Goal: Task Accomplishment & Management: Complete application form

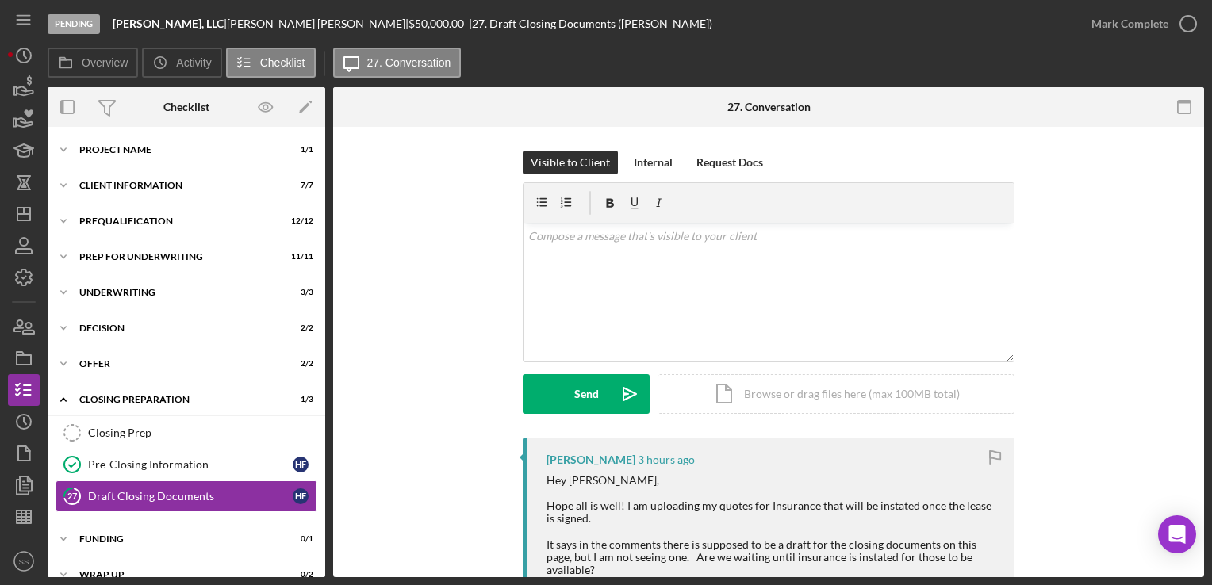
scroll to position [438, 0]
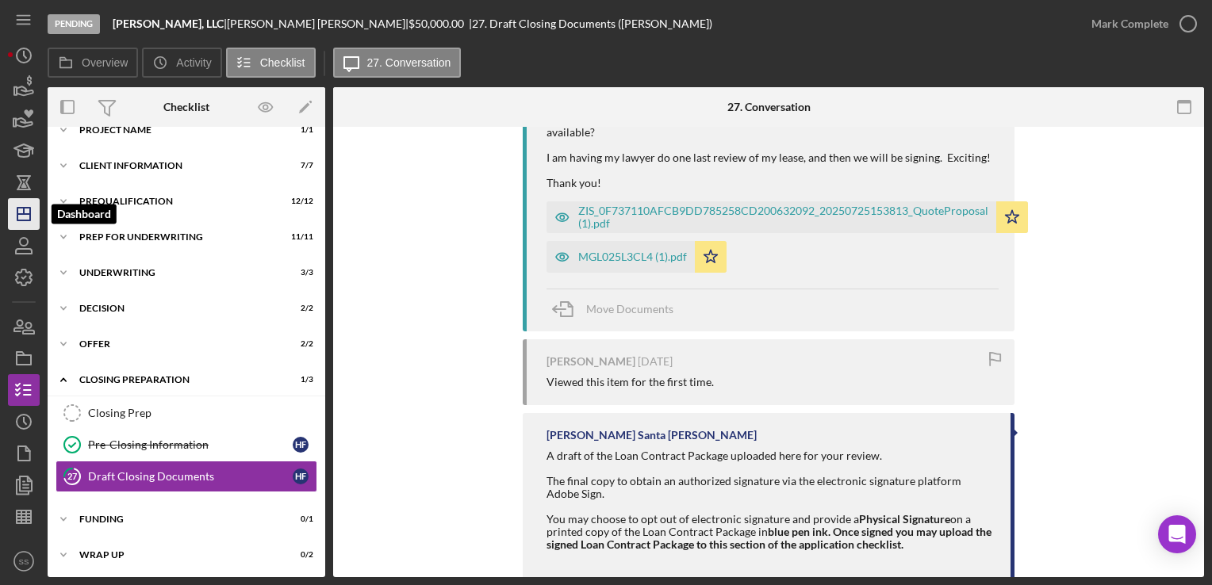
click at [36, 224] on icon "Icon/Dashboard" at bounding box center [24, 214] width 40 height 40
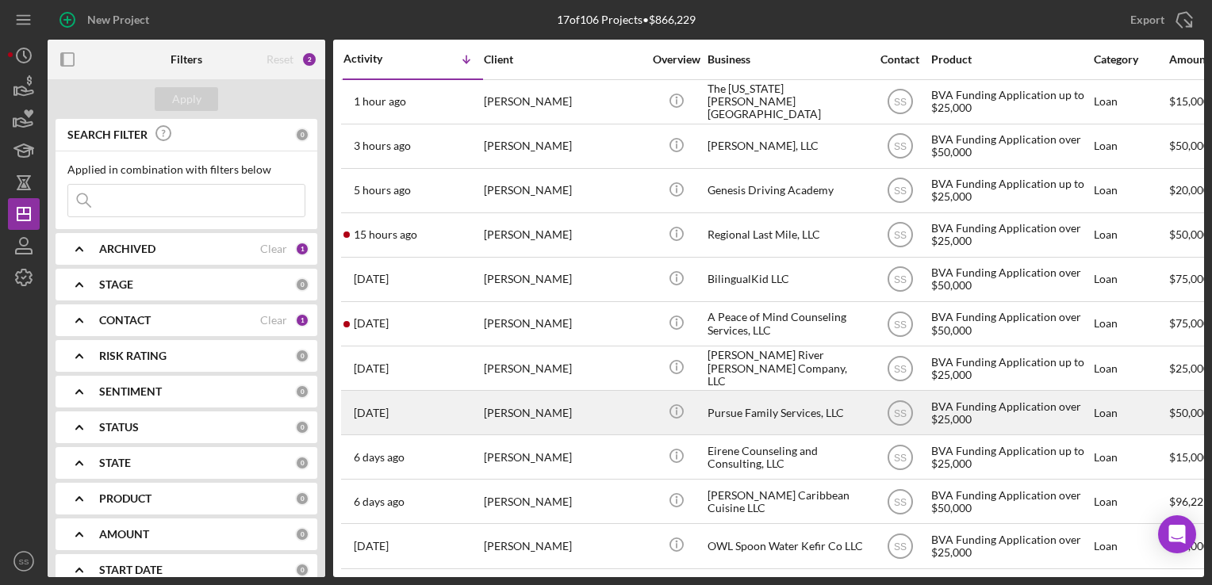
scroll to position [278, 0]
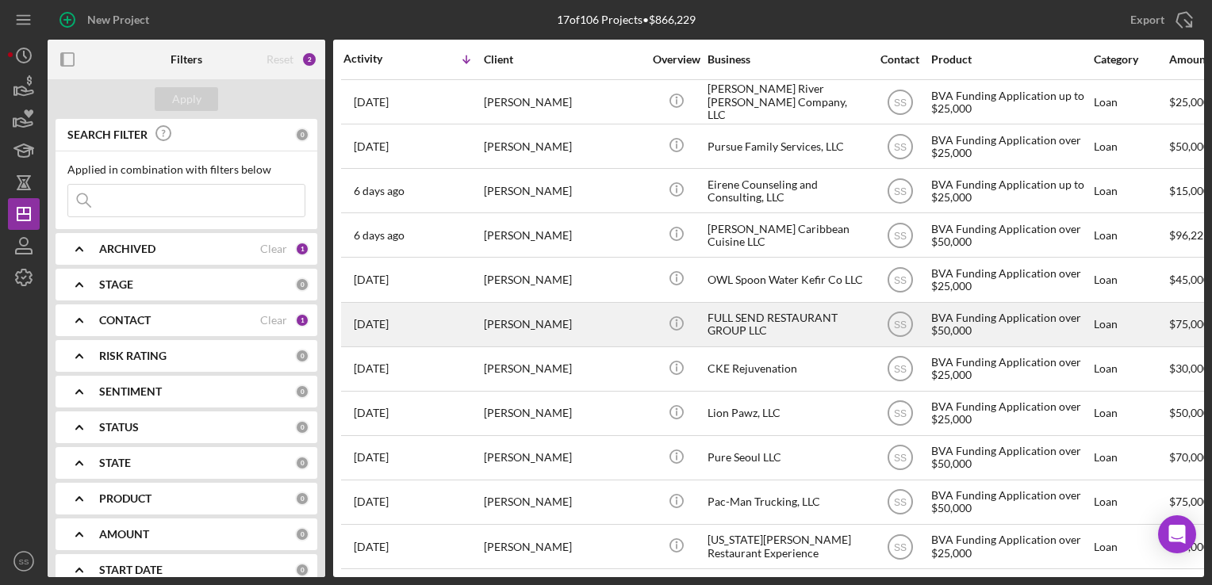
click at [463, 311] on div "1 month ago Joe Kmetz" at bounding box center [412, 325] width 139 height 42
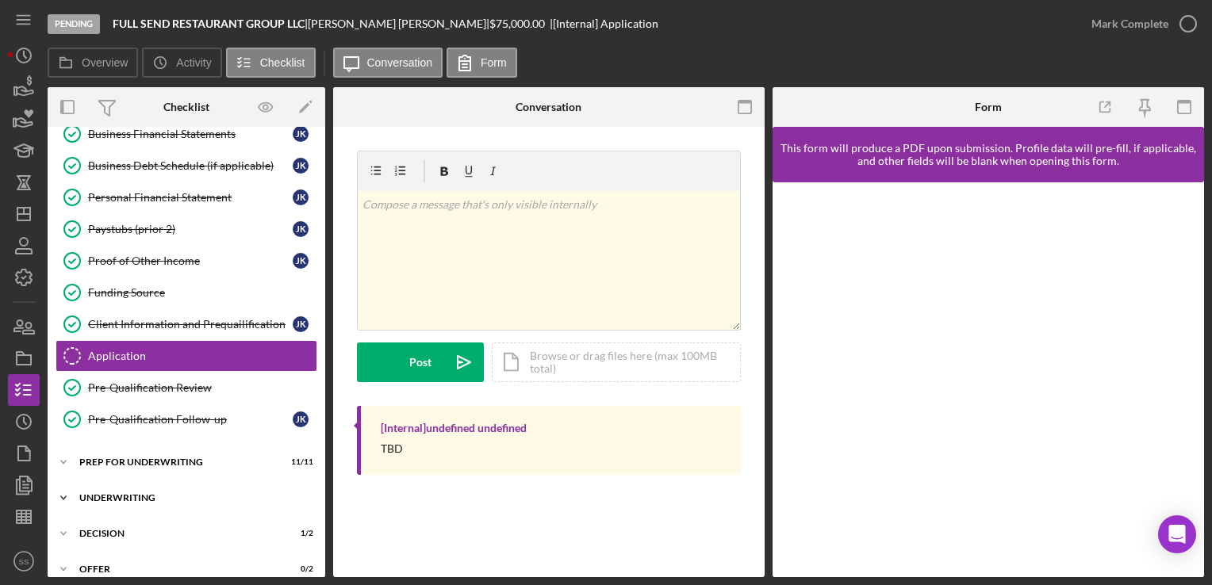
scroll to position [315, 0]
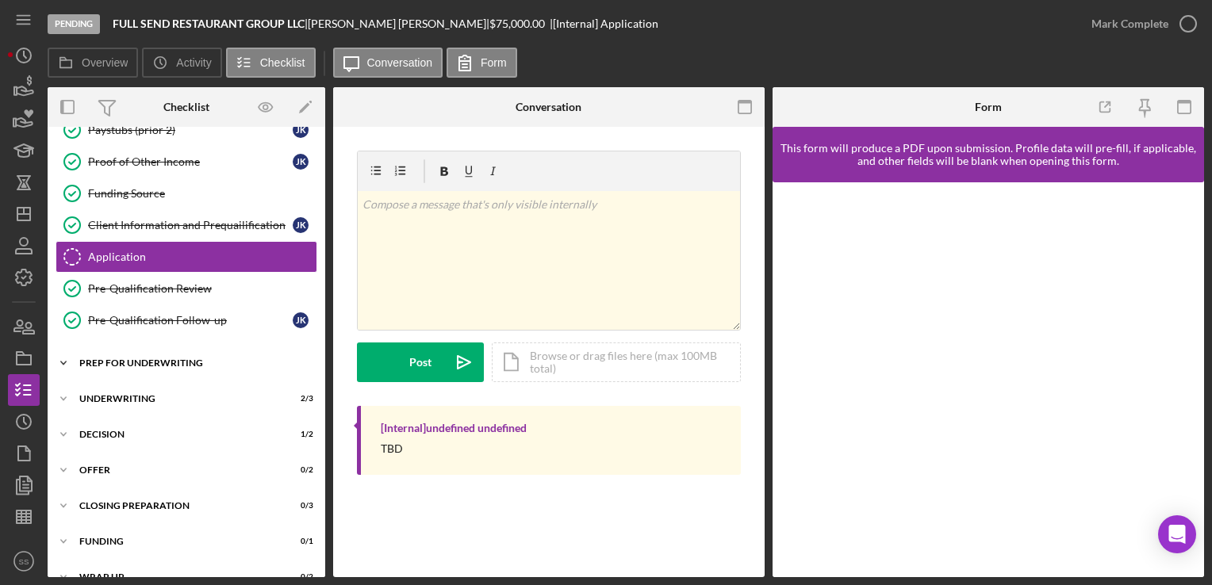
click at [144, 352] on div "Icon/Expander Prep for Underwriting 11 / 11" at bounding box center [187, 363] width 278 height 32
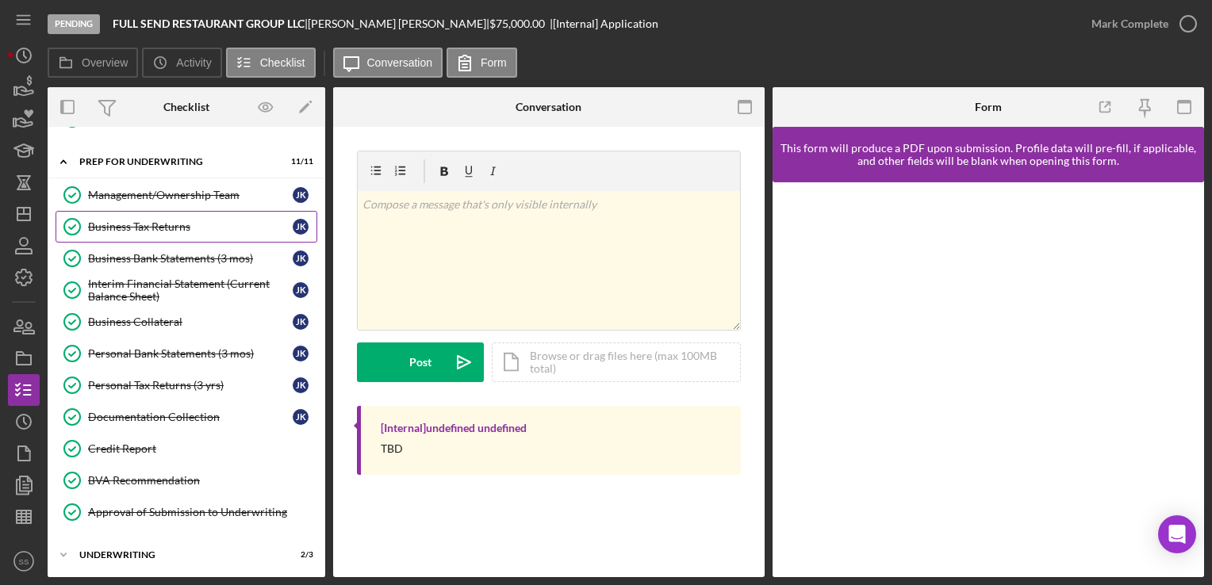
scroll to position [688, 0]
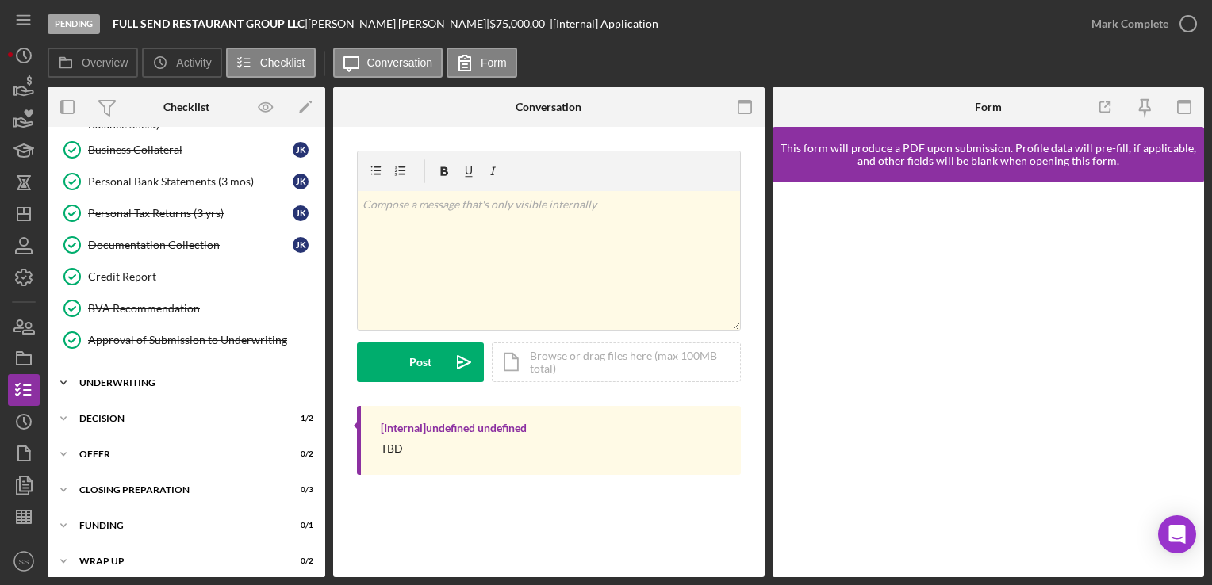
click at [96, 378] on div "Underwriting" at bounding box center [192, 383] width 226 height 10
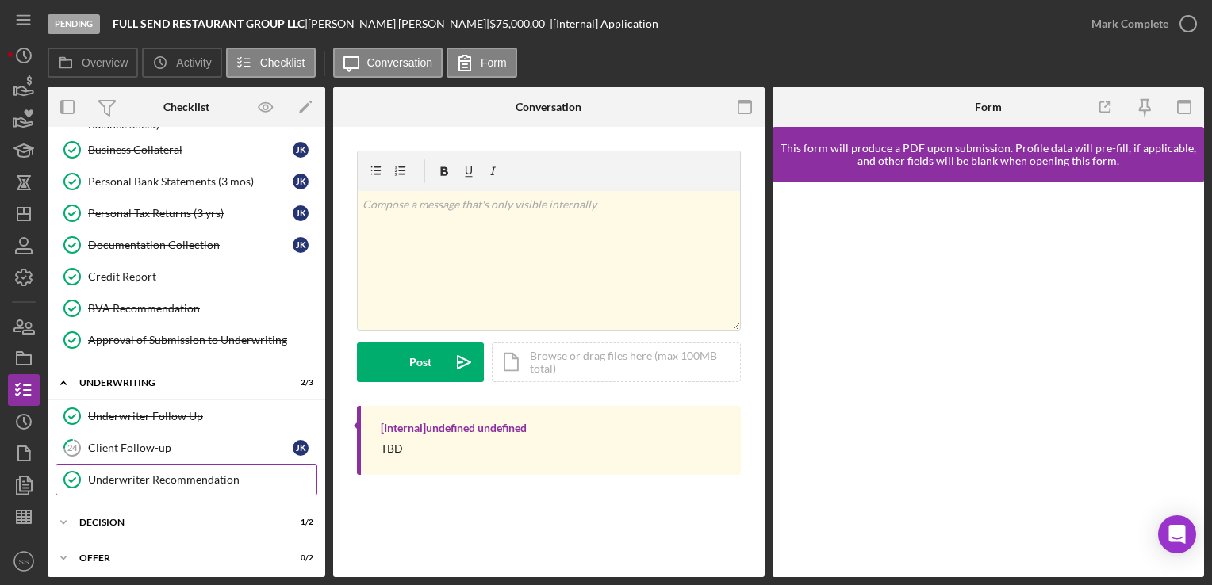
click at [168, 474] on div "Underwriter Recommendation" at bounding box center [202, 479] width 228 height 13
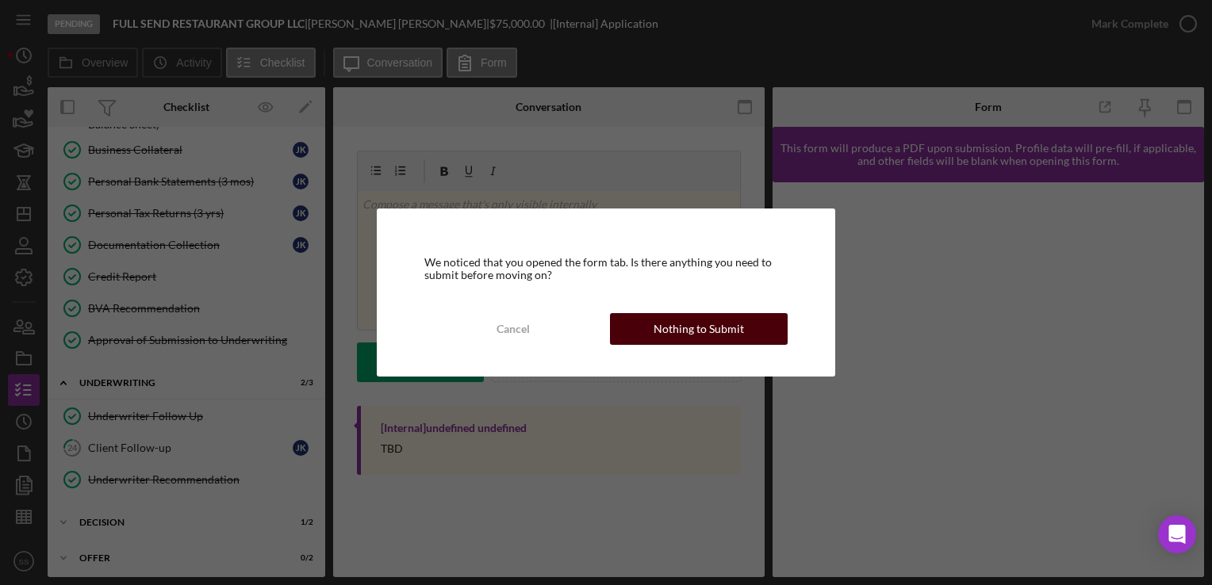
click at [705, 327] on div "Nothing to Submit" at bounding box center [698, 329] width 90 height 32
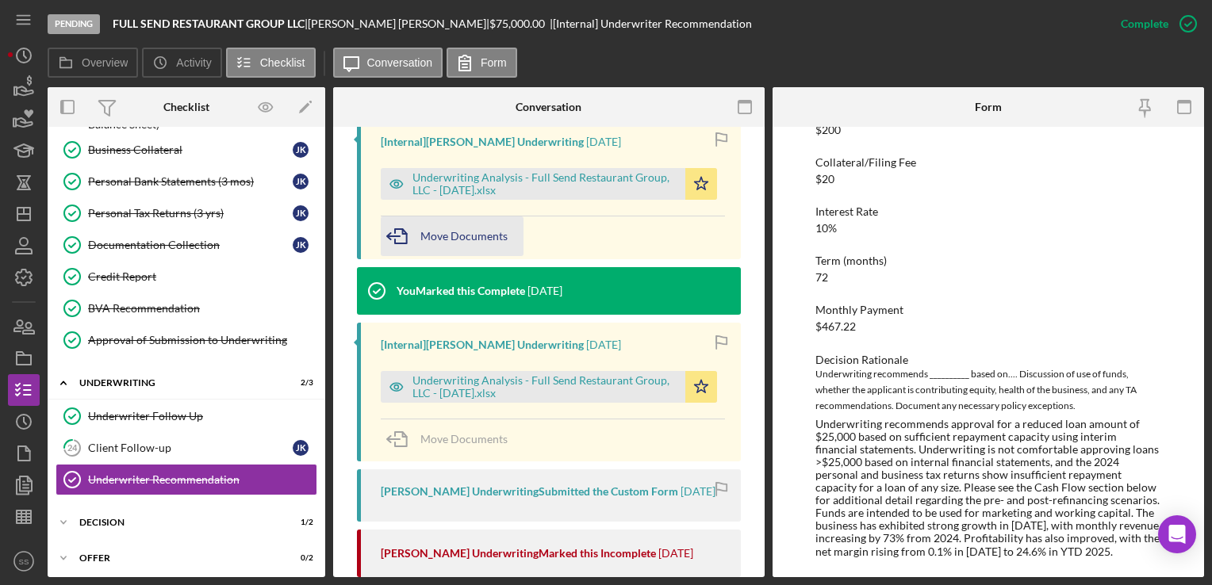
scroll to position [587, 0]
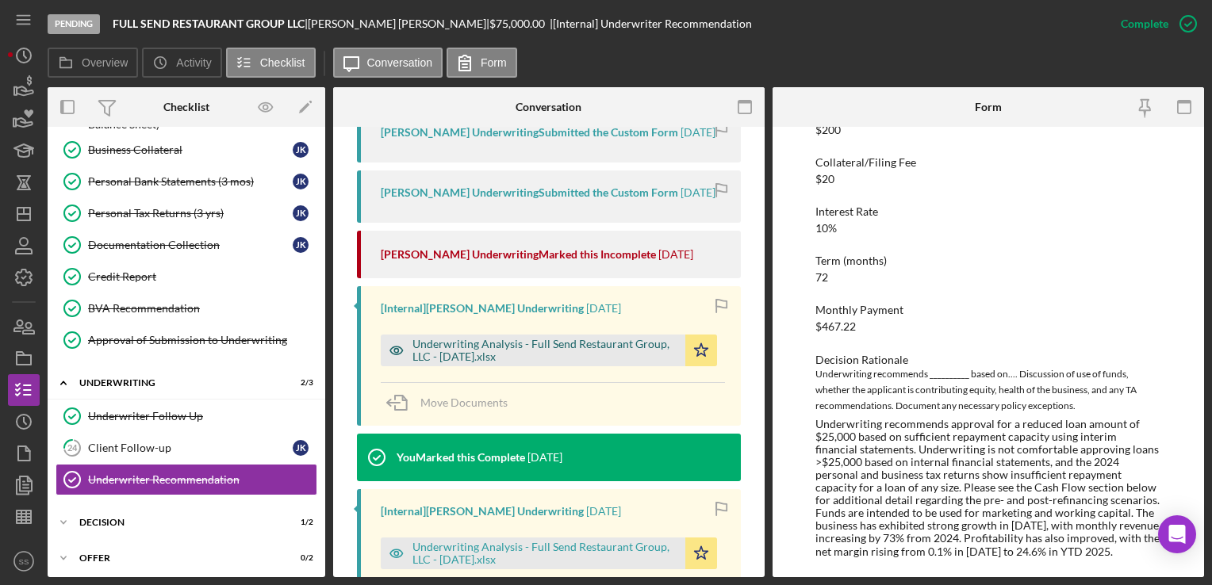
click at [485, 357] on div "Underwriting Analysis - Full Send Restaurant Group, LLC - [DATE].xlsx" at bounding box center [544, 350] width 265 height 25
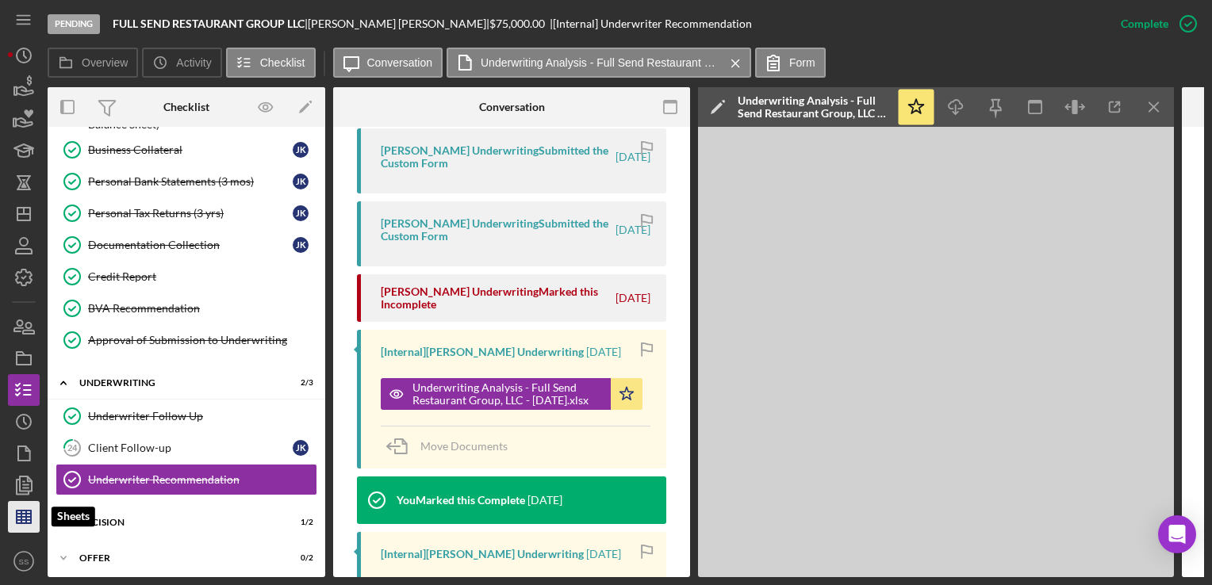
click at [26, 527] on icon "button" at bounding box center [24, 517] width 40 height 40
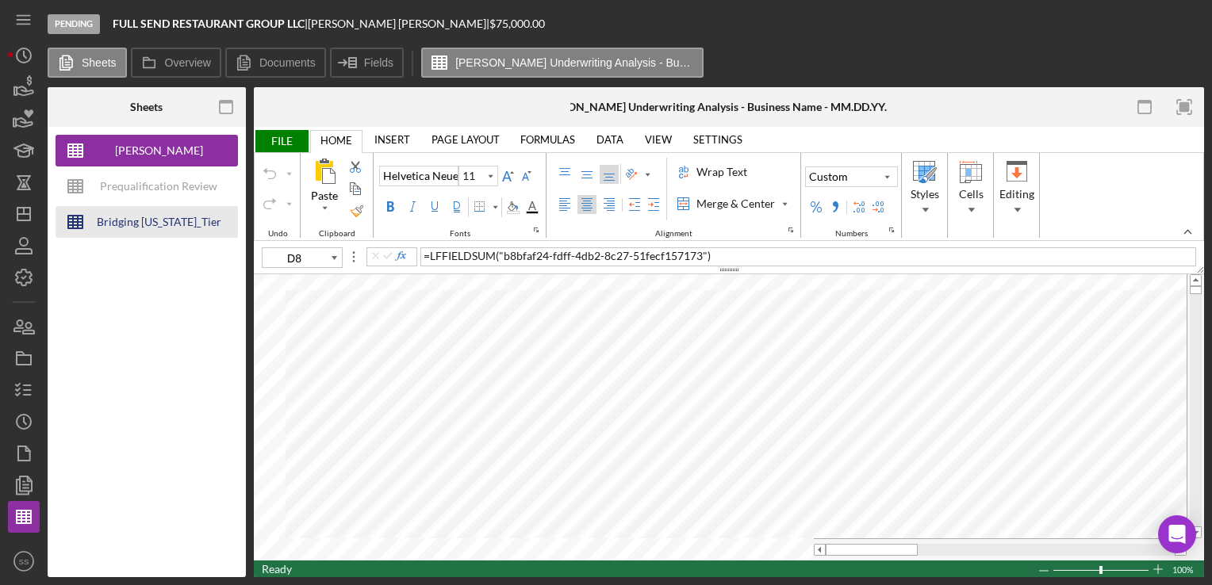
click at [130, 228] on div "Bridging Virginia_Tier Lending Grid V 6.30 COPY" at bounding box center [158, 222] width 127 height 32
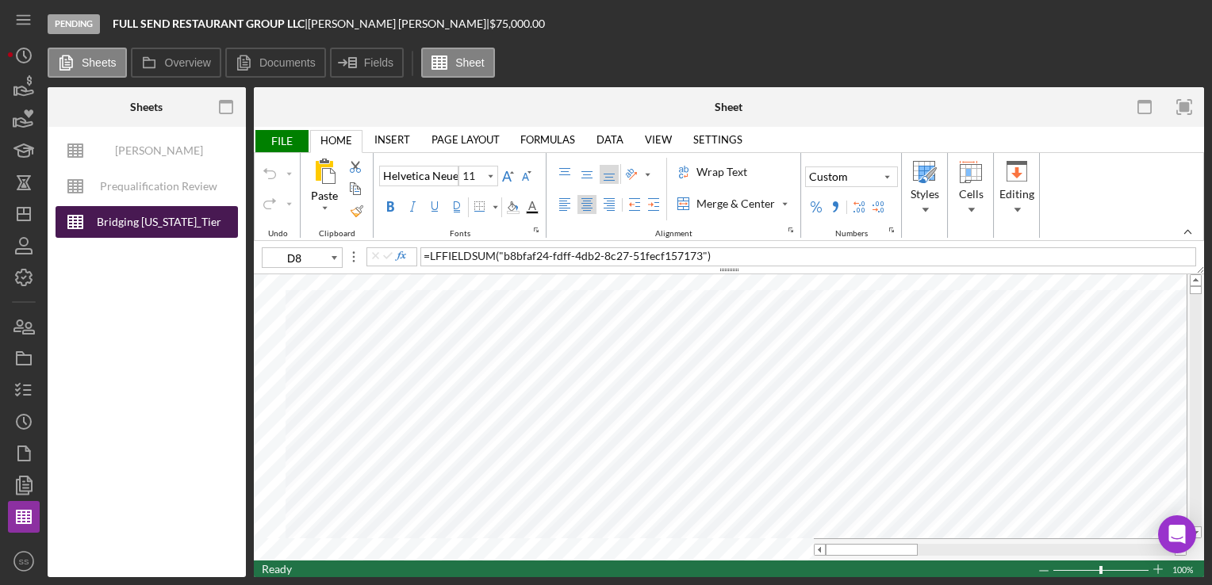
type input "10"
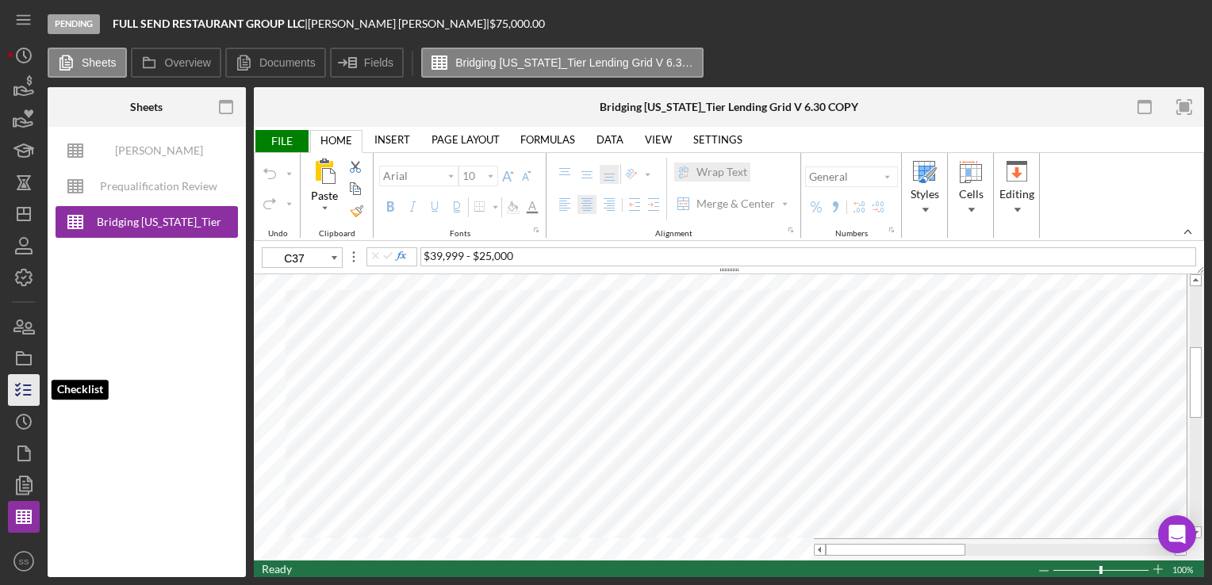
click at [36, 392] on icon "button" at bounding box center [24, 390] width 40 height 40
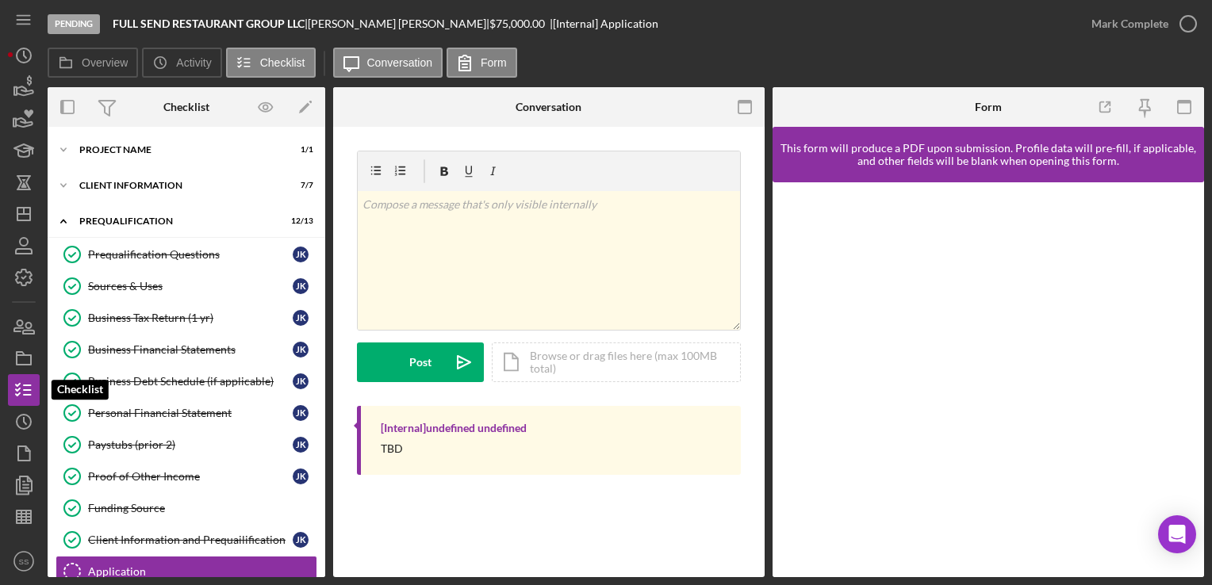
scroll to position [216, 0]
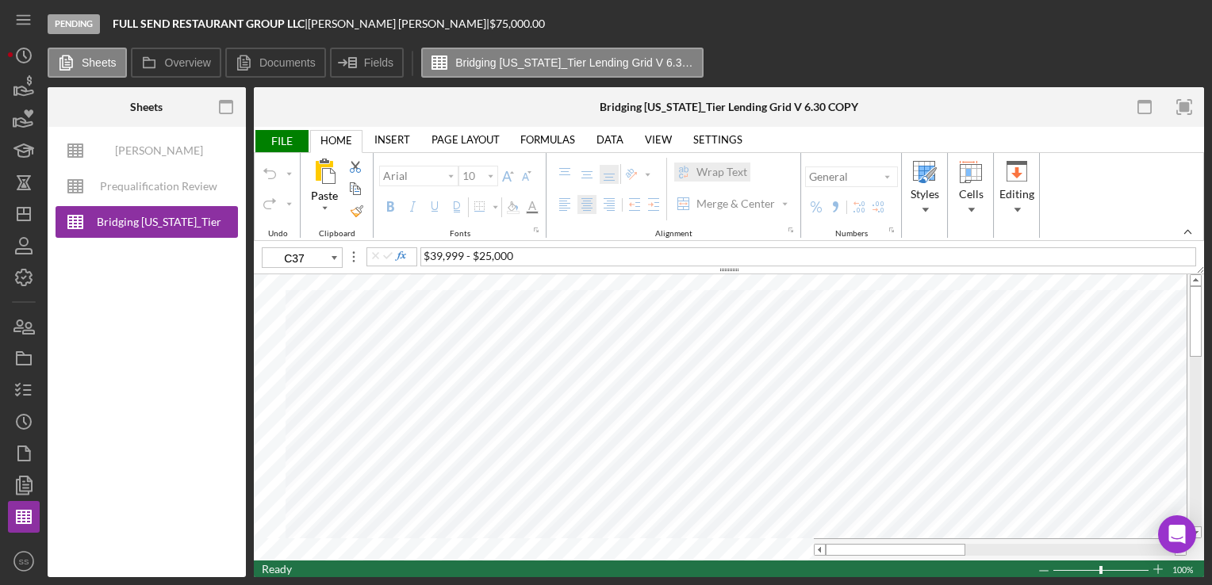
type input "11"
click at [802, 347] on input "image" at bounding box center [797, 352] width 13 height 13
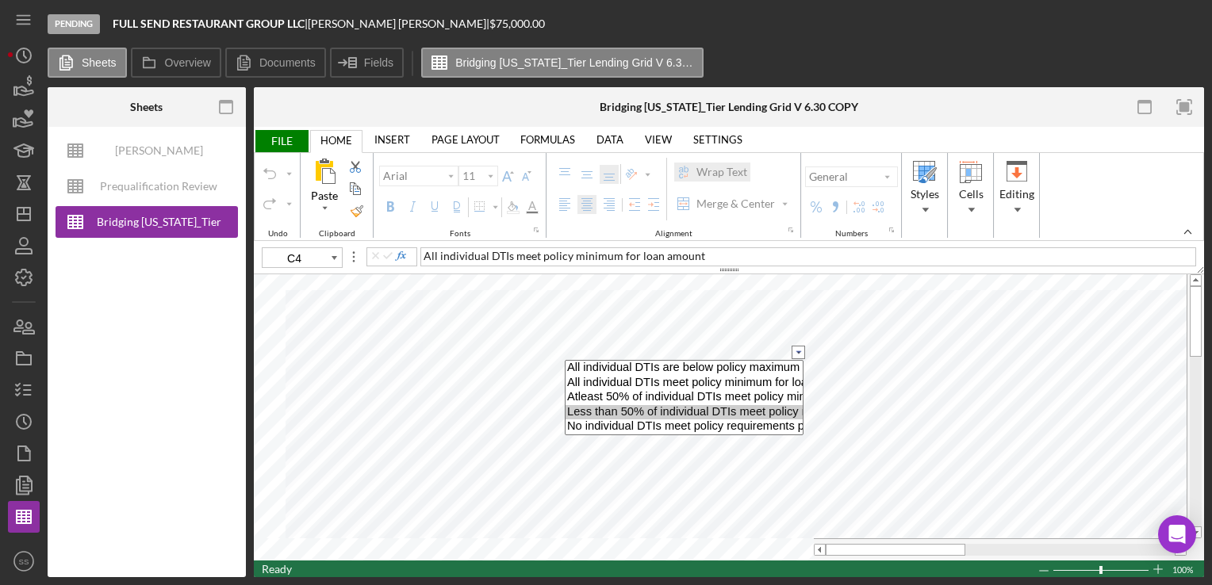
click at [758, 407] on option "Less than 50% of individual DTIs meet policy minmum per loan amount" at bounding box center [683, 412] width 237 height 15
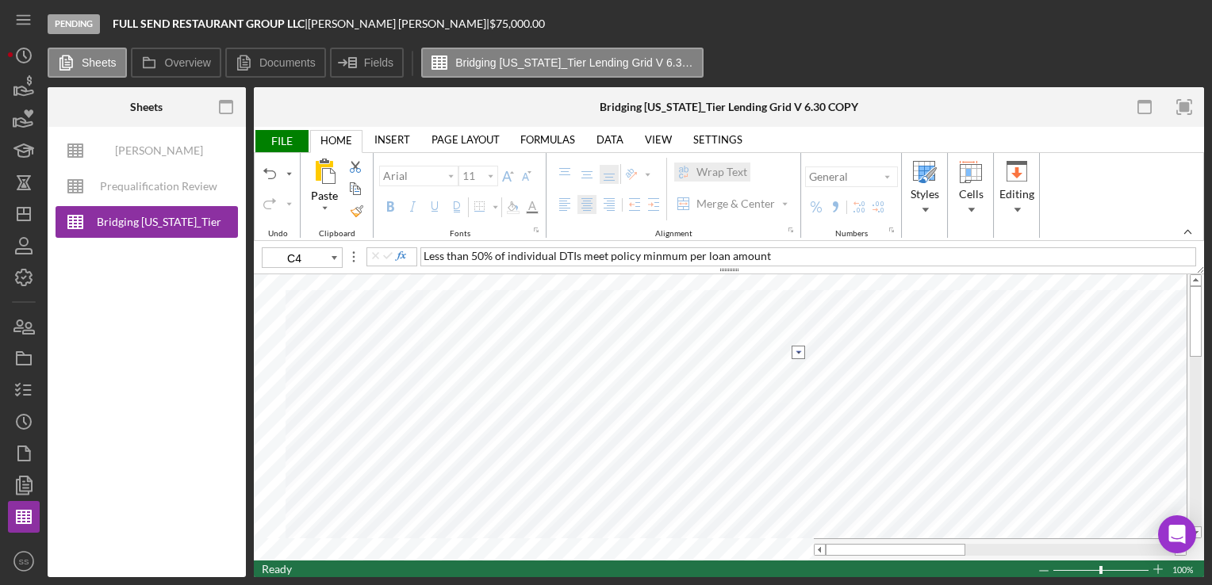
click at [796, 346] on input "image" at bounding box center [797, 352] width 13 height 13
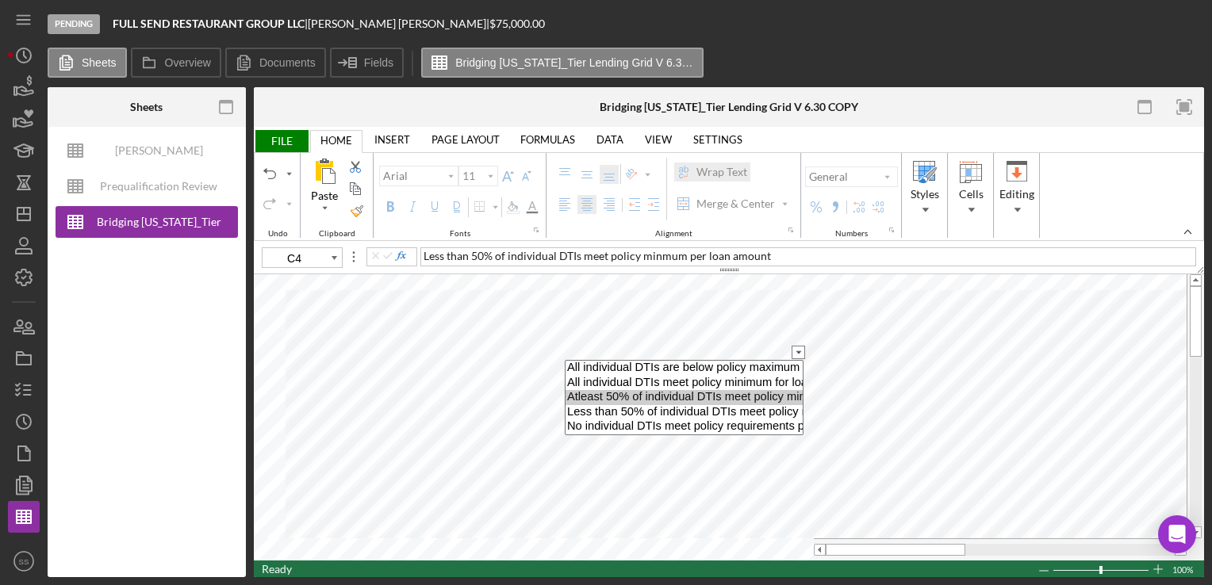
click at [760, 398] on option "Atleast 50% of individual DTIs meet policy minimum per loan amount" at bounding box center [683, 397] width 237 height 15
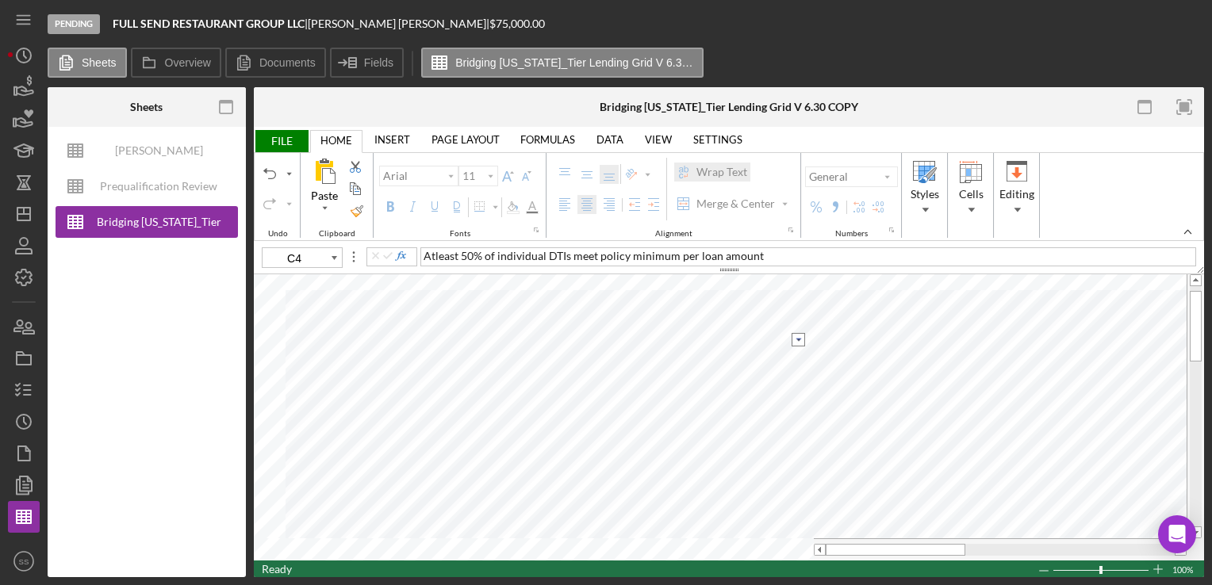
click at [800, 335] on input "image" at bounding box center [797, 339] width 13 height 13
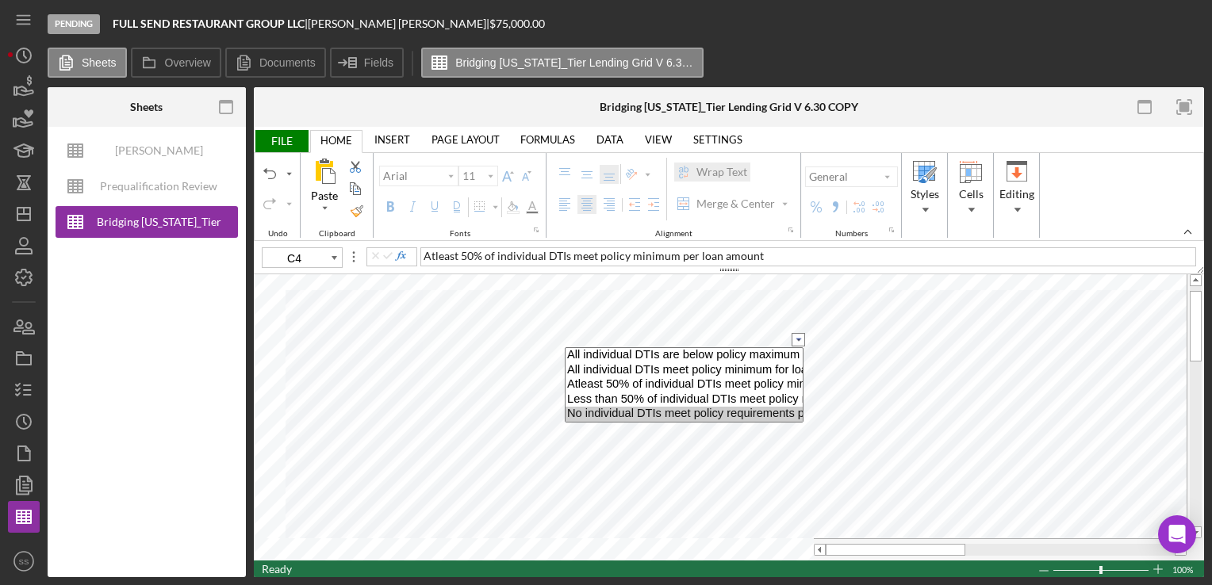
click at [710, 411] on option "No individual DTIs meet policy requirements per loan amount" at bounding box center [683, 414] width 237 height 15
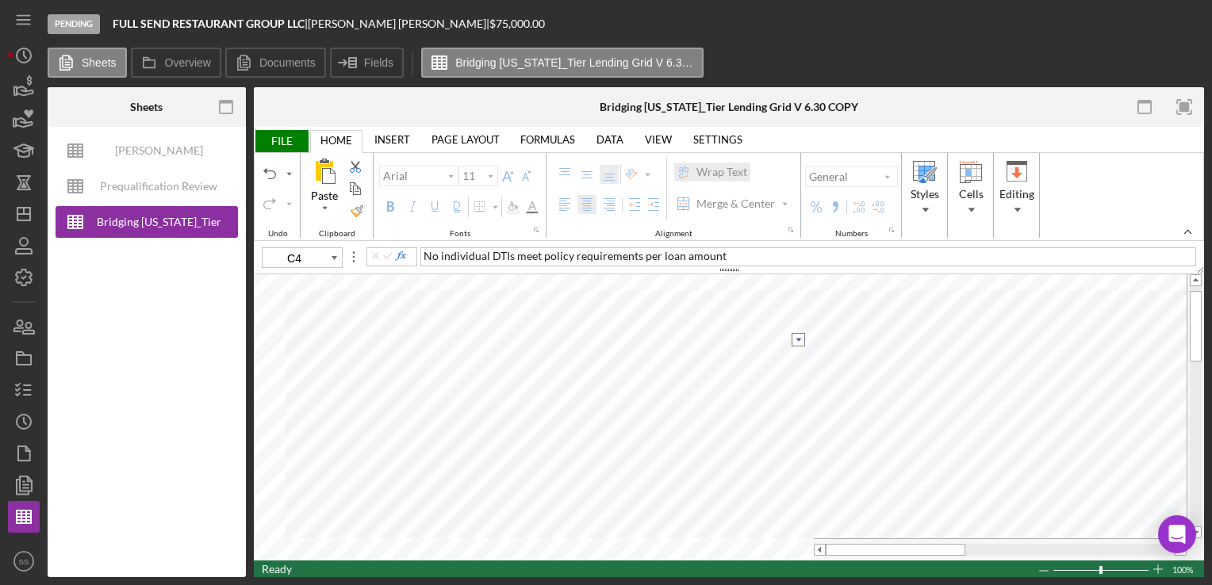
type input "C5"
click at [802, 358] on input "image" at bounding box center [797, 360] width 13 height 13
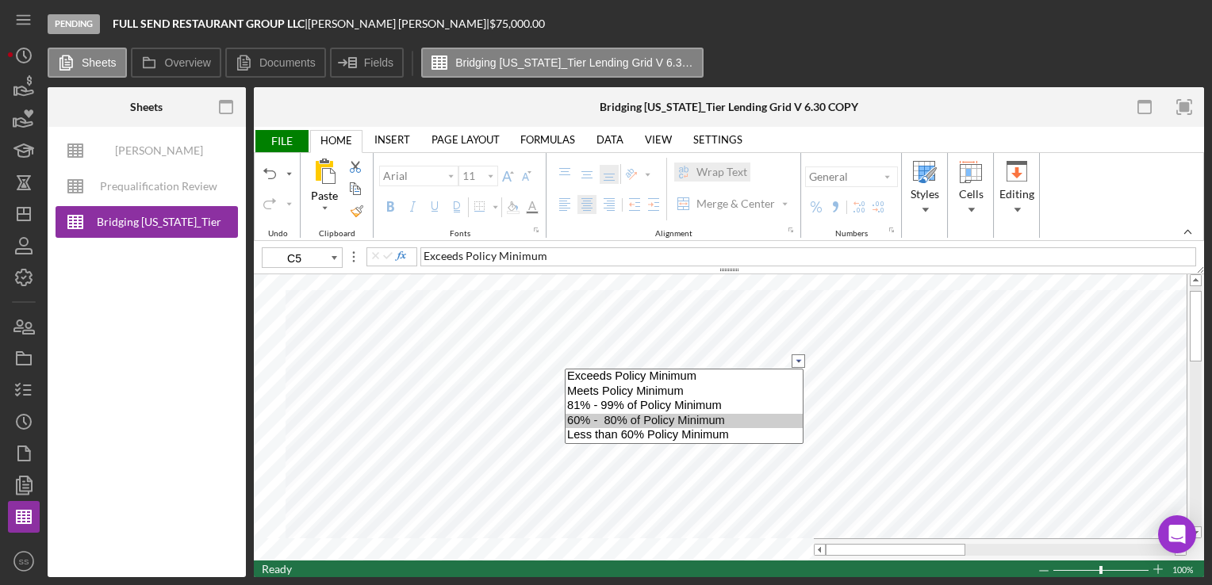
click at [734, 422] on option "60% - 80% of Policy Minimum" at bounding box center [683, 421] width 237 height 15
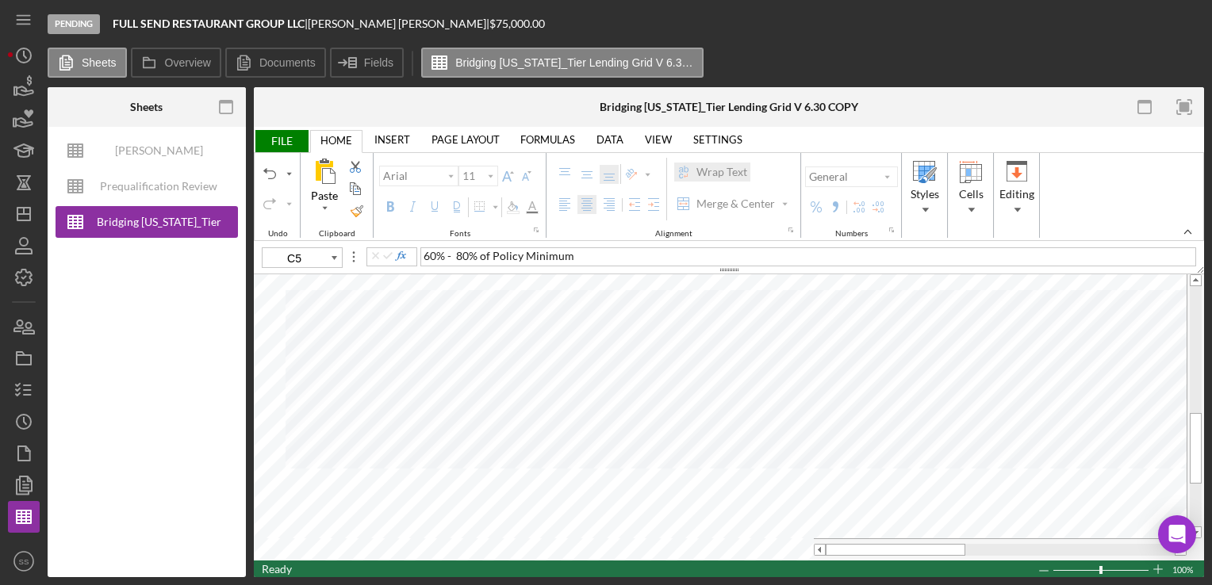
click at [285, 138] on span "FILE" at bounding box center [281, 141] width 55 height 22
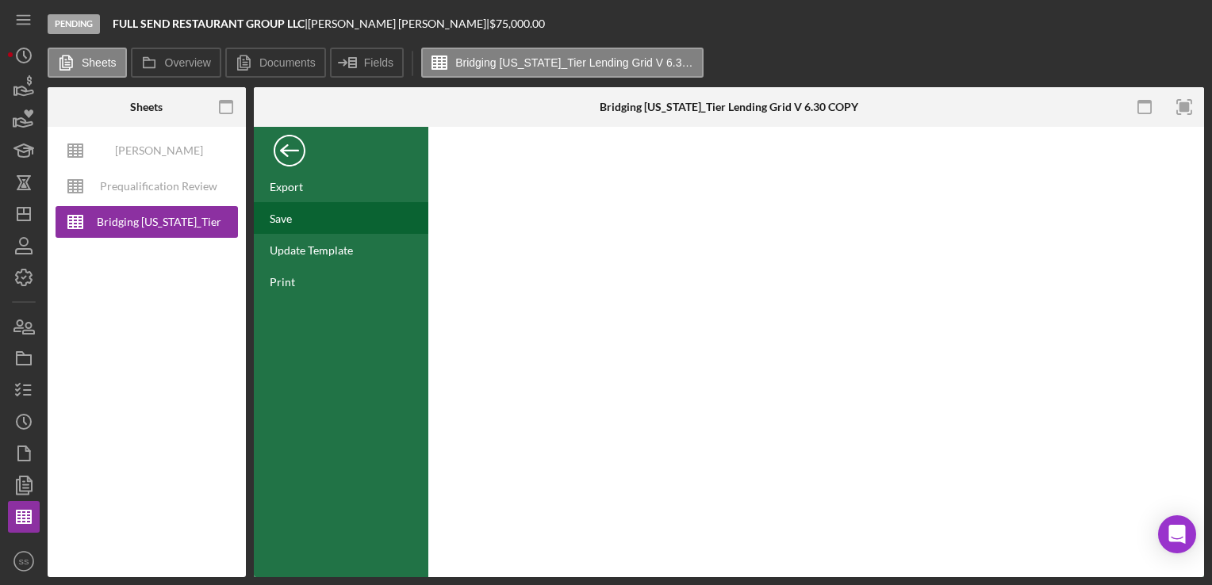
click at [289, 212] on div "Save" at bounding box center [281, 218] width 22 height 13
click at [299, 146] on div "Back" at bounding box center [290, 147] width 32 height 32
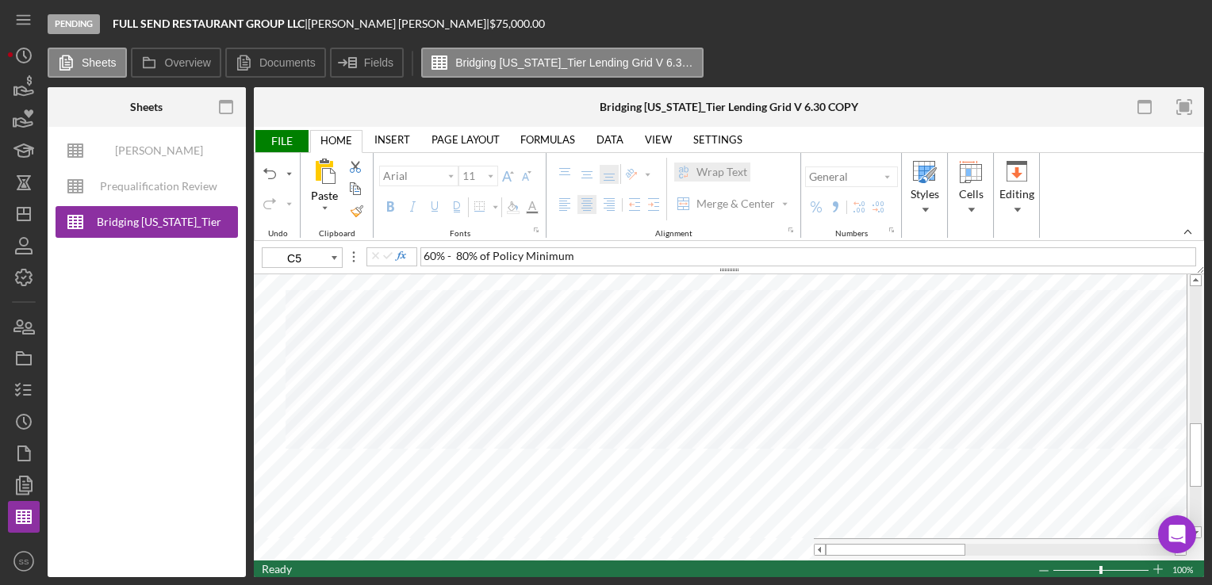
type input "10"
type input "C37"
select select "$39,999 - $25,000"
click at [799, 443] on input "image" at bounding box center [797, 441] width 13 height 13
click at [28, 385] on line "button" at bounding box center [27, 385] width 7 height 0
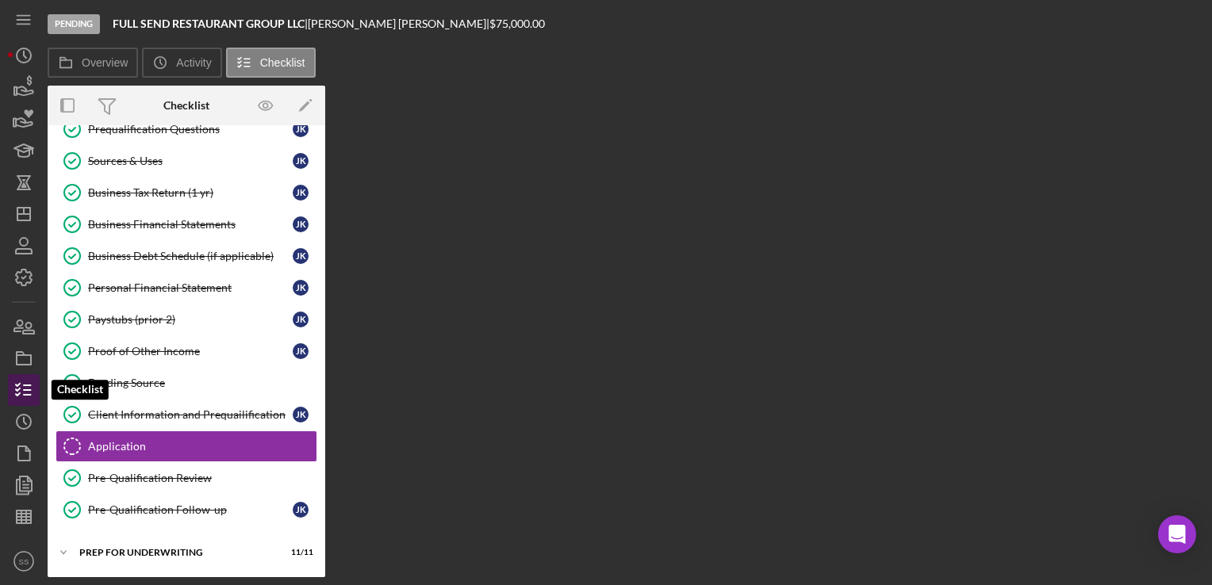
scroll to position [216, 0]
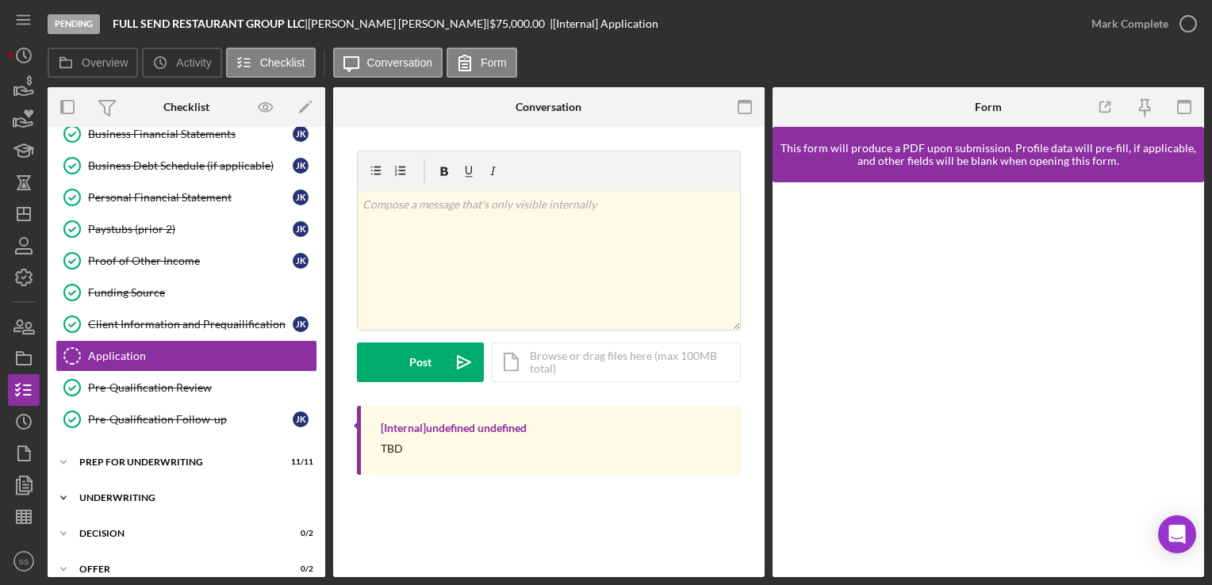
click at [165, 482] on div "Icon/Expander Underwriting 2 / 3" at bounding box center [187, 498] width 278 height 32
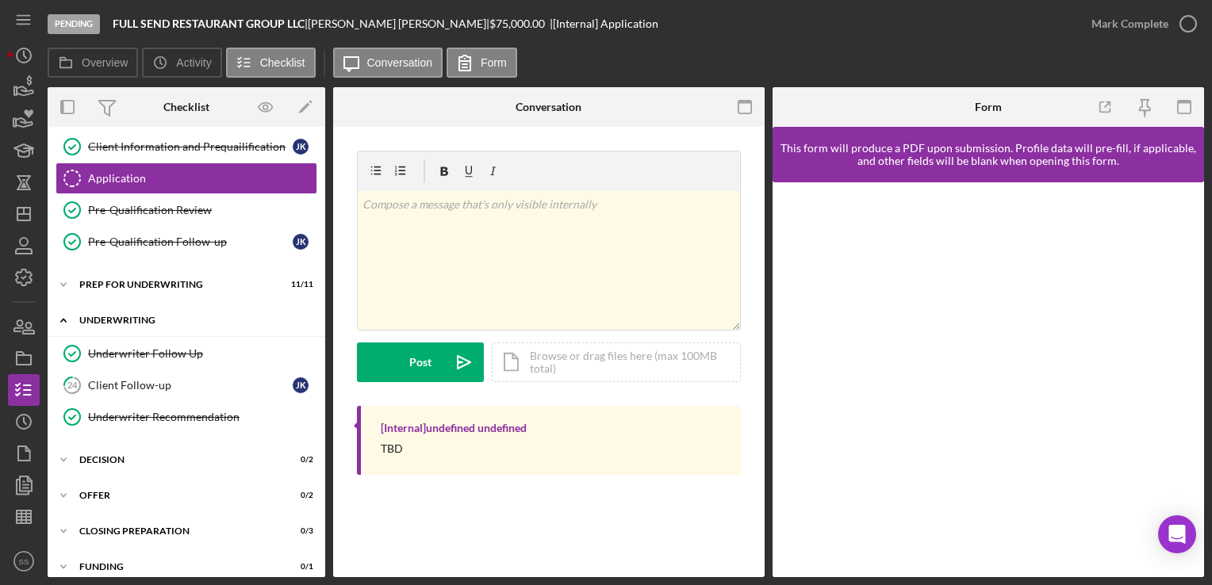
scroll to position [394, 0]
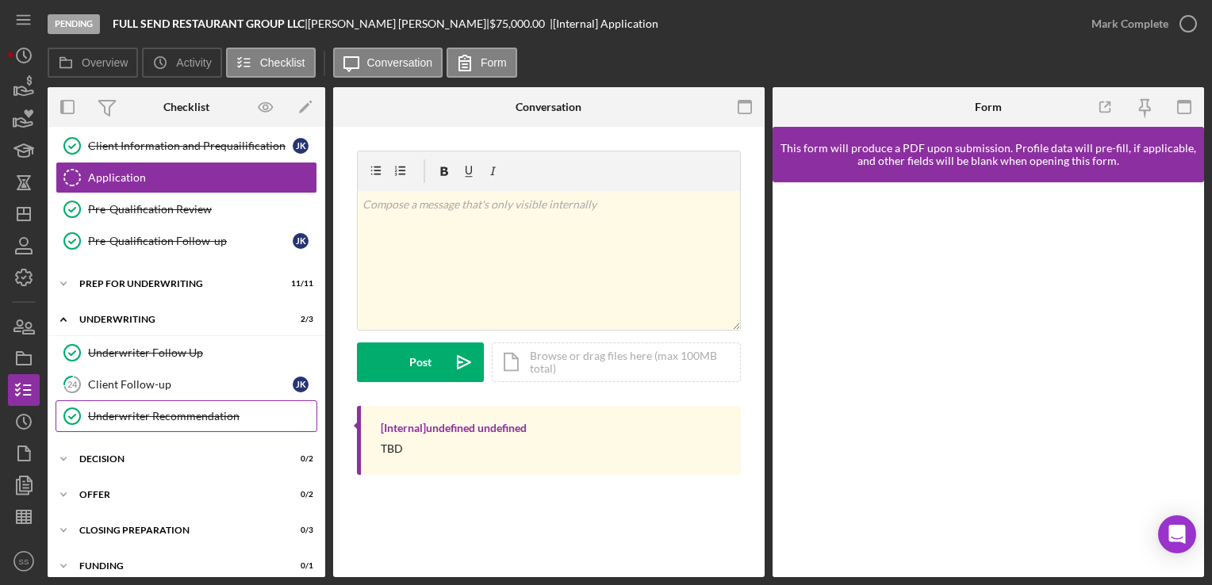
click at [179, 410] on div "Underwriter Recommendation" at bounding box center [202, 416] width 228 height 13
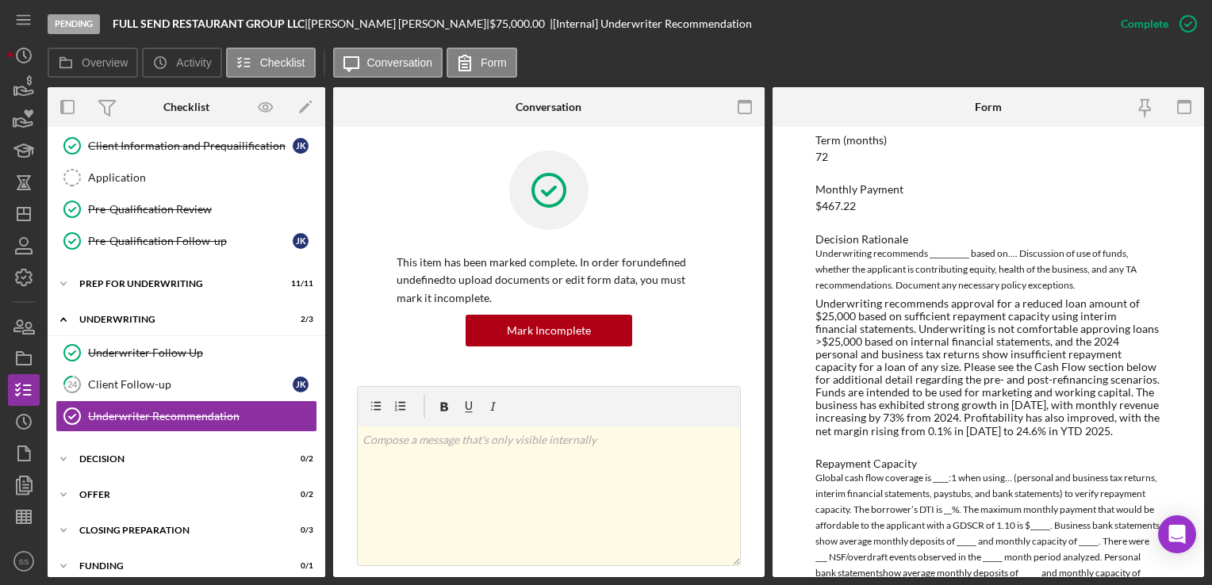
scroll to position [361, 0]
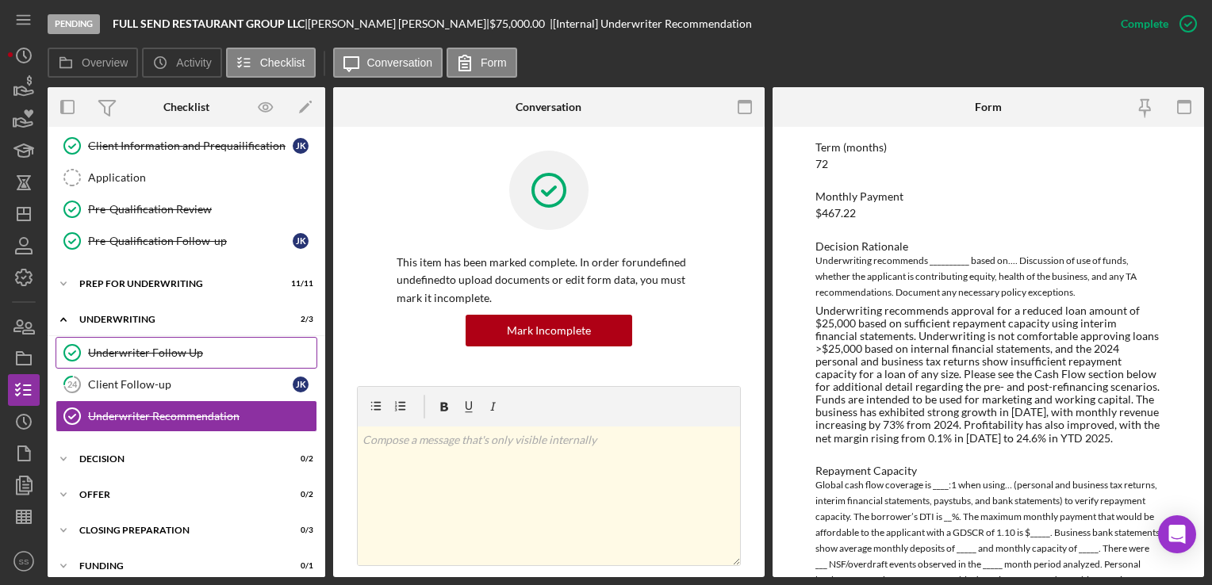
click at [114, 338] on link "Underwriter Follow Up Underwriter Follow Up" at bounding box center [187, 353] width 262 height 32
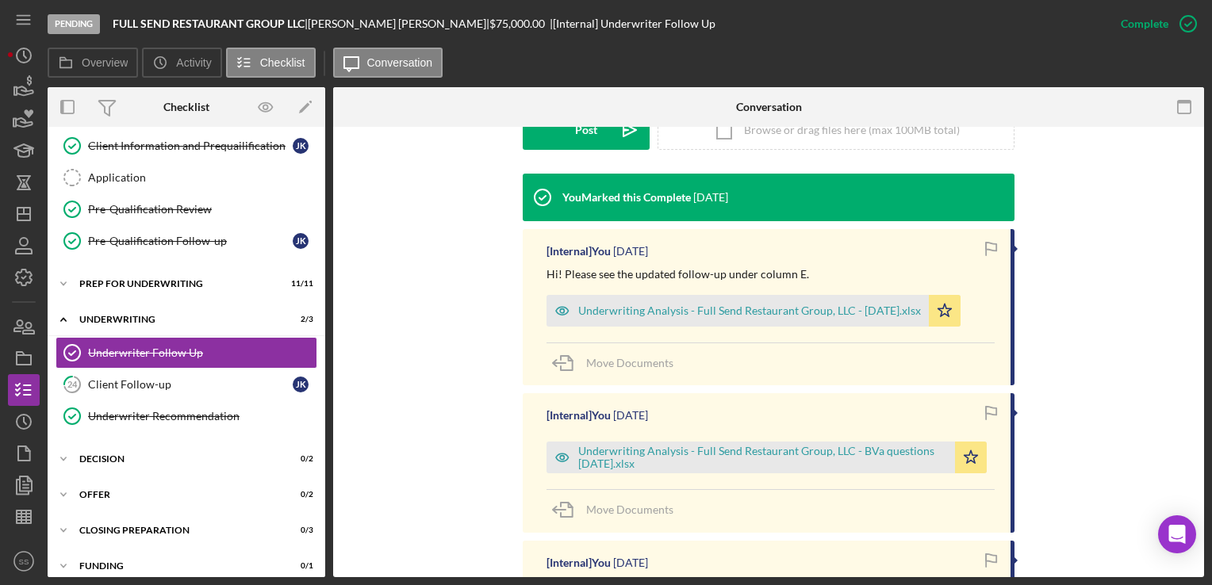
scroll to position [460, 0]
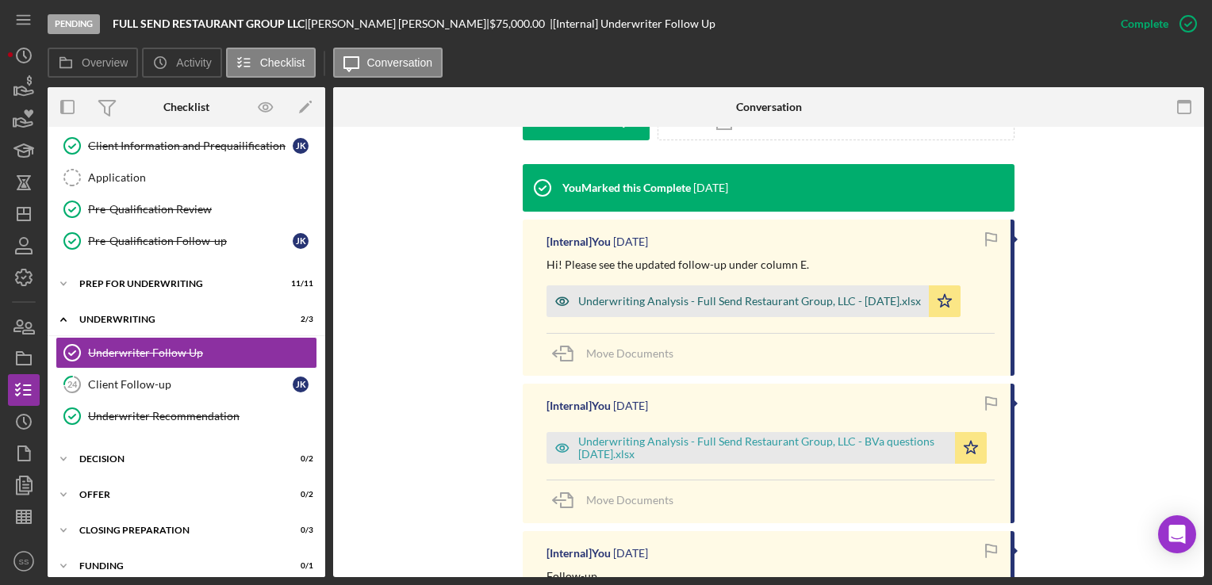
click at [715, 308] on div "Underwriting Analysis - Full Send Restaurant Group, LLC - 07.24.25.xlsx" at bounding box center [737, 301] width 382 height 32
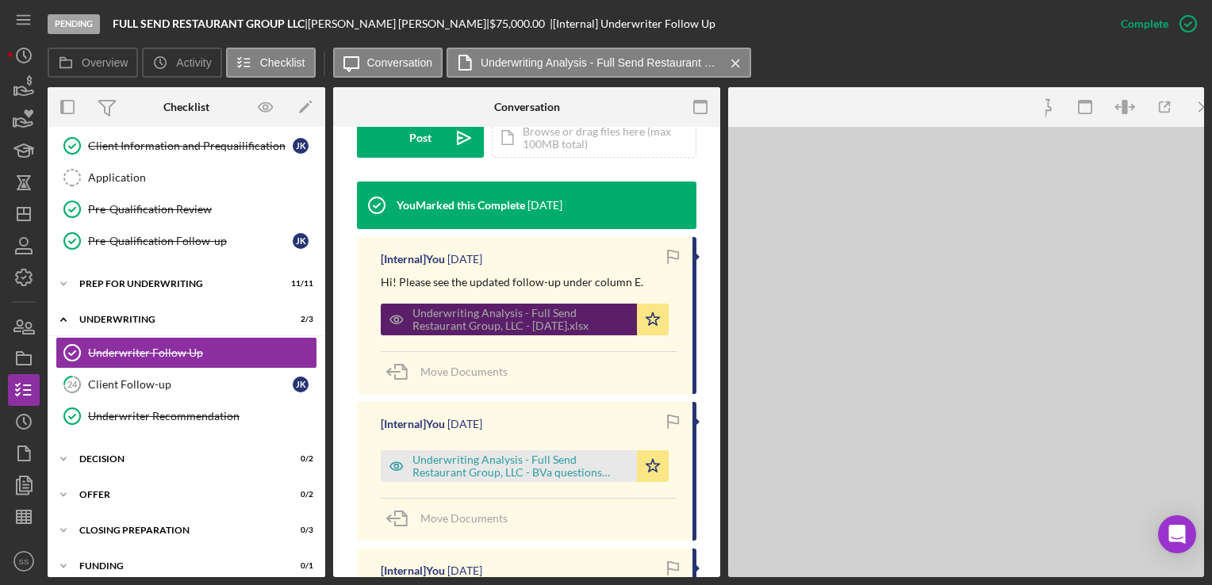
scroll to position [477, 0]
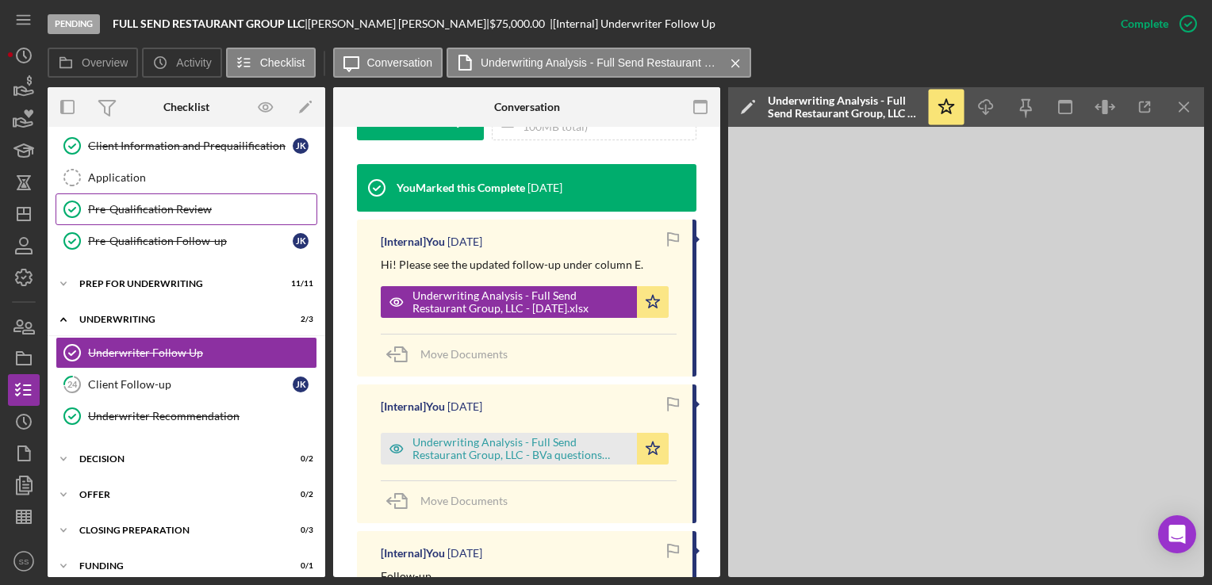
click at [117, 206] on div "Pre-Qualification Review" at bounding box center [202, 209] width 228 height 13
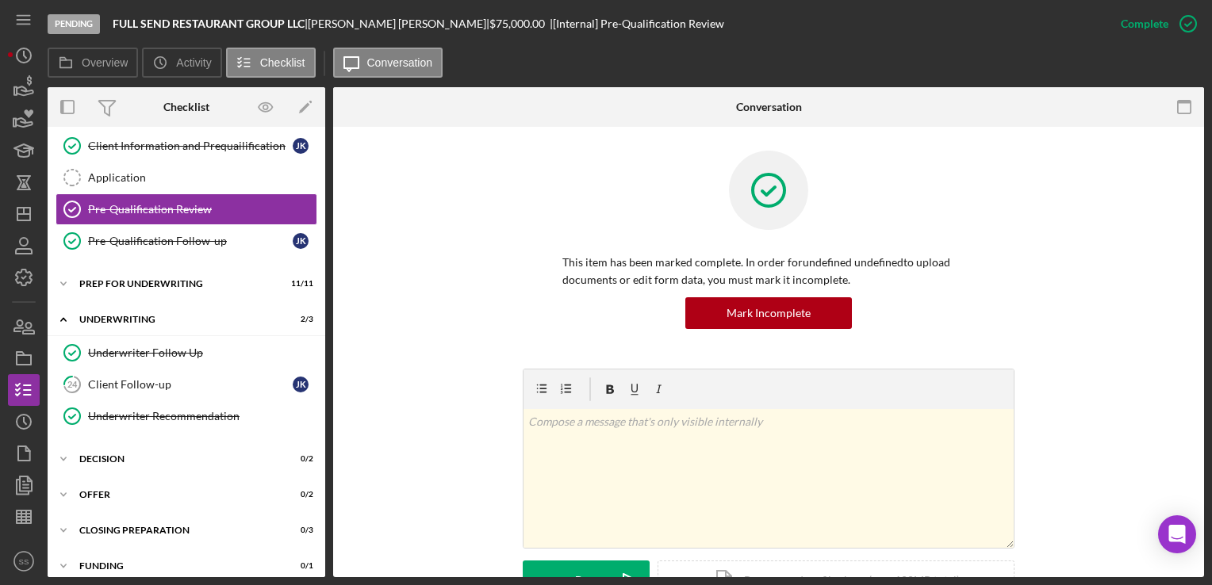
scroll to position [368, 0]
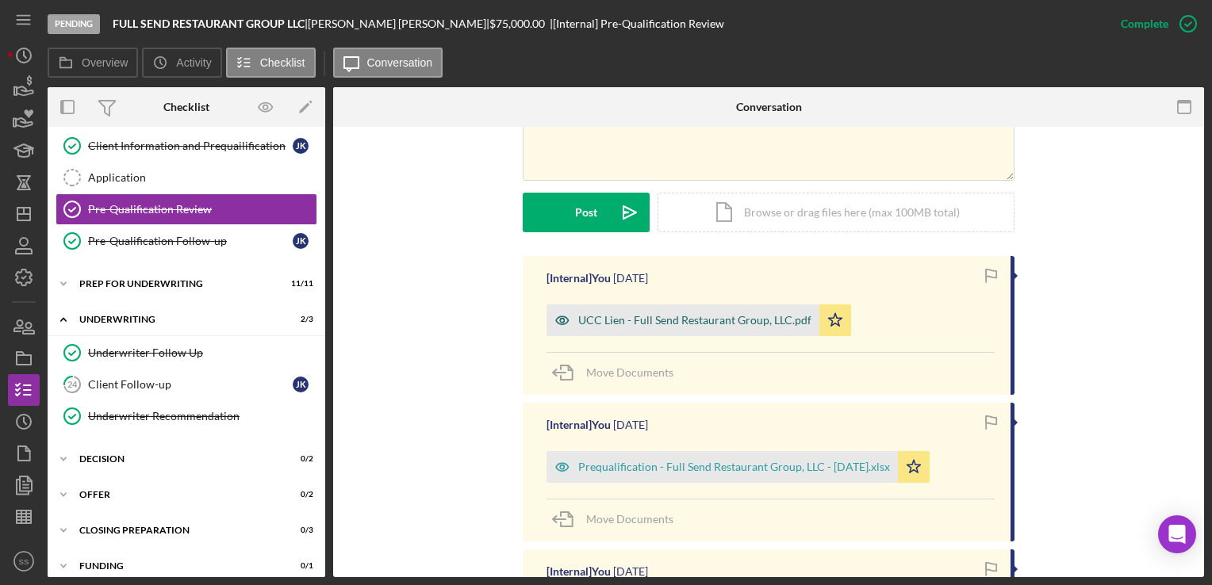
click at [665, 316] on div "UCC Lien - Full Send Restaurant Group, LLC.pdf" at bounding box center [694, 320] width 233 height 13
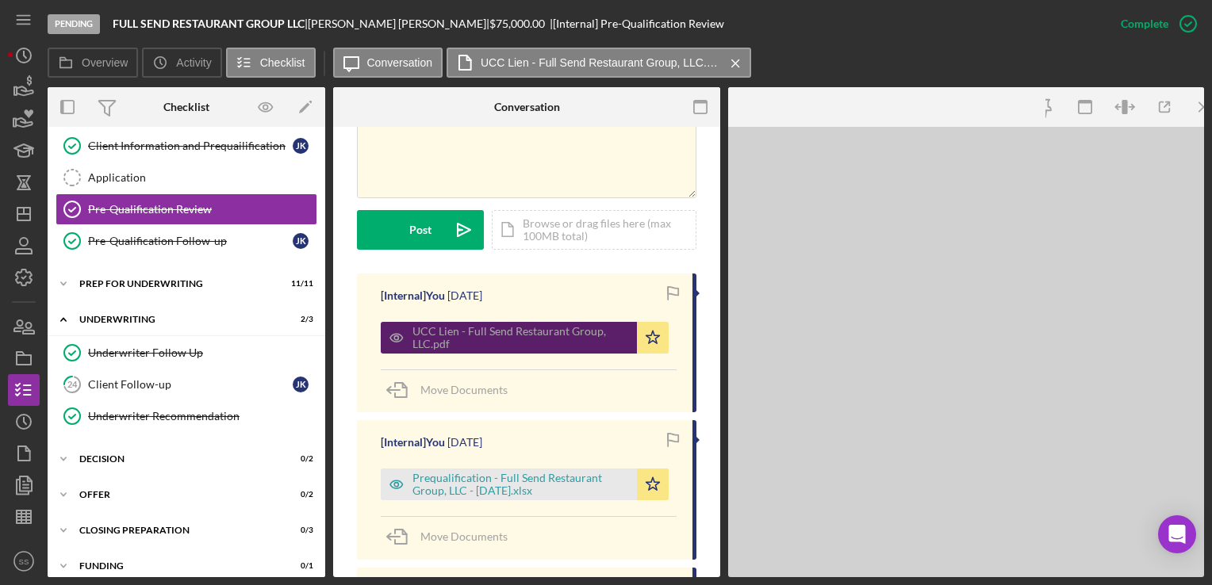
scroll to position [386, 0]
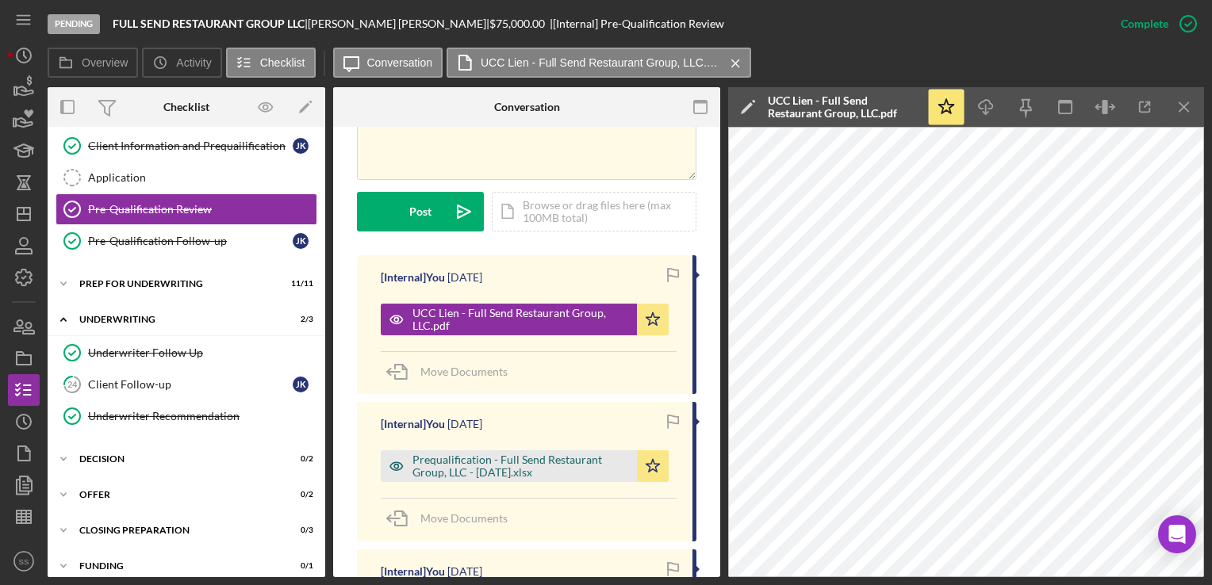
click at [531, 465] on div "Prequalification - Full Send Restaurant Group, LLC - 06.25.25.xlsx" at bounding box center [520, 466] width 216 height 25
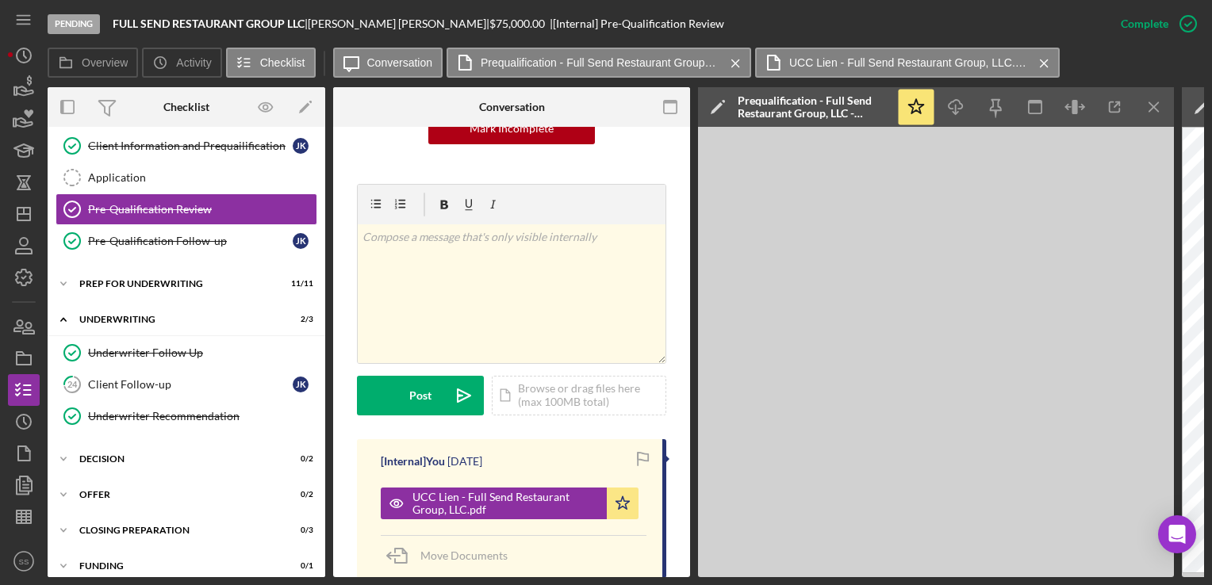
scroll to position [441, 0]
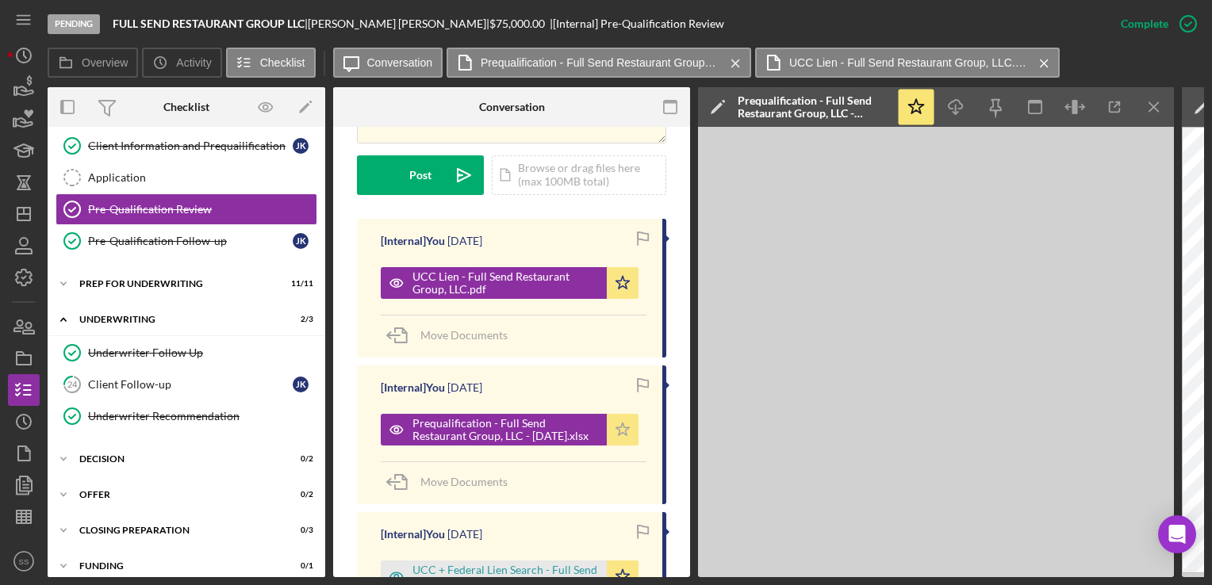
click at [617, 289] on polygon "button" at bounding box center [622, 282] width 13 height 13
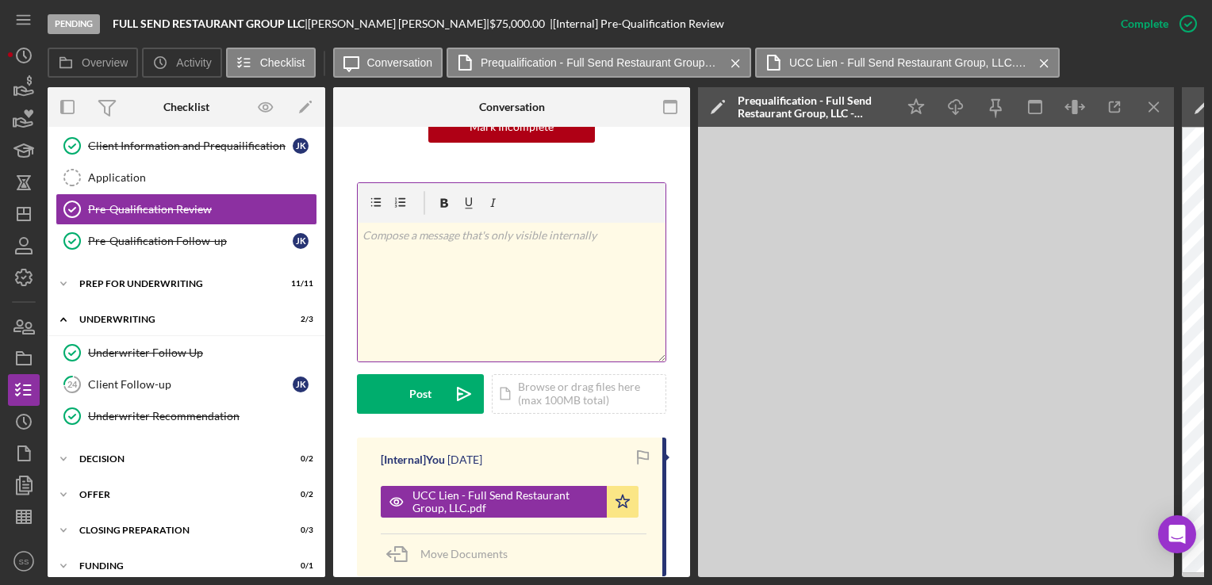
click at [473, 274] on div "v Color teal Color pink Remove color Add row above Add row below Add column bef…" at bounding box center [512, 292] width 308 height 139
click at [535, 374] on div "Icon/Document Browse or drag files here (max 100MB total) Tap to choose files o…" at bounding box center [579, 394] width 174 height 40
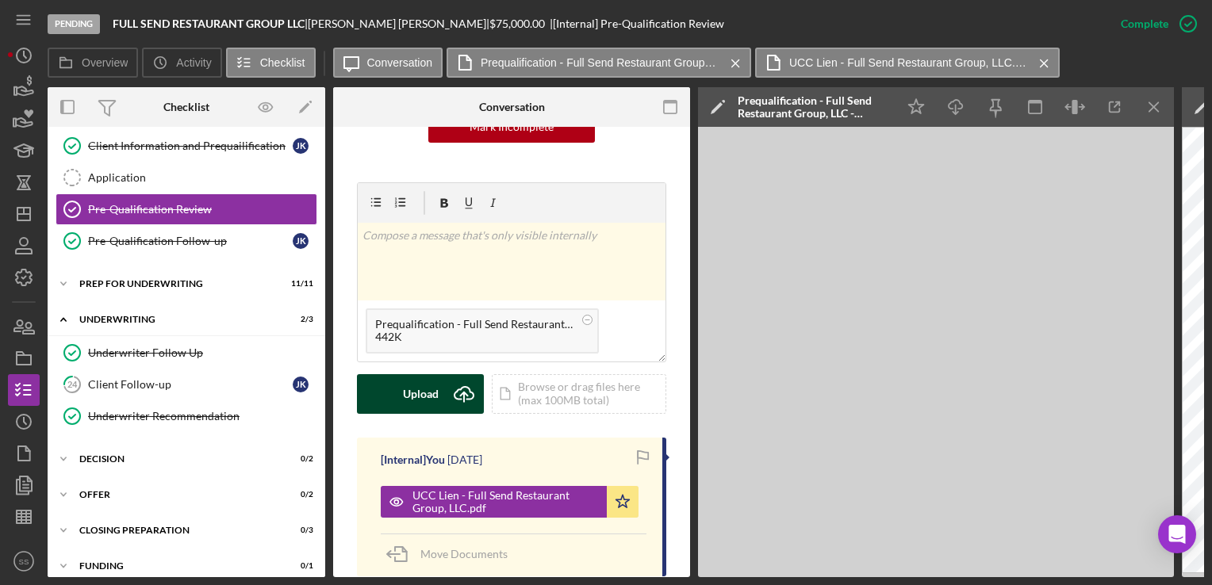
click at [384, 376] on button "Upload Icon/Upload" at bounding box center [420, 394] width 127 height 40
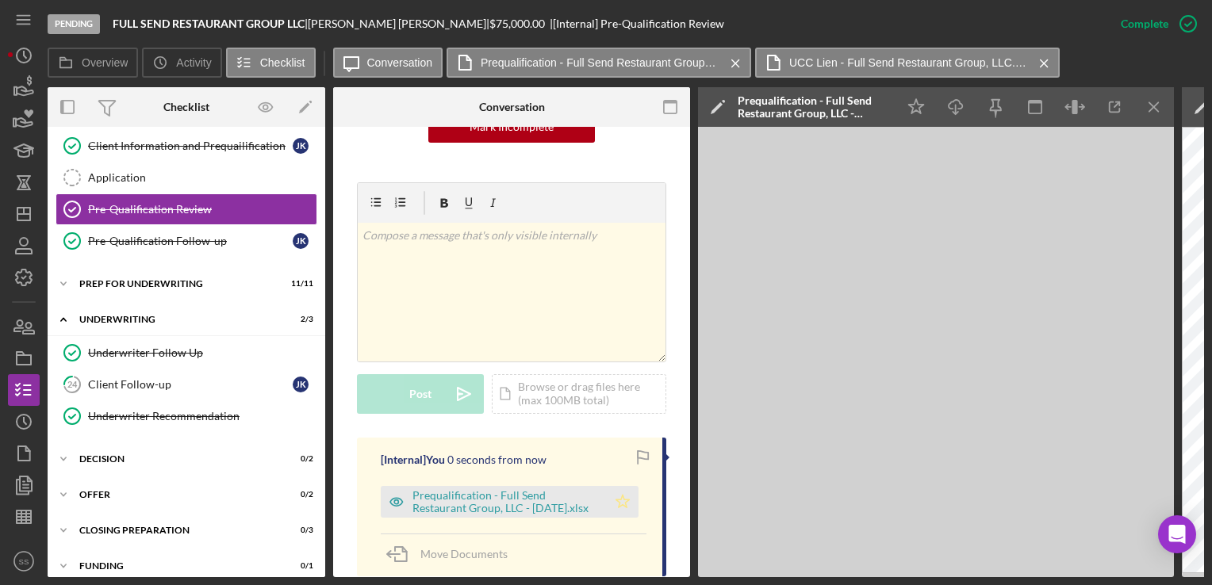
click at [620, 486] on icon "Icon/Star" at bounding box center [623, 502] width 32 height 32
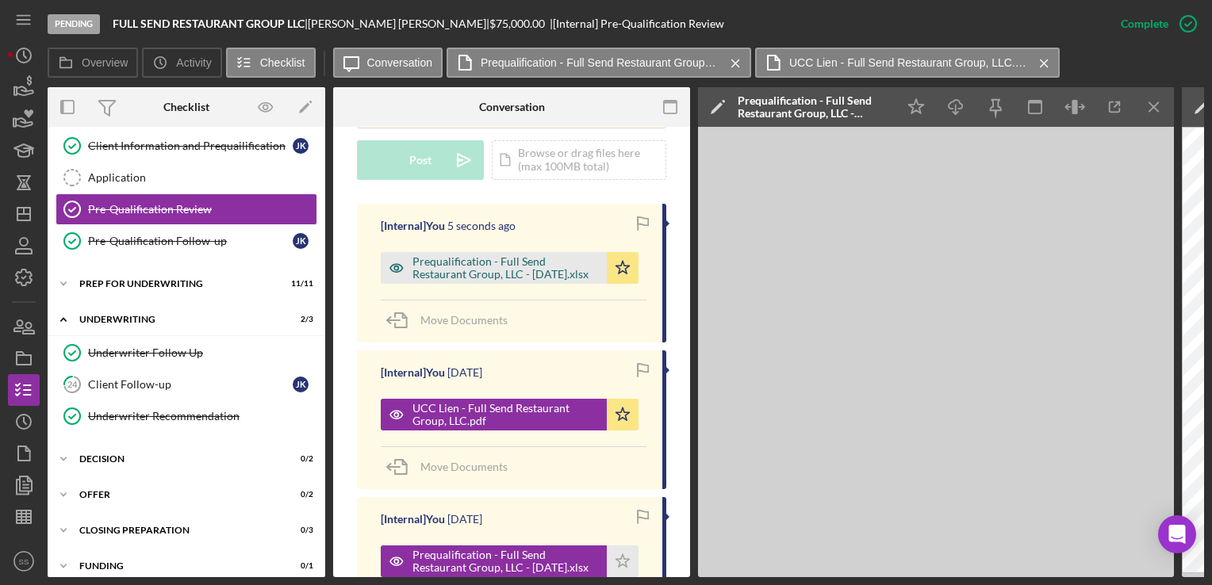
click at [544, 255] on div "Prequalification - Full Send Restaurant Group, LLC - 08.18.2025.xlsx" at bounding box center [505, 267] width 186 height 25
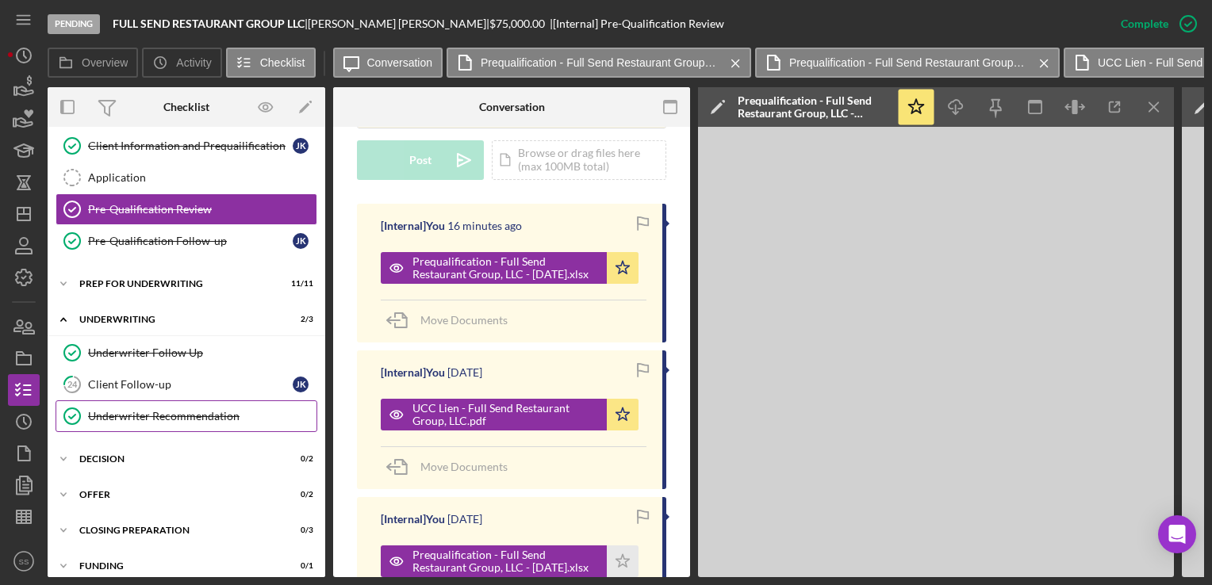
scroll to position [0, 0]
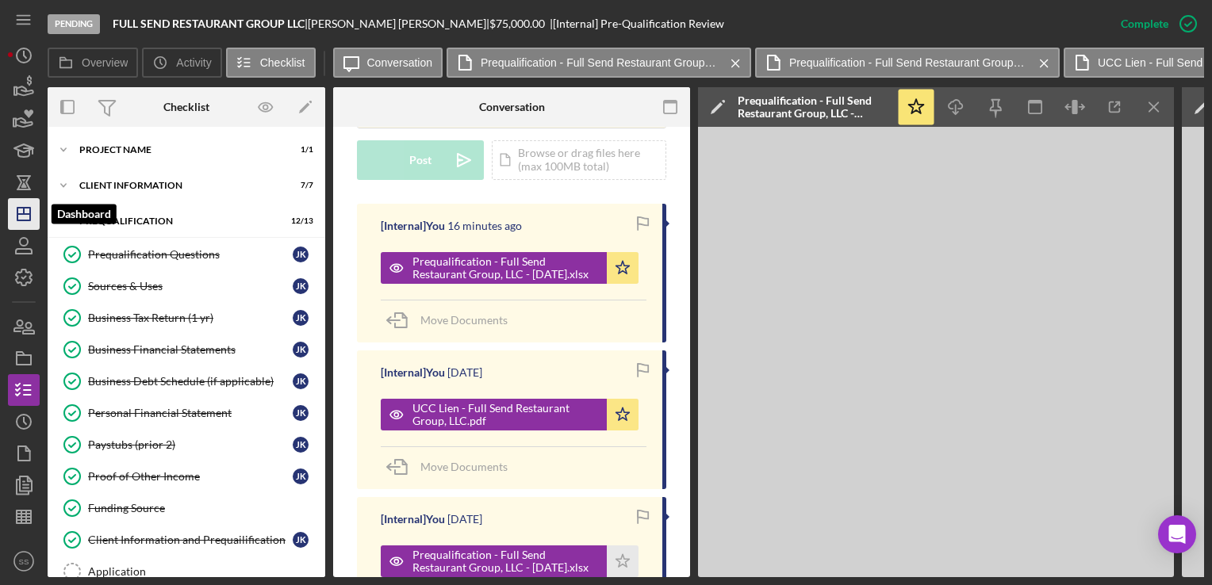
click at [35, 214] on icon "Icon/Dashboard" at bounding box center [24, 214] width 40 height 40
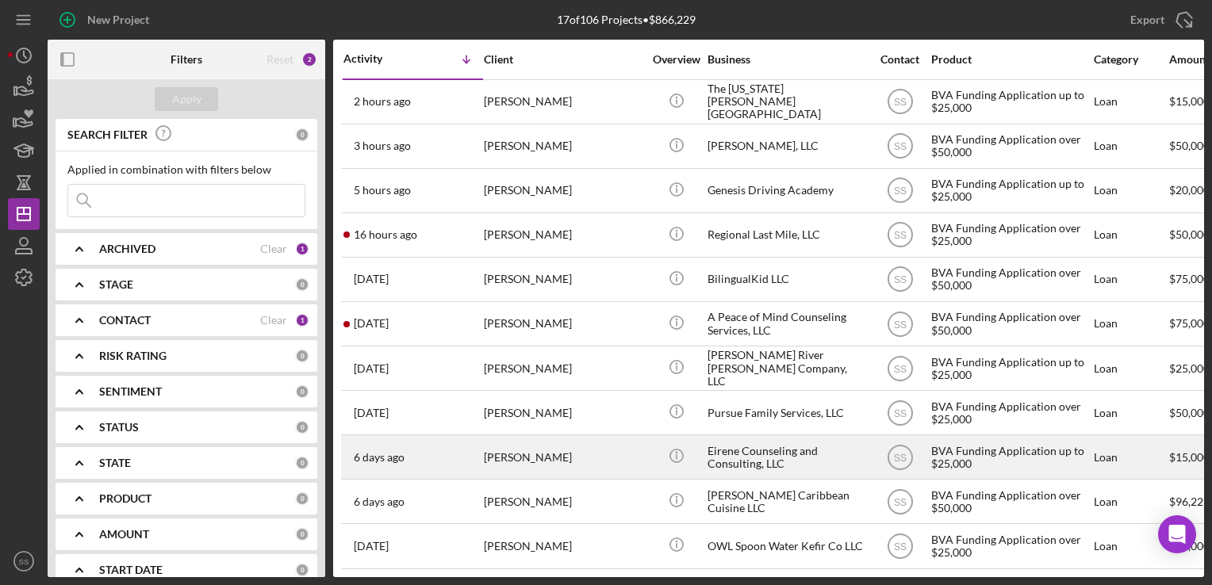
click at [510, 455] on div "[PERSON_NAME]" at bounding box center [563, 457] width 159 height 42
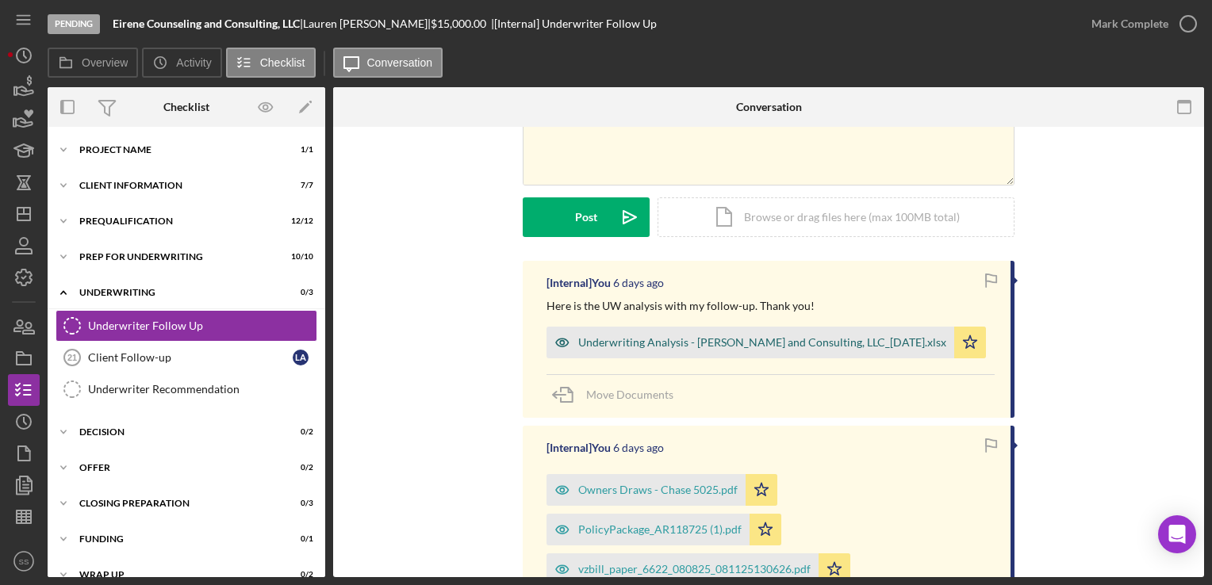
scroll to position [146, 0]
click at [133, 385] on div "Underwriter Recommendation" at bounding box center [202, 389] width 228 height 13
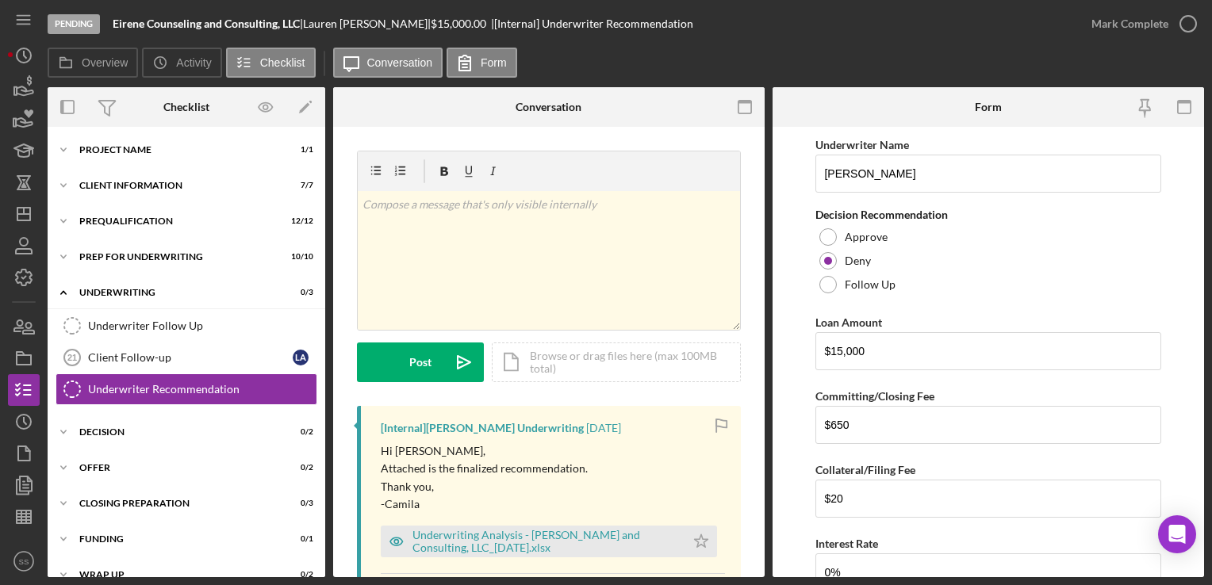
scroll to position [92, 0]
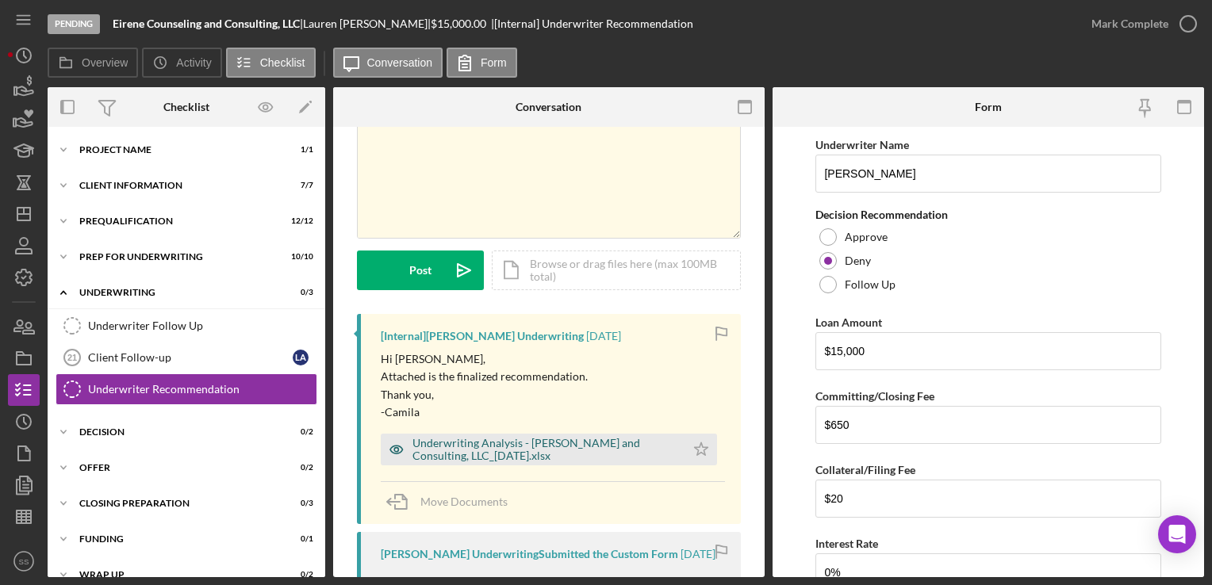
click at [576, 441] on div "Underwriting Analysis - Eirene Counseling and Consulting, LLC_08.15.25.xlsx" at bounding box center [544, 449] width 265 height 25
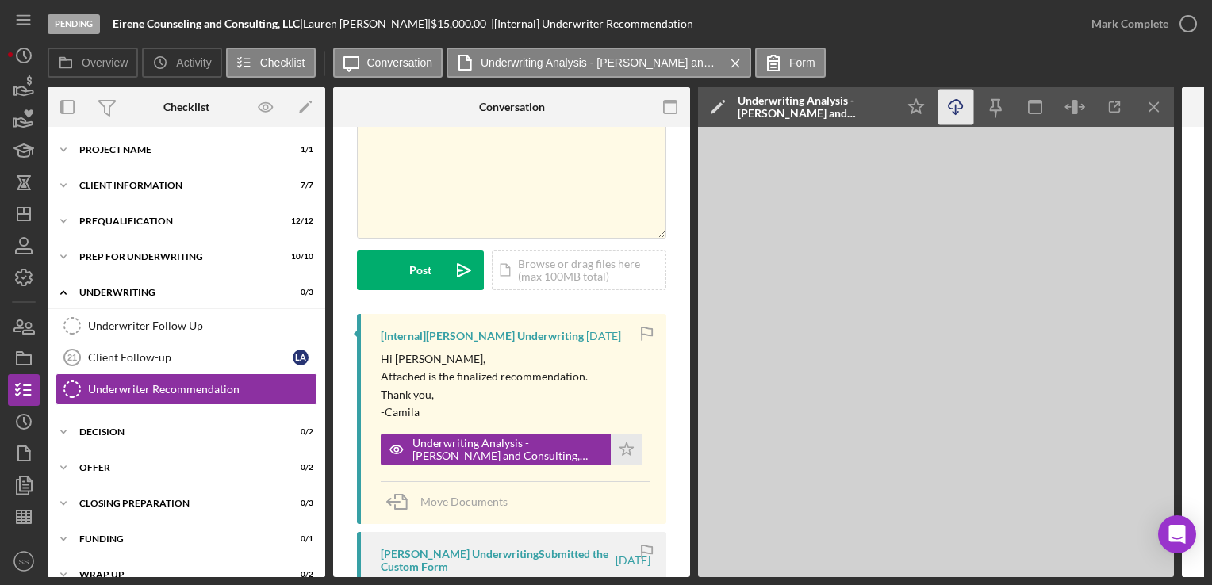
click at [954, 105] on icon "Icon/Download" at bounding box center [956, 108] width 36 height 36
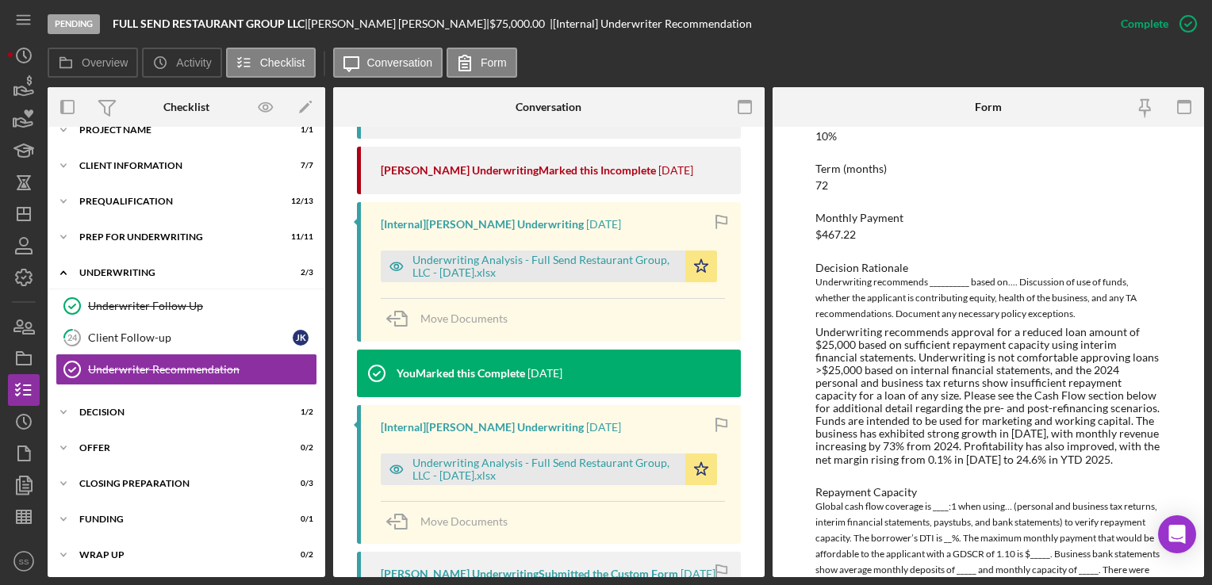
scroll to position [481, 0]
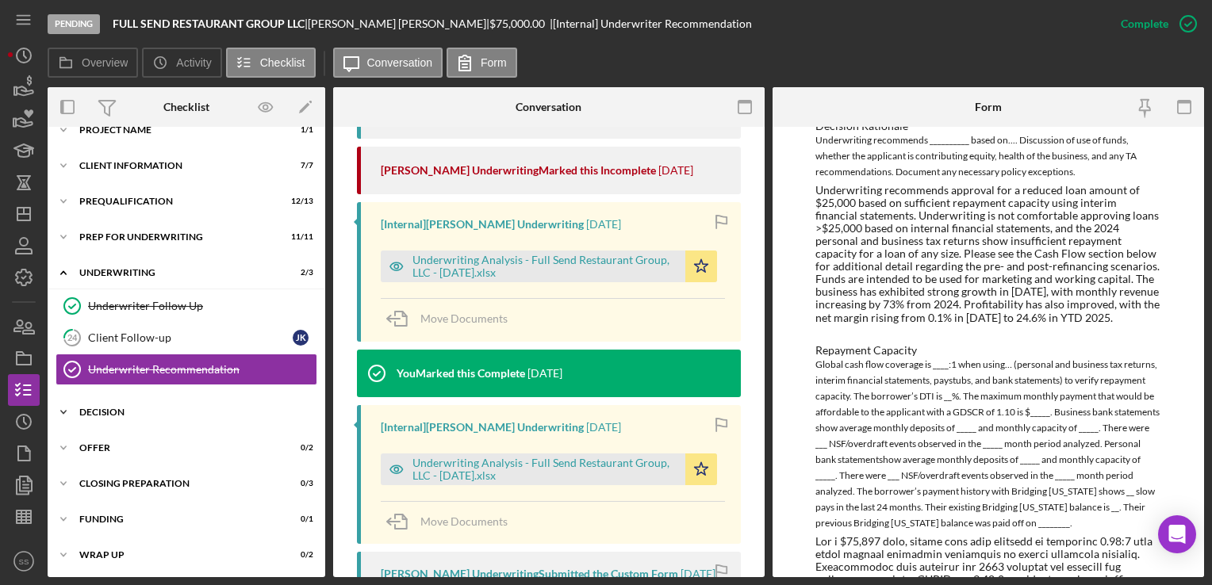
click at [108, 408] on div "Decision" at bounding box center [192, 413] width 226 height 10
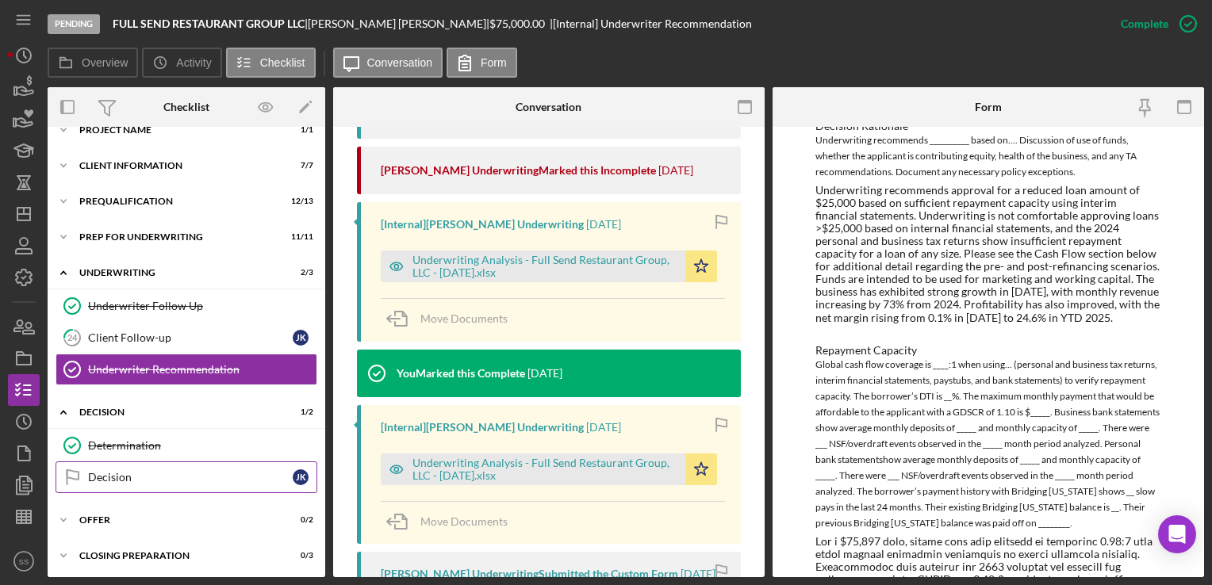
click at [100, 465] on link "Decision Decision J K" at bounding box center [187, 477] width 262 height 32
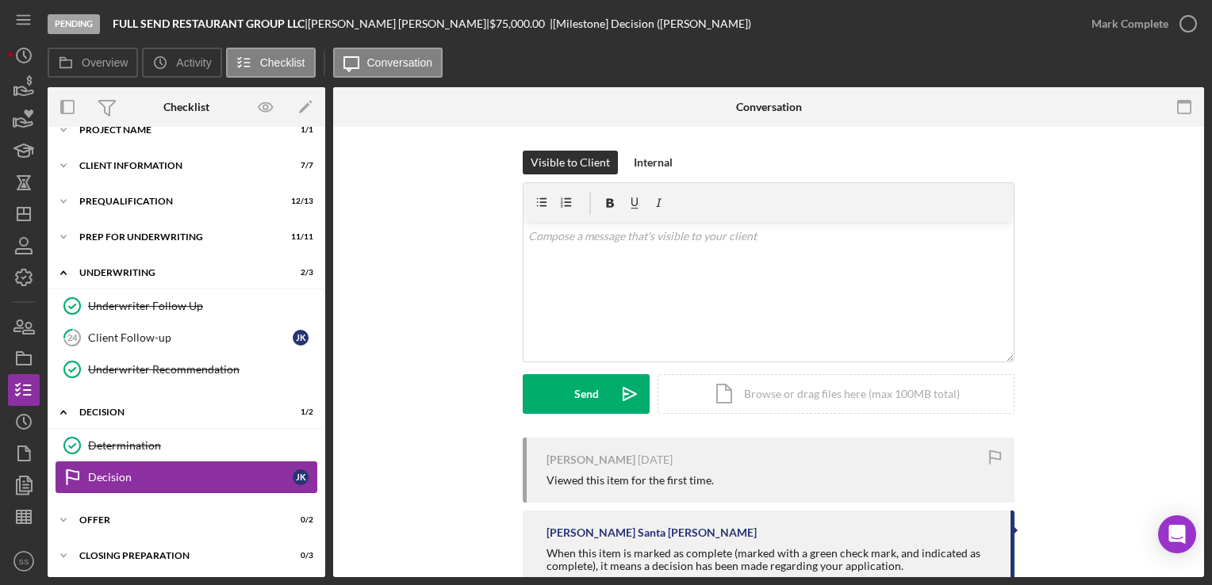
scroll to position [92, 0]
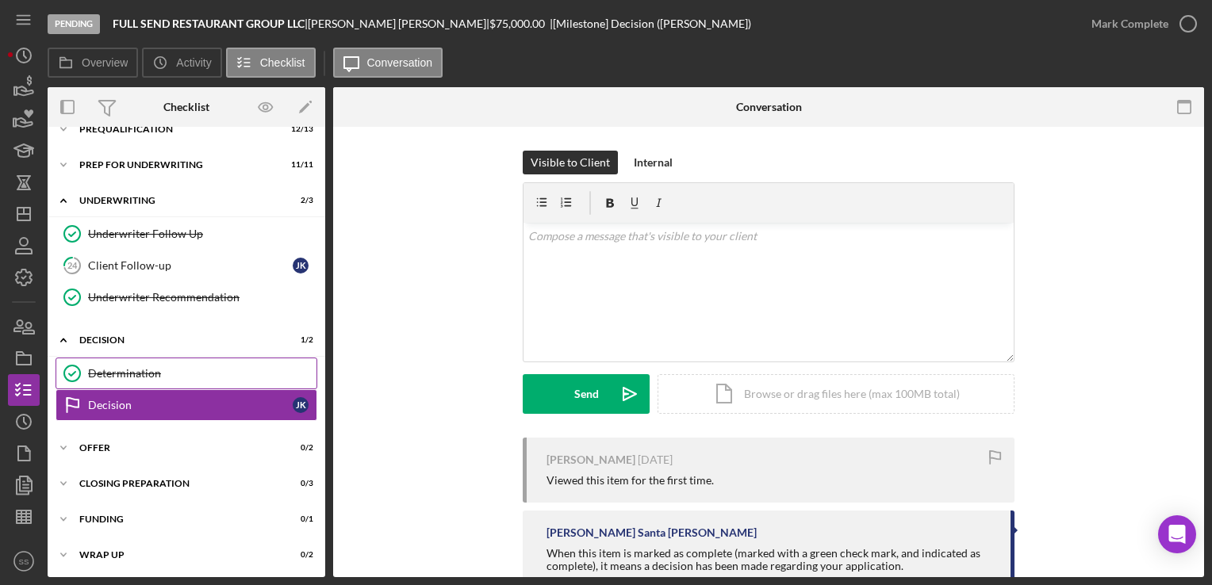
click at [114, 370] on div "Determination" at bounding box center [202, 373] width 228 height 13
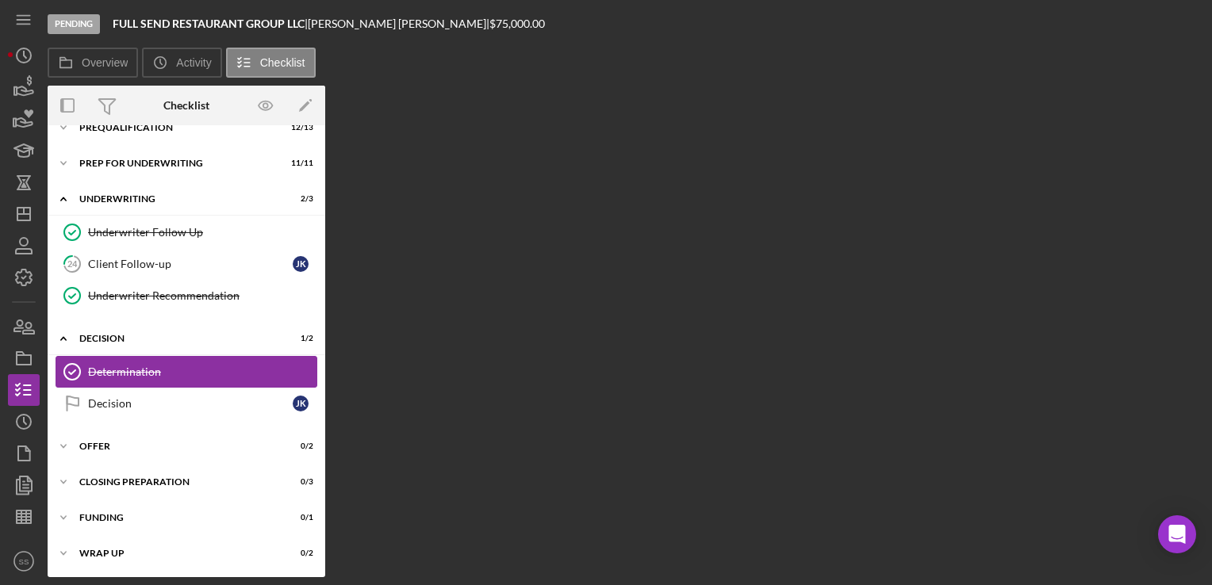
scroll to position [92, 0]
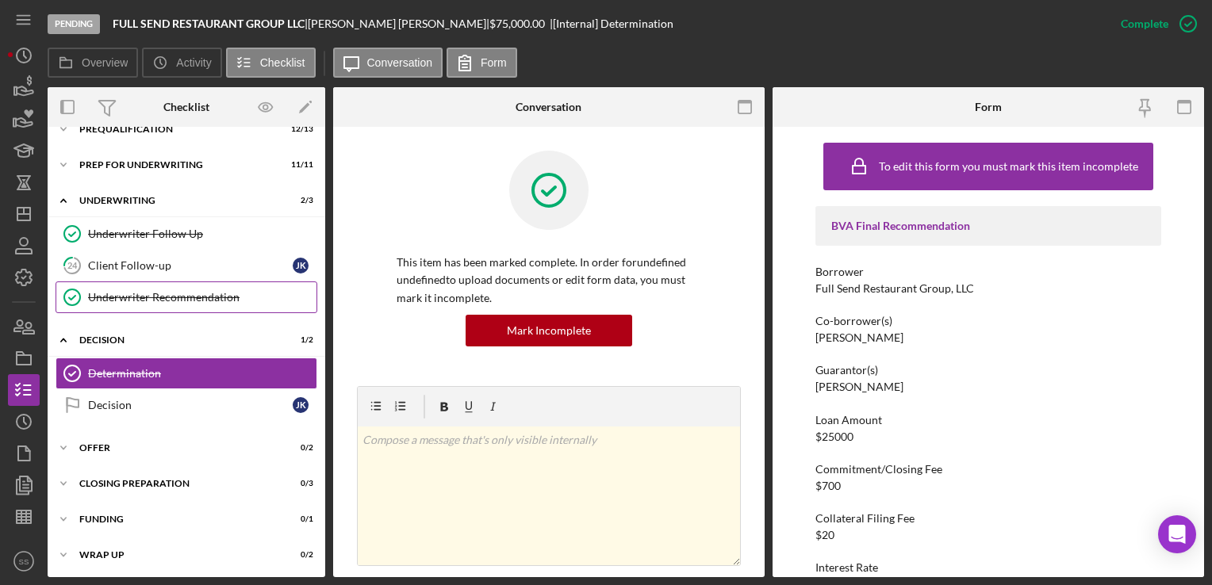
click at [107, 298] on div "Underwriter Recommendation" at bounding box center [202, 297] width 228 height 13
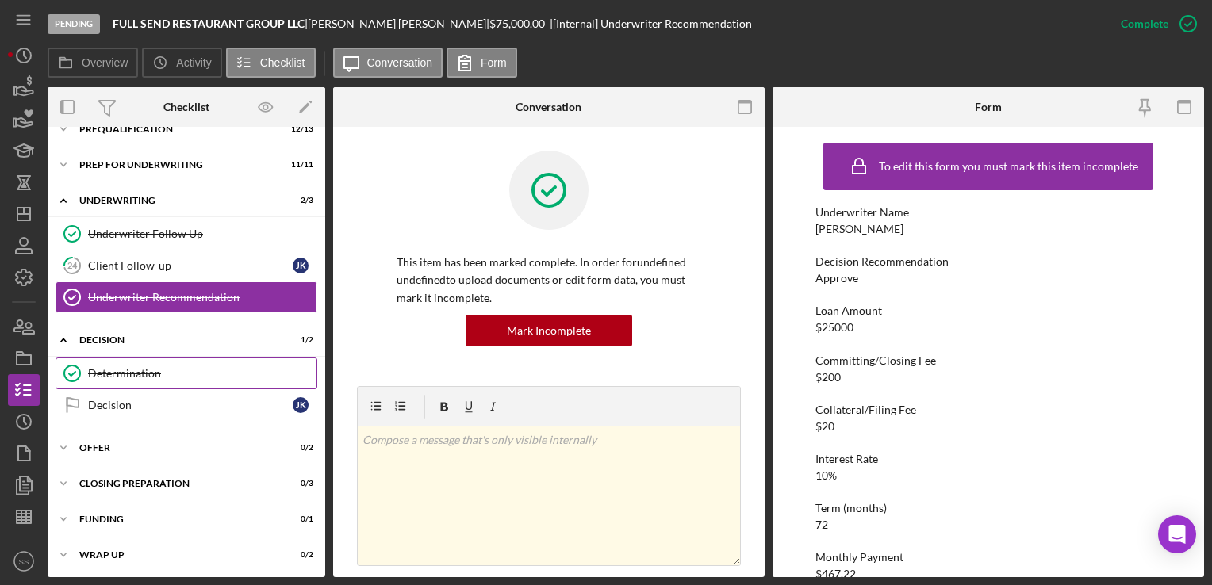
click at [127, 367] on div "Determination" at bounding box center [202, 373] width 228 height 13
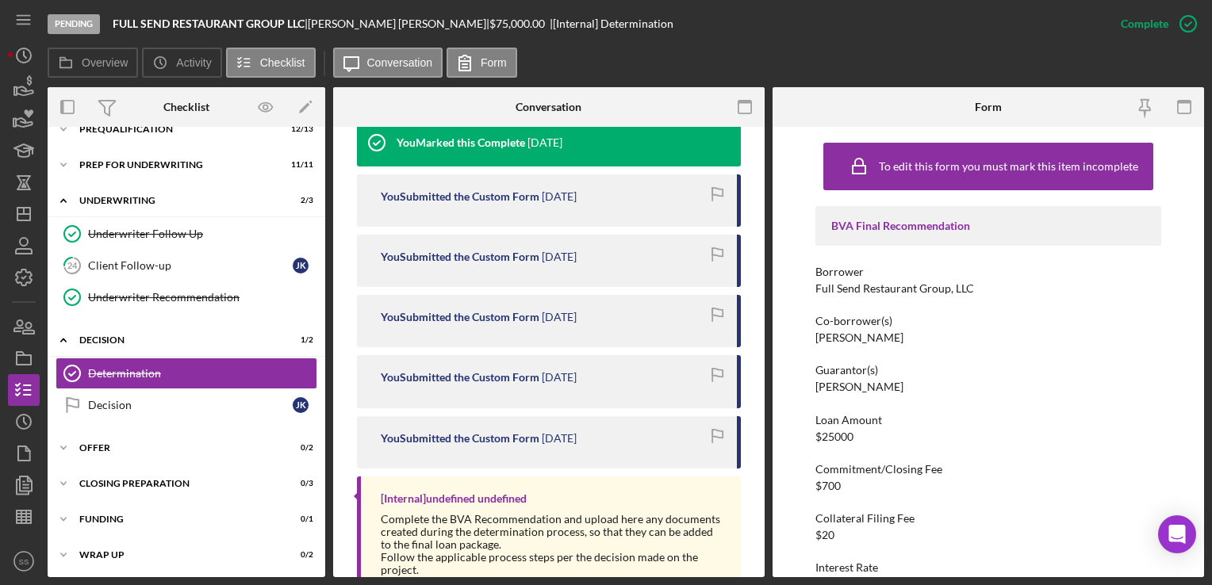
scroll to position [523, 0]
click at [1125, 27] on div "Mark Incomplete" at bounding box center [1125, 24] width 85 height 32
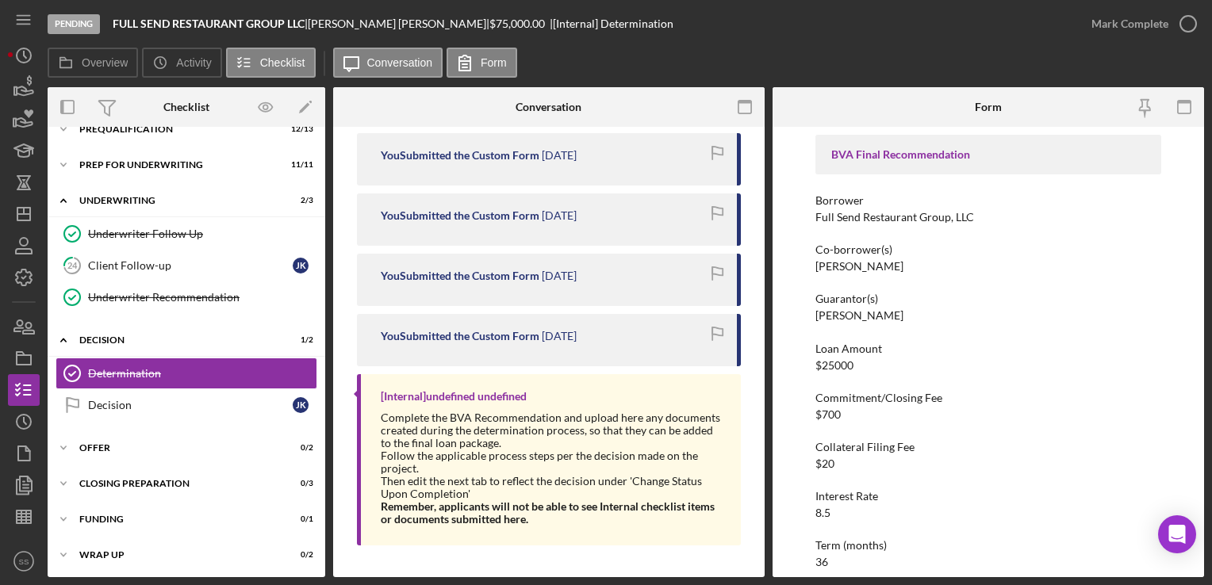
scroll to position [343, 0]
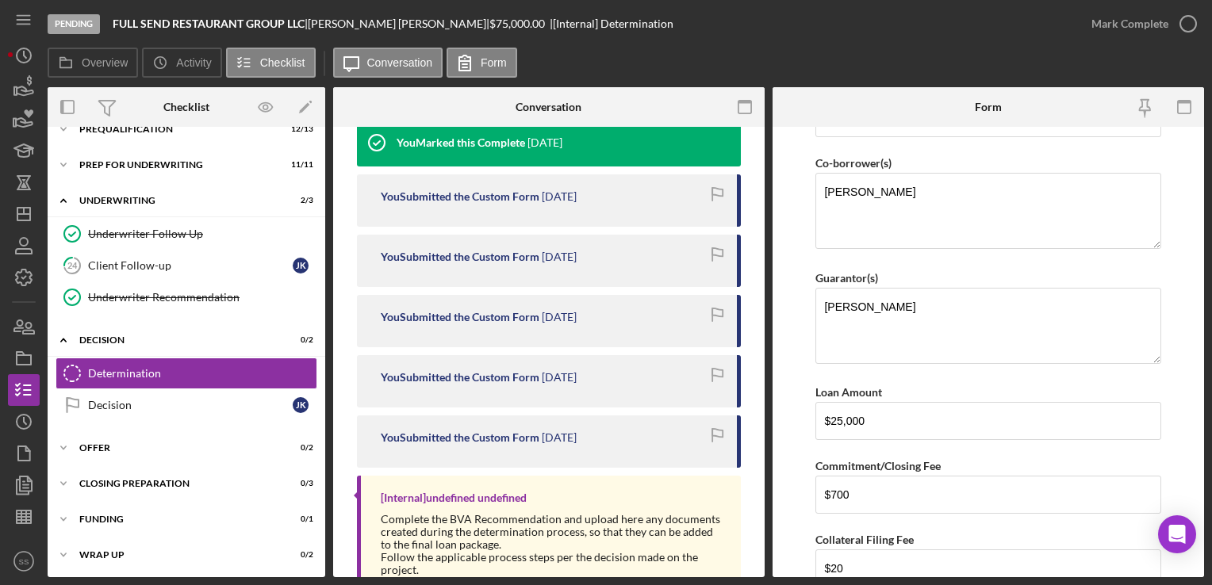
scroll to position [111, 0]
click at [841, 417] on input "$25,000" at bounding box center [987, 421] width 345 height 38
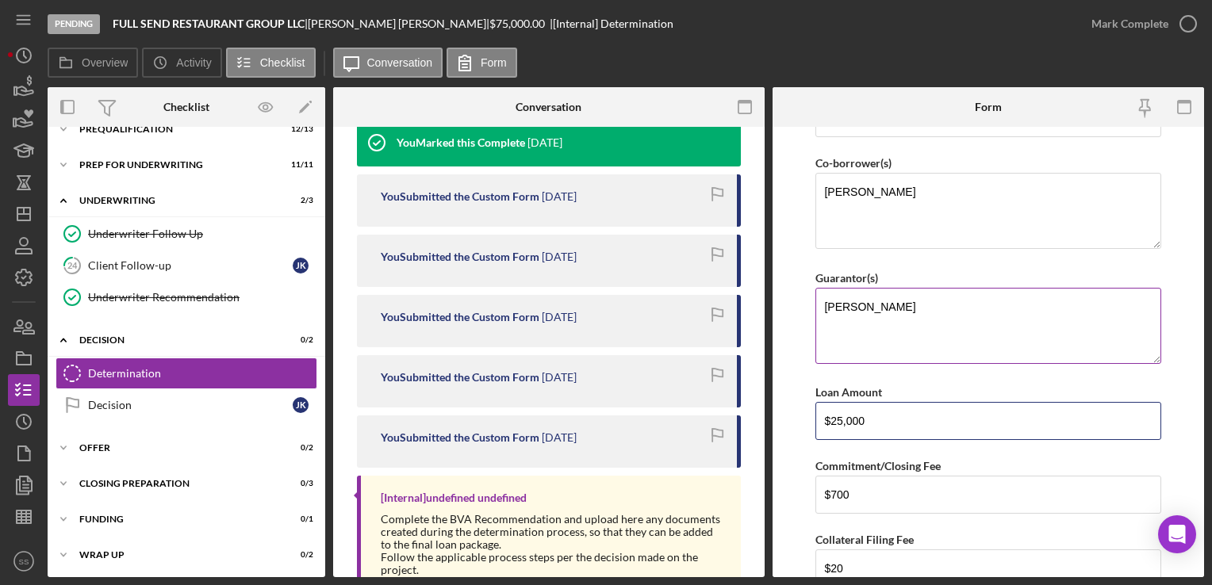
scroll to position [235, 0]
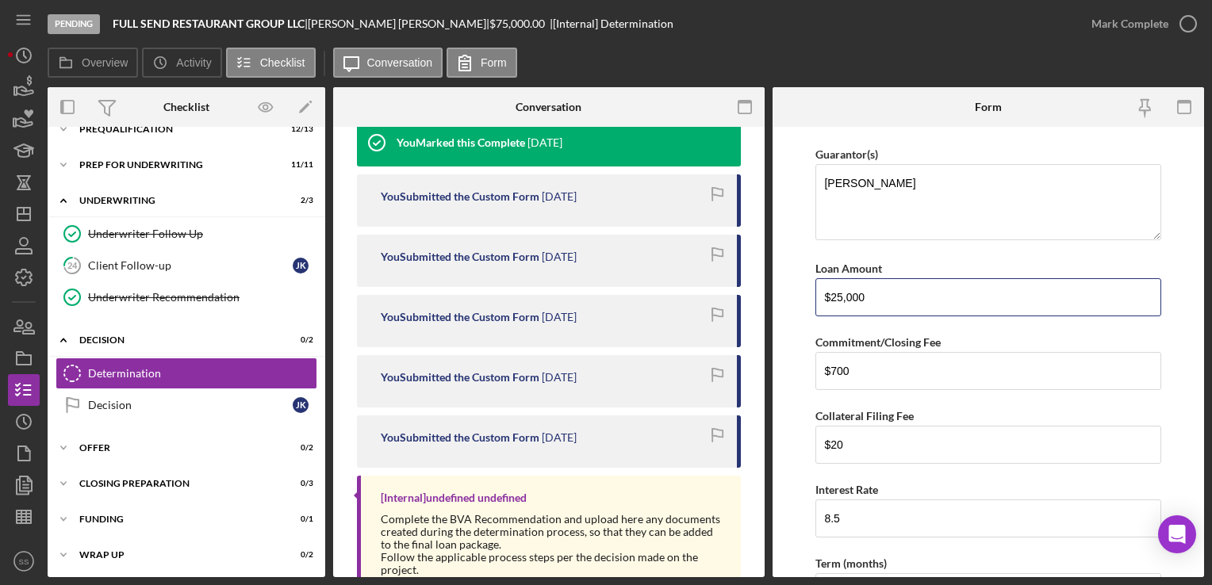
drag, startPoint x: 888, startPoint y: 293, endPoint x: 809, endPoint y: 307, distance: 80.6
click at [818, 306] on input "$25,000" at bounding box center [987, 297] width 345 height 38
type input "$40,000"
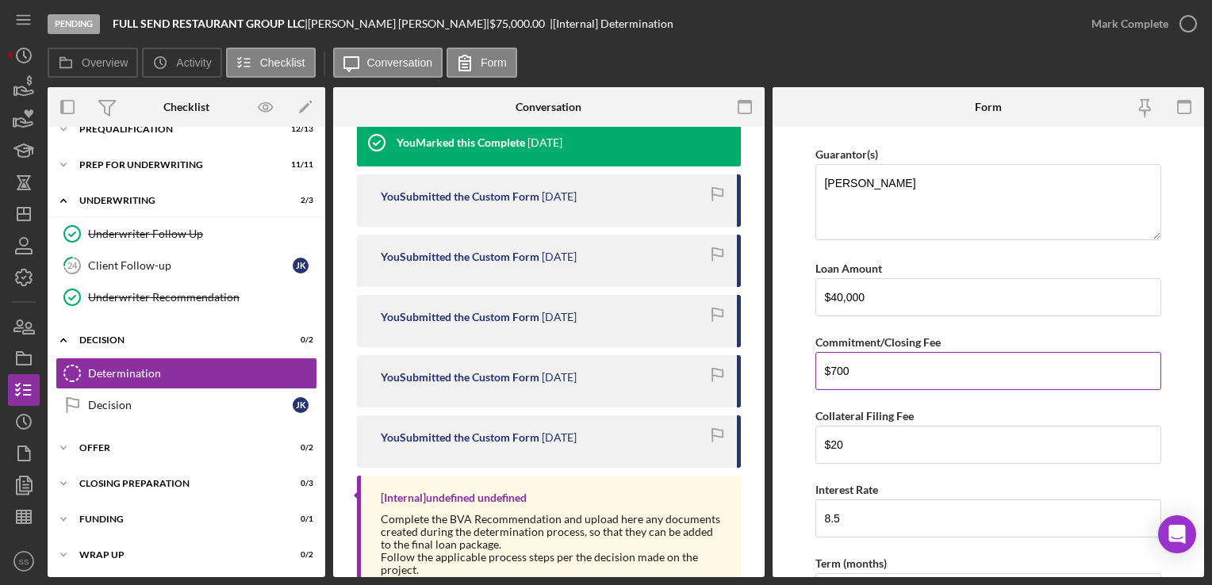
click at [860, 354] on input "$700" at bounding box center [987, 371] width 345 height 38
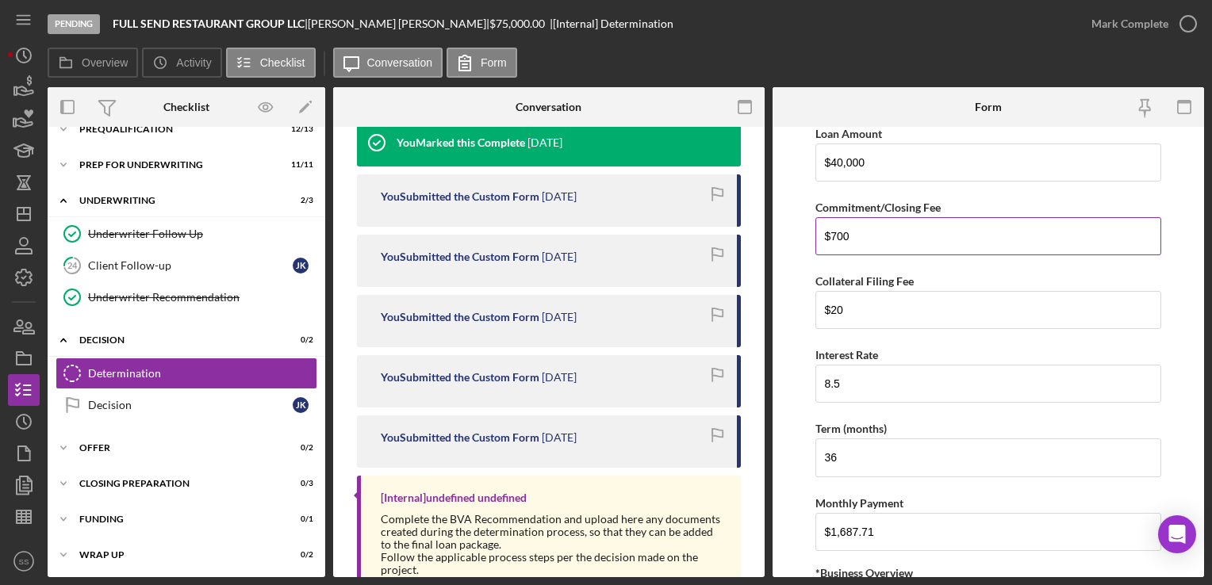
scroll to position [368, 0]
click at [835, 451] on input "36" at bounding box center [987, 459] width 345 height 38
type input "3"
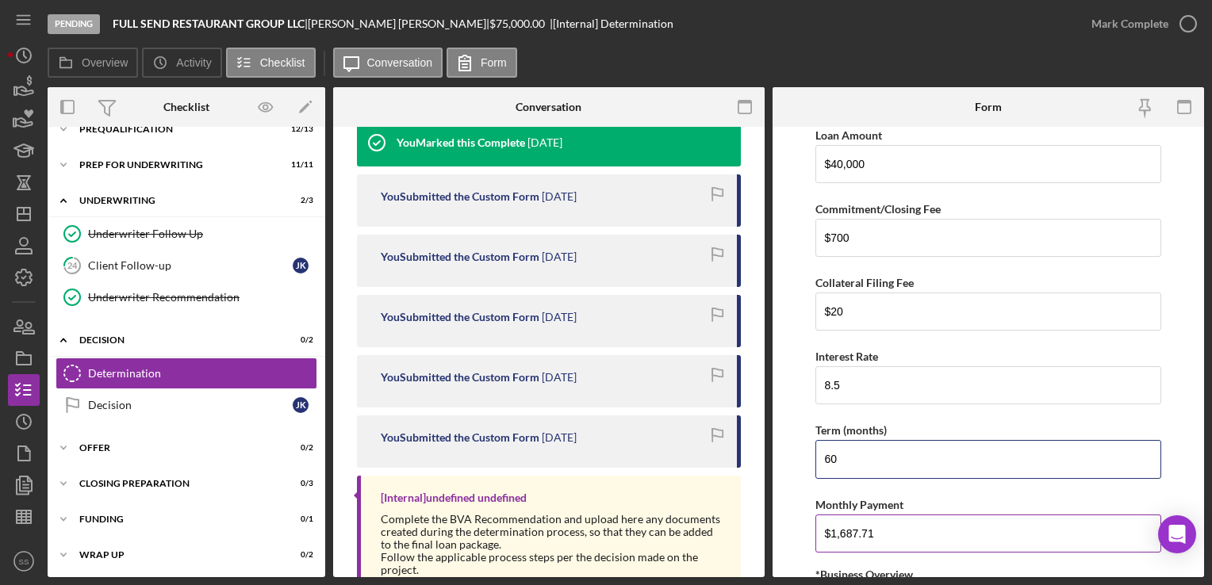
scroll to position [440, 0]
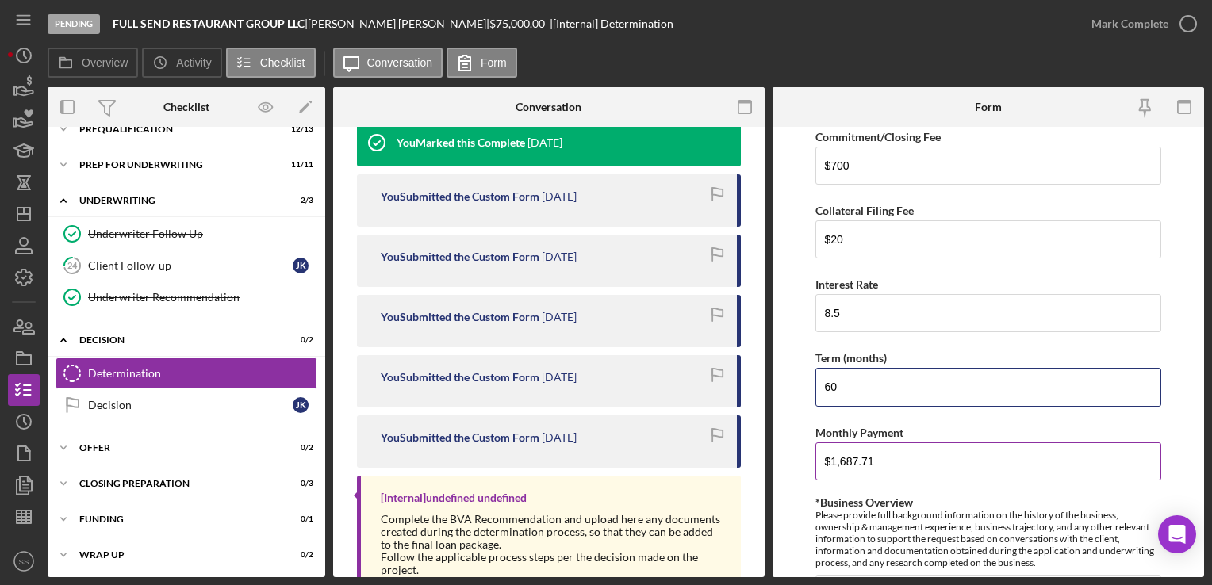
type input "60"
click at [909, 453] on input "$1,687.71" at bounding box center [987, 461] width 345 height 38
drag, startPoint x: 909, startPoint y: 453, endPoint x: 802, endPoint y: 465, distance: 108.5
click at [802, 465] on form "BVA Final Recommendation Borrower Full Send Restaurant Group, LLC Co-borrower(s…" at bounding box center [987, 352] width 431 height 450
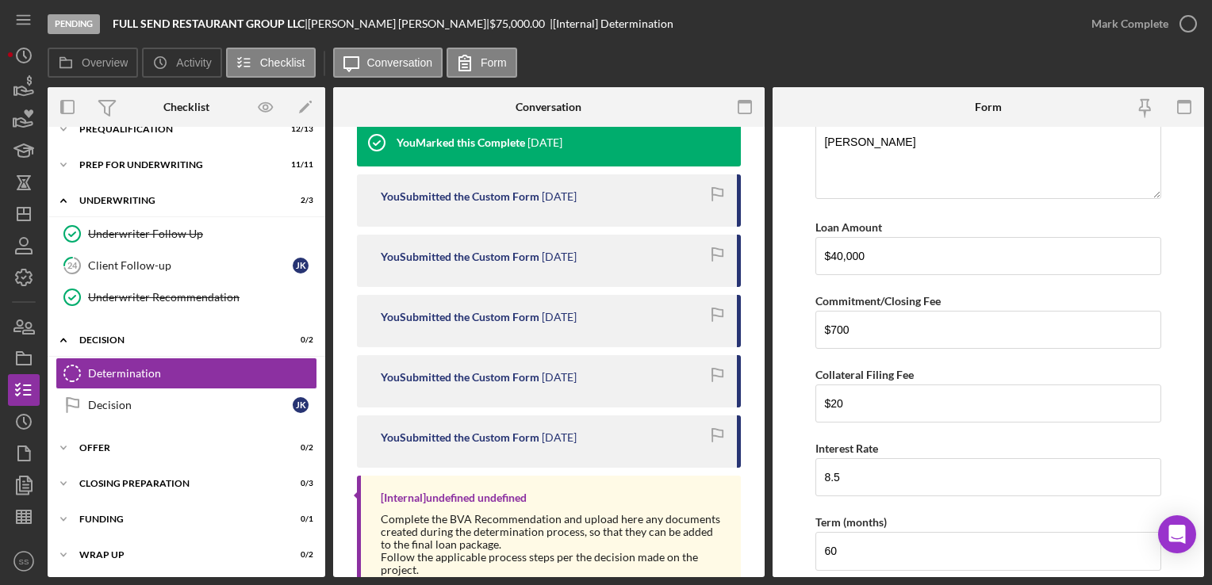
scroll to position [278, 0]
click at [874, 475] on input "8.5" at bounding box center [987, 476] width 345 height 38
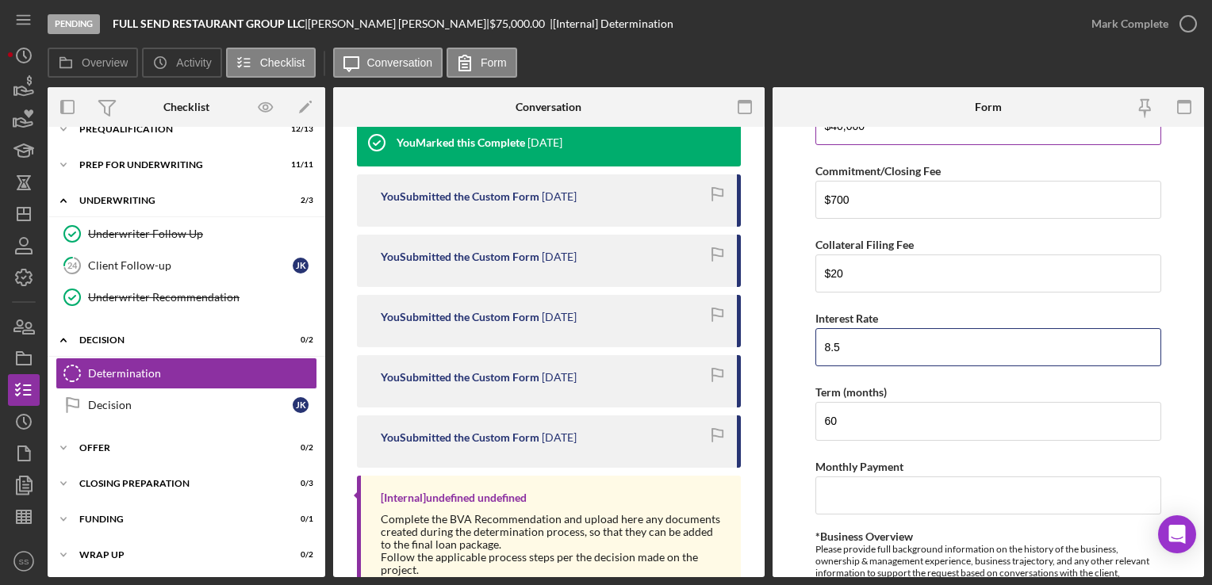
scroll to position [406, 0]
click at [842, 197] on input "$700" at bounding box center [987, 200] width 345 height 38
click at [856, 197] on input "$700" at bounding box center [987, 200] width 345 height 38
click at [875, 347] on input "8.5" at bounding box center [987, 347] width 345 height 38
type input "8"
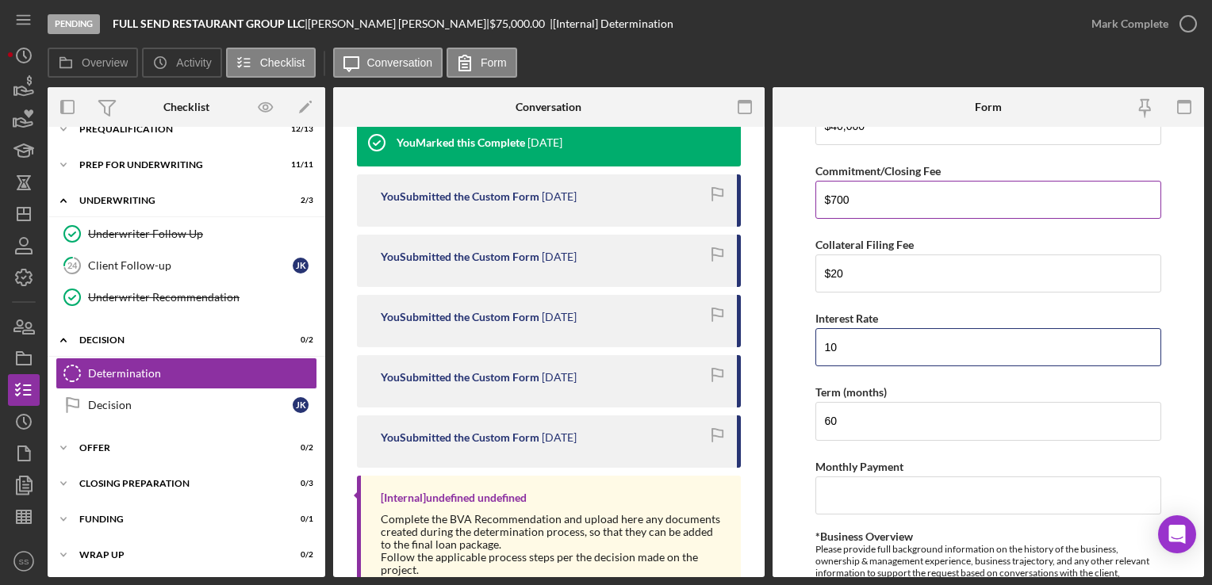
type input "10"
click at [876, 197] on input "$700" at bounding box center [987, 200] width 345 height 38
type input "$7"
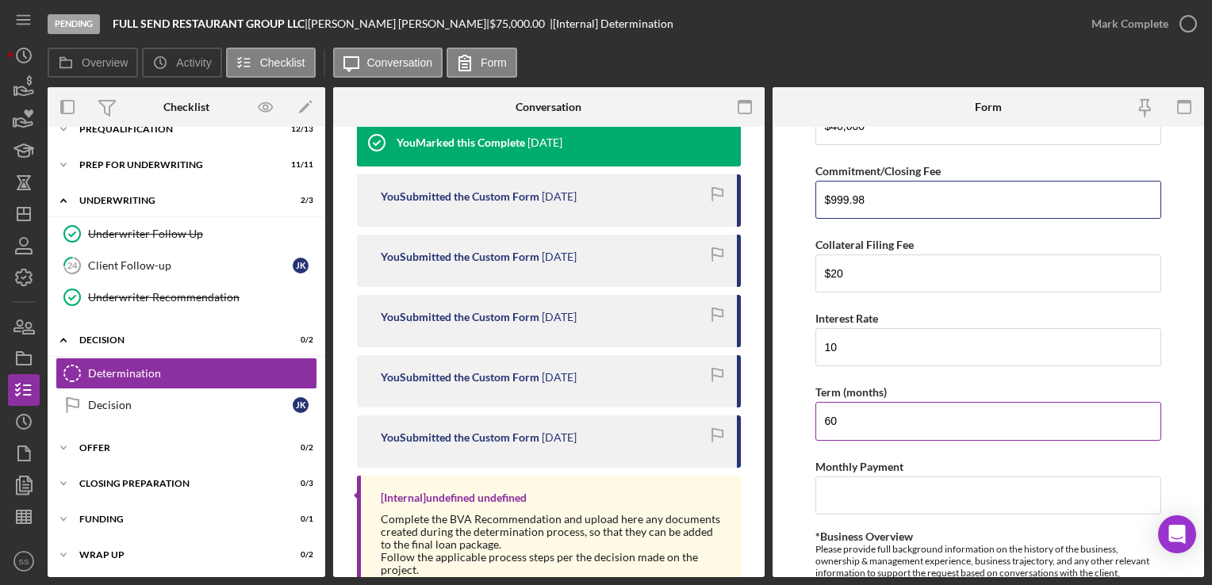
scroll to position [494, 0]
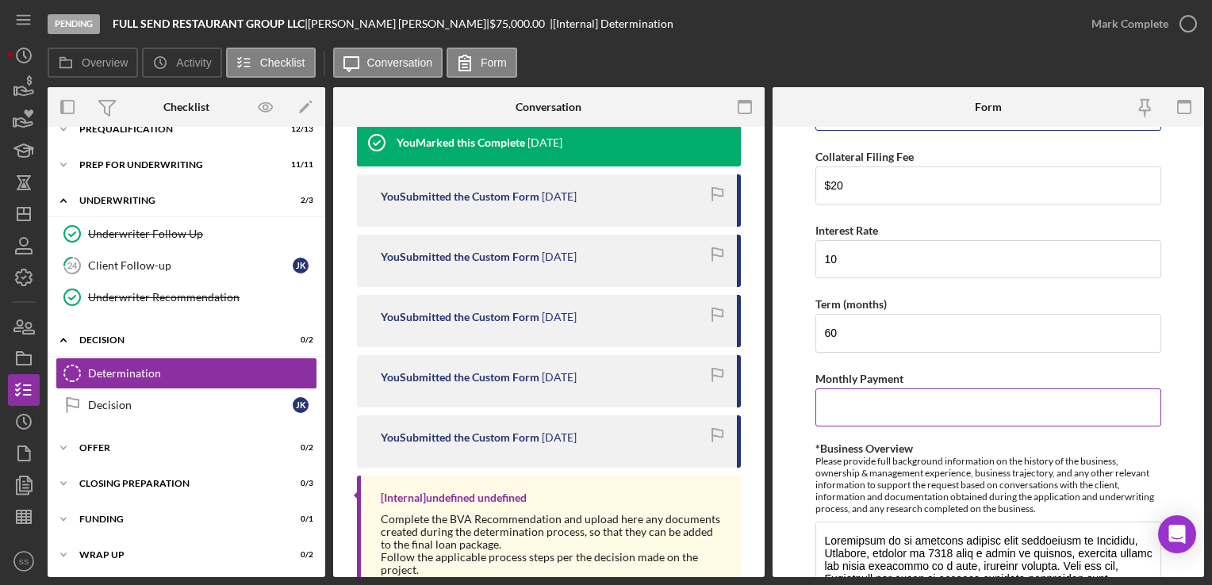
type input "$999.98"
click at [952, 417] on input "Monthly Payment" at bounding box center [987, 408] width 345 height 38
click at [1181, 214] on form "BVA Final Recommendation Borrower Full Send Restaurant Group, LLC Co-borrower(s…" at bounding box center [987, 352] width 431 height 450
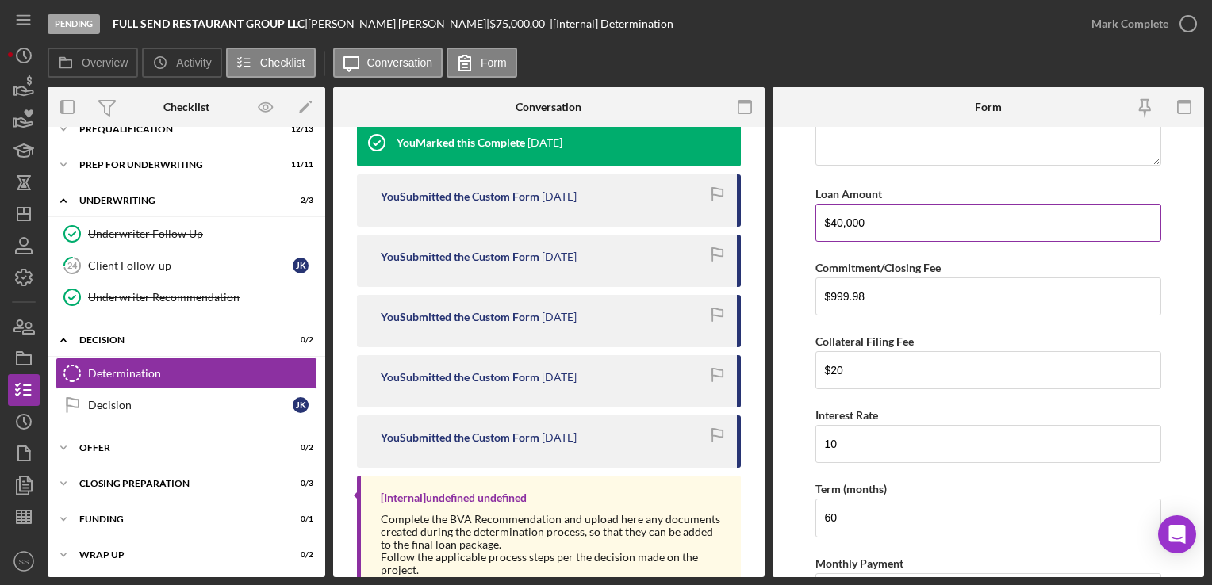
scroll to position [310, 0]
drag, startPoint x: 879, startPoint y: 219, endPoint x: 756, endPoint y: 217, distance: 123.7
click at [756, 217] on div "Overview Internal Workflow Stage Pending Icon/Dropdown Arrow Archive (can unarc…" at bounding box center [626, 332] width 1156 height 490
type input "$36,000"
click at [924, 304] on input "$999.98" at bounding box center [987, 296] width 345 height 38
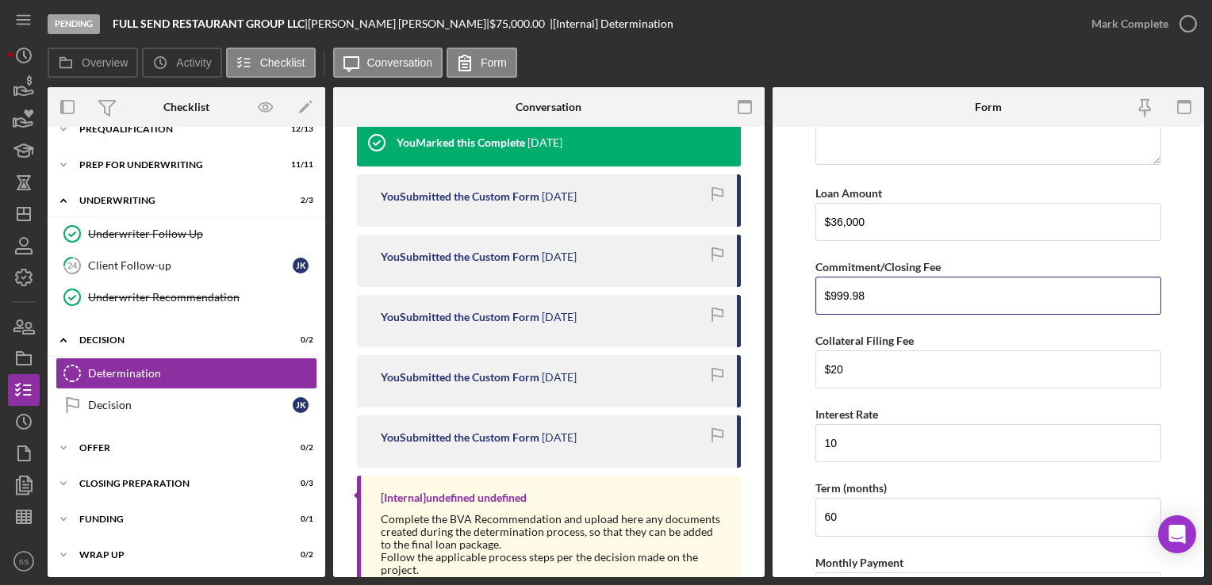
drag, startPoint x: 923, startPoint y: 301, endPoint x: 778, endPoint y: 316, distance: 145.8
click at [778, 316] on form "BVA Final Recommendation Borrower Full Send Restaurant Group, LLC Co-borrower(s…" at bounding box center [987, 352] width 431 height 450
type input "$920"
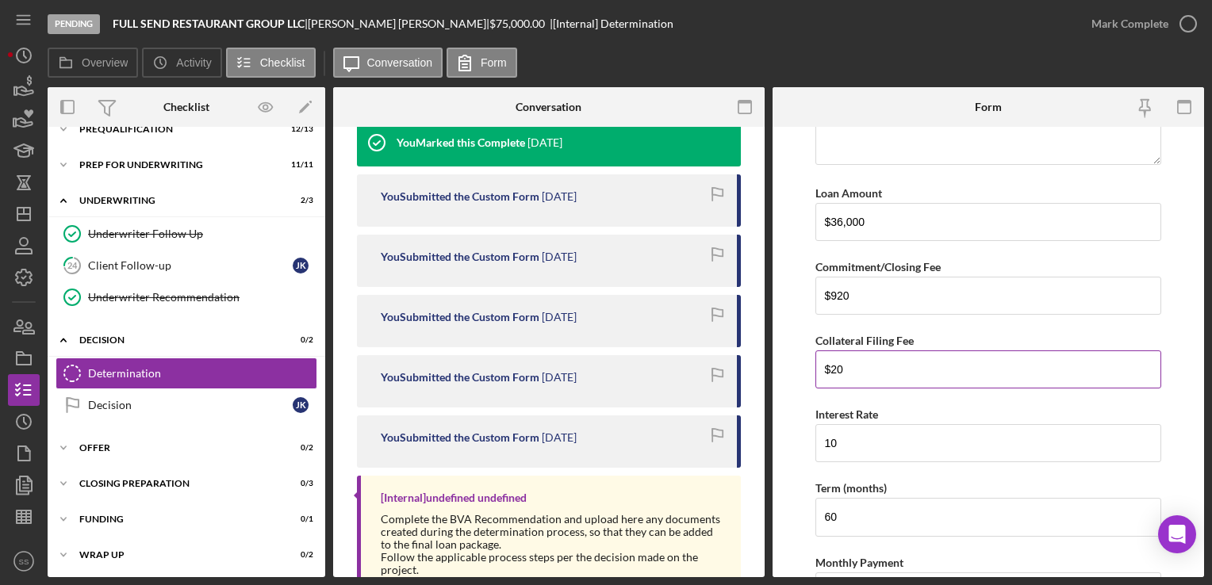
click at [894, 369] on input "$20" at bounding box center [987, 369] width 345 height 38
click at [1169, 319] on form "BVA Final Recommendation Borrower Full Send Restaurant Group, LLC Co-borrower(s…" at bounding box center [987, 352] width 431 height 450
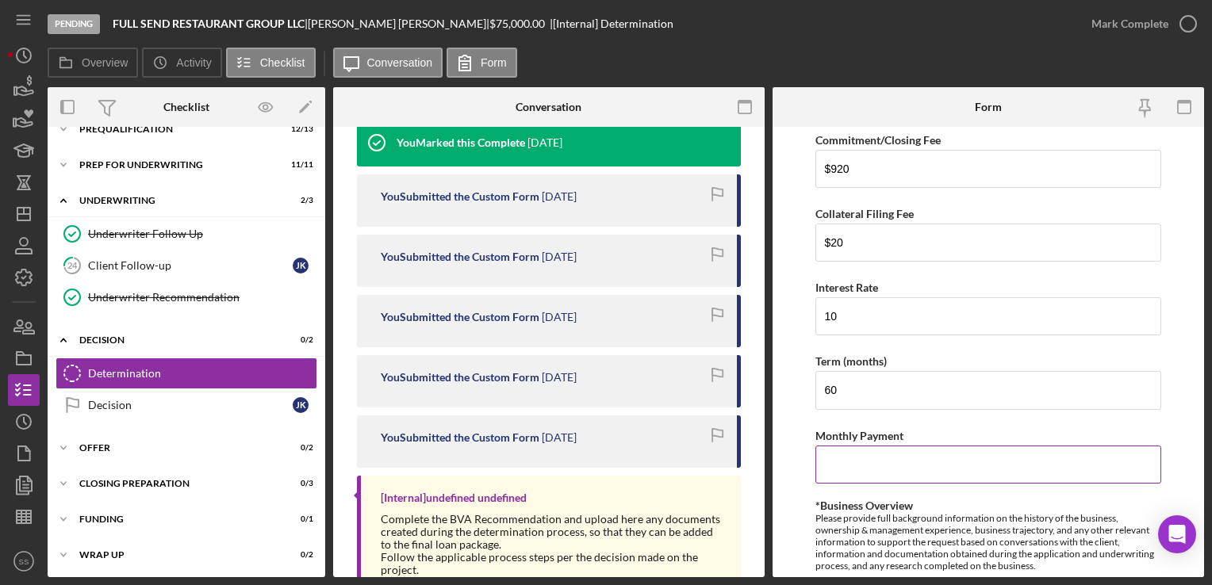
click at [879, 469] on input "Monthly Payment" at bounding box center [987, 465] width 345 height 38
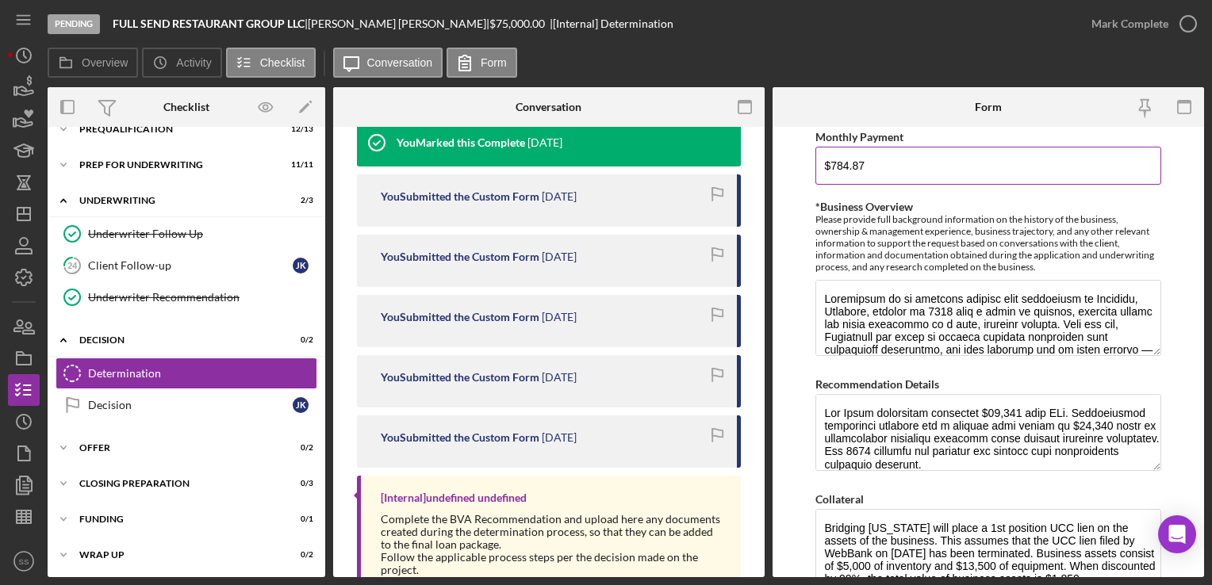
scroll to position [745, 0]
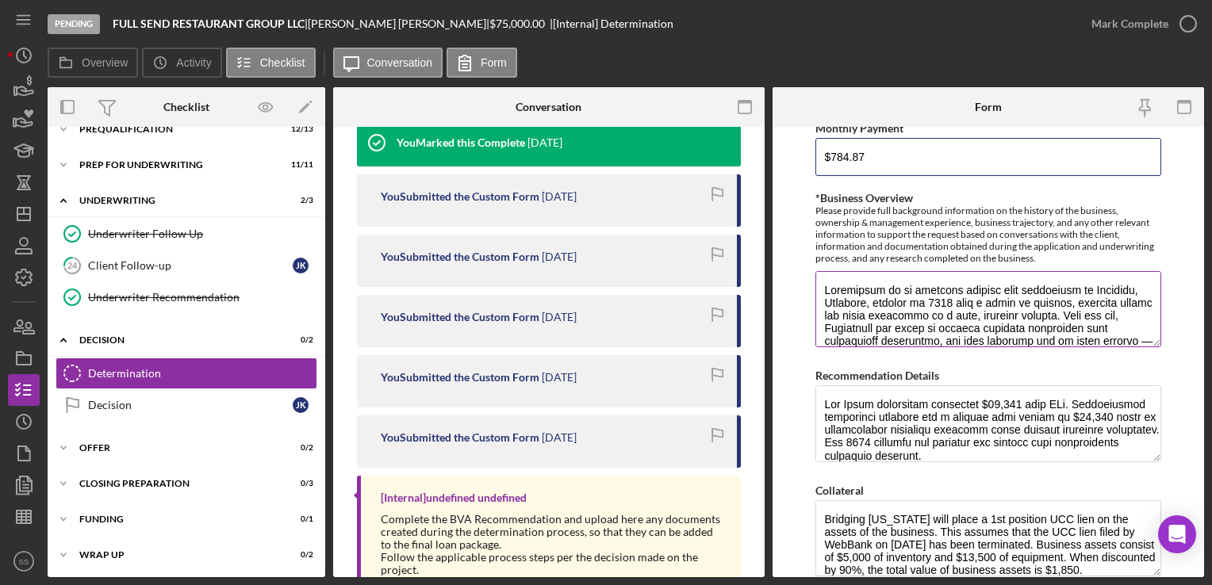
type input "$784.87"
click at [976, 245] on div "Please provide full background information on the history of the business, owne…" at bounding box center [987, 234] width 345 height 59
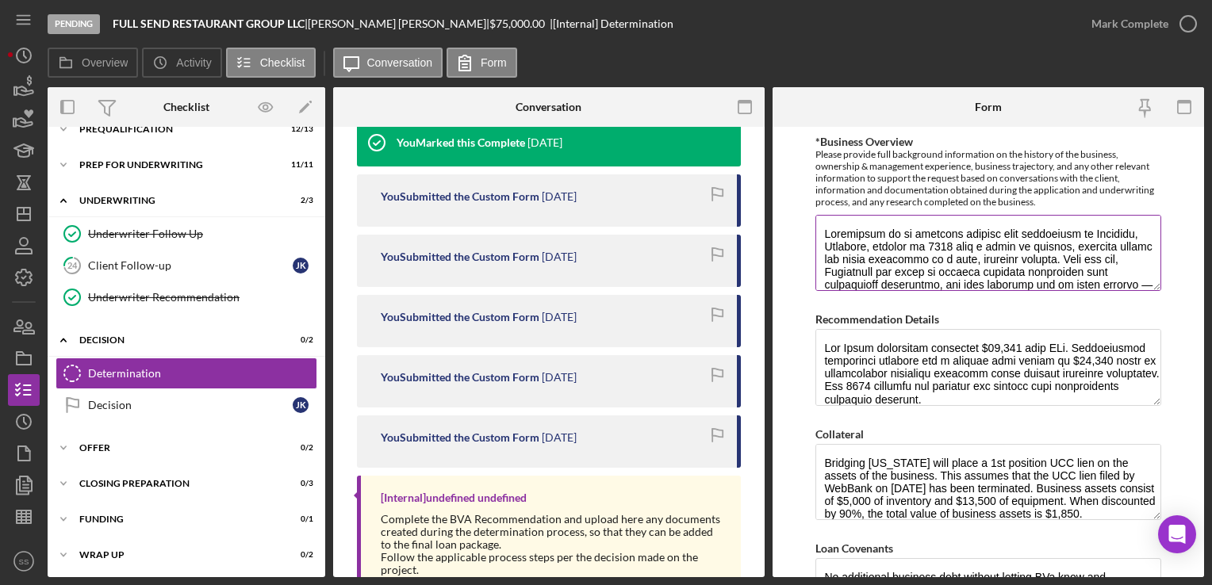
click at [976, 245] on textarea "*Business Overview" at bounding box center [987, 253] width 345 height 76
drag, startPoint x: 1078, startPoint y: 231, endPoint x: 918, endPoint y: 250, distance: 161.3
click at [918, 250] on textarea "*Business Overview" at bounding box center [987, 253] width 345 height 76
click at [982, 243] on textarea "*Business Overview" at bounding box center [987, 253] width 345 height 76
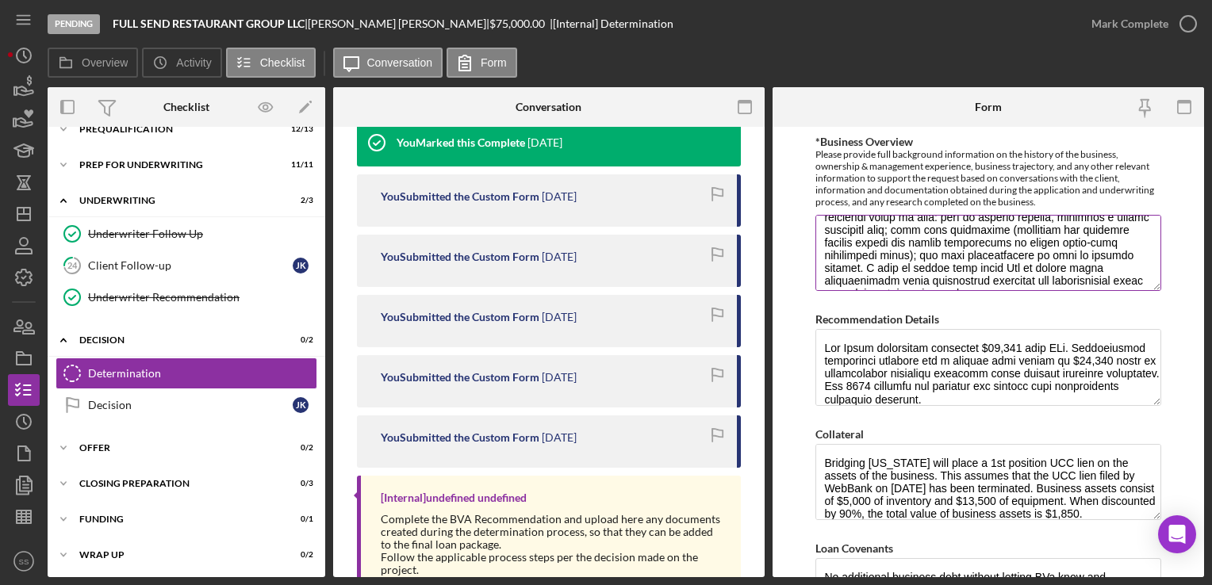
scroll to position [184, 0]
click at [948, 220] on textarea "*Business Overview" at bounding box center [987, 253] width 345 height 76
click at [971, 248] on textarea "*Business Overview" at bounding box center [987, 253] width 345 height 76
drag, startPoint x: 974, startPoint y: 249, endPoint x: 990, endPoint y: 255, distance: 17.1
click at [990, 255] on textarea "*Business Overview" at bounding box center [987, 253] width 345 height 76
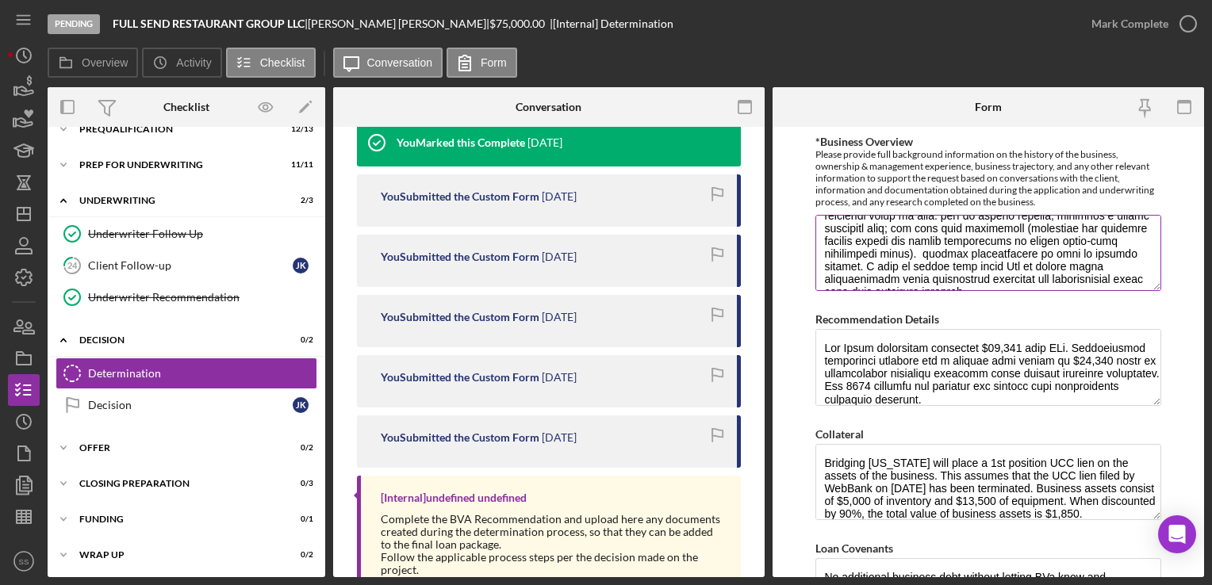
drag, startPoint x: 978, startPoint y: 252, endPoint x: 971, endPoint y: 265, distance: 14.6
click at [971, 265] on textarea "*Business Overview" at bounding box center [987, 253] width 345 height 76
click at [965, 258] on textarea "*Business Overview" at bounding box center [987, 253] width 345 height 76
click at [963, 257] on textarea "*Business Overview" at bounding box center [987, 253] width 345 height 76
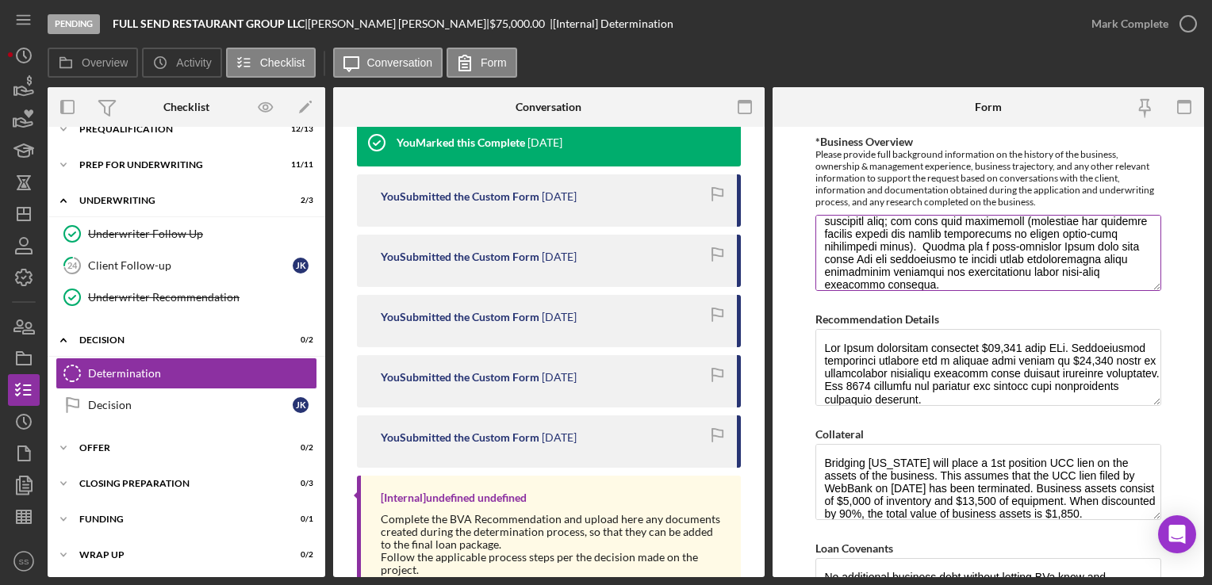
scroll to position [204, 0]
click at [1066, 255] on textarea "*Business Overview" at bounding box center [987, 253] width 345 height 76
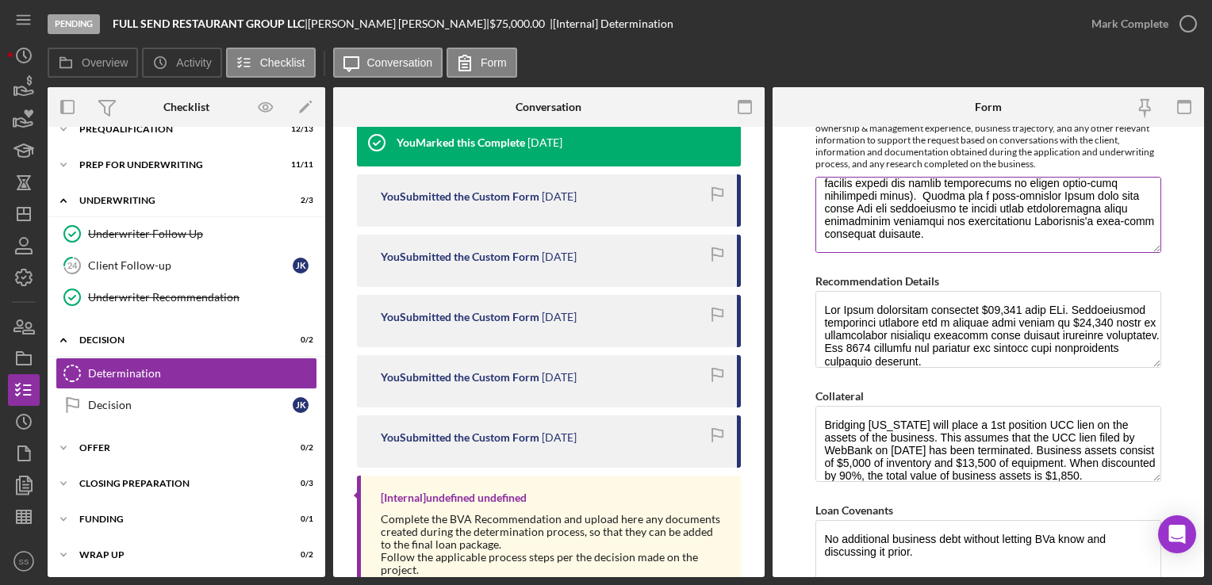
scroll to position [840, 0]
type textarea "Loremipsum do si ametcons adipisc elit seddoeiusm te Incididu, Utlabore, etdolo…"
click at [1001, 316] on textarea "Recommendation Details" at bounding box center [987, 328] width 345 height 76
click at [971, 320] on textarea "Recommendation Details" at bounding box center [987, 328] width 345 height 76
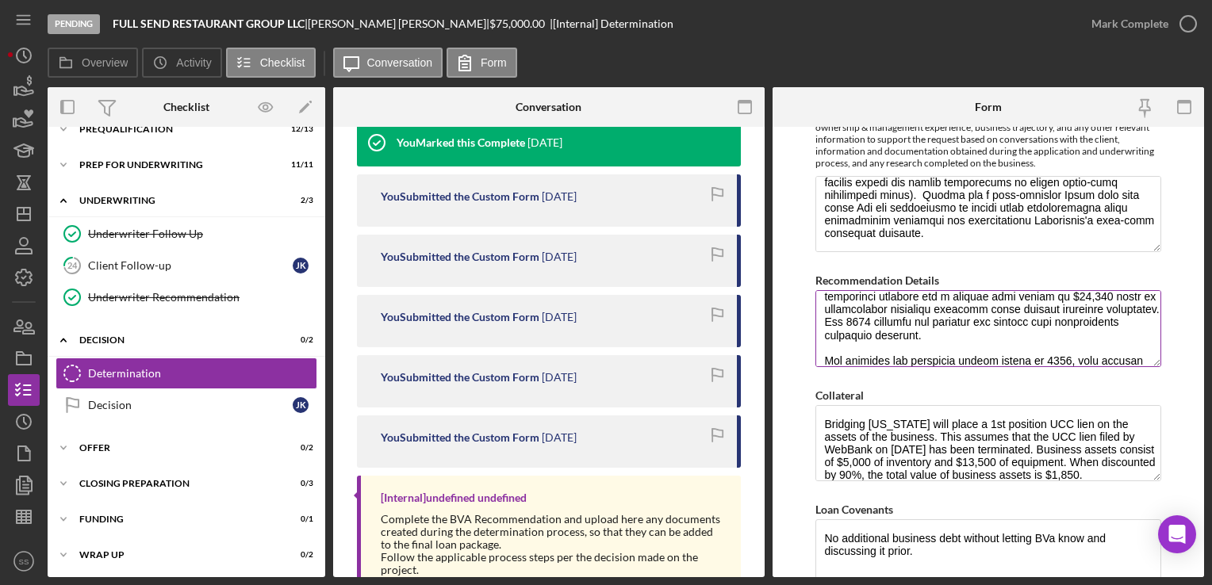
scroll to position [29, 0]
click at [984, 330] on textarea "Recommendation Details" at bounding box center [987, 328] width 345 height 76
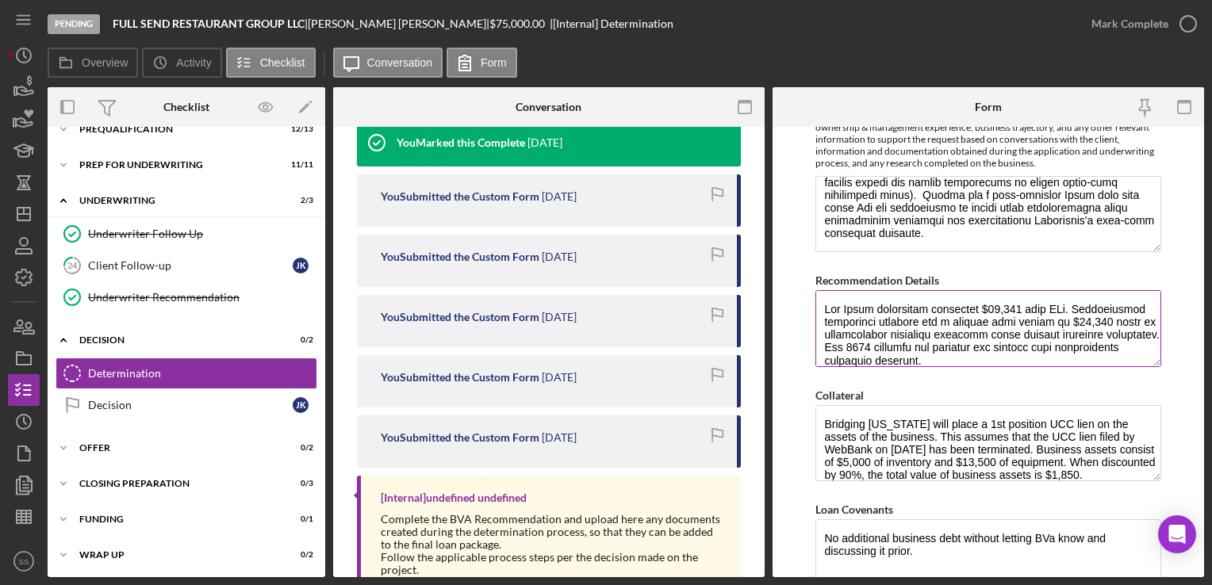
scroll to position [0, 0]
click at [820, 305] on textarea "Recommendation Details" at bounding box center [987, 328] width 345 height 76
click at [968, 316] on textarea "Recommendation Details" at bounding box center [987, 328] width 345 height 76
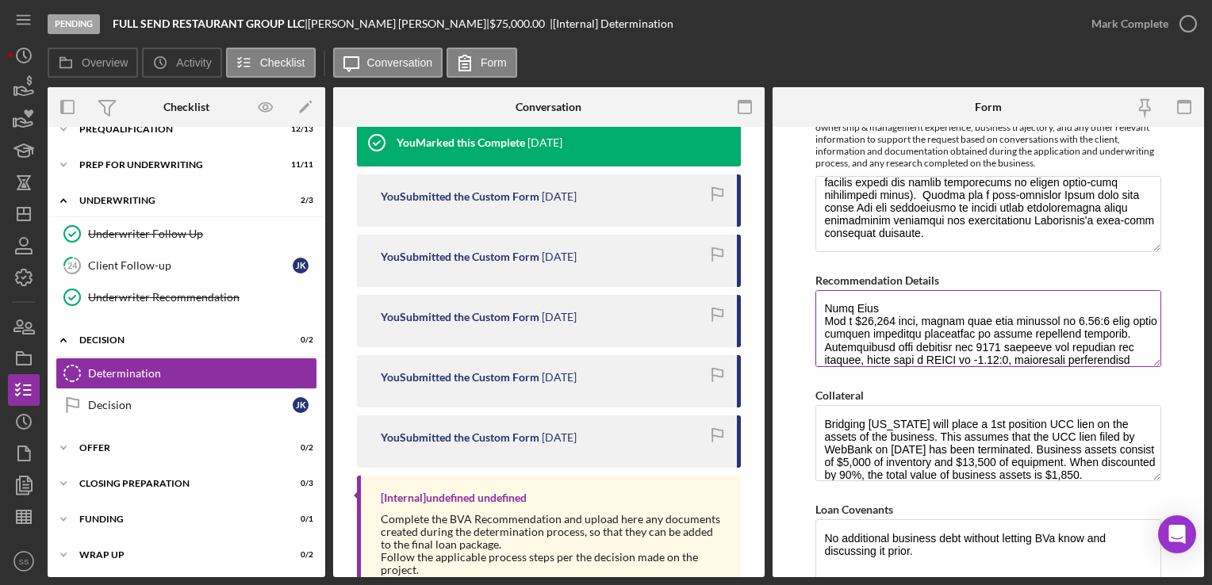
scroll to position [143, 0]
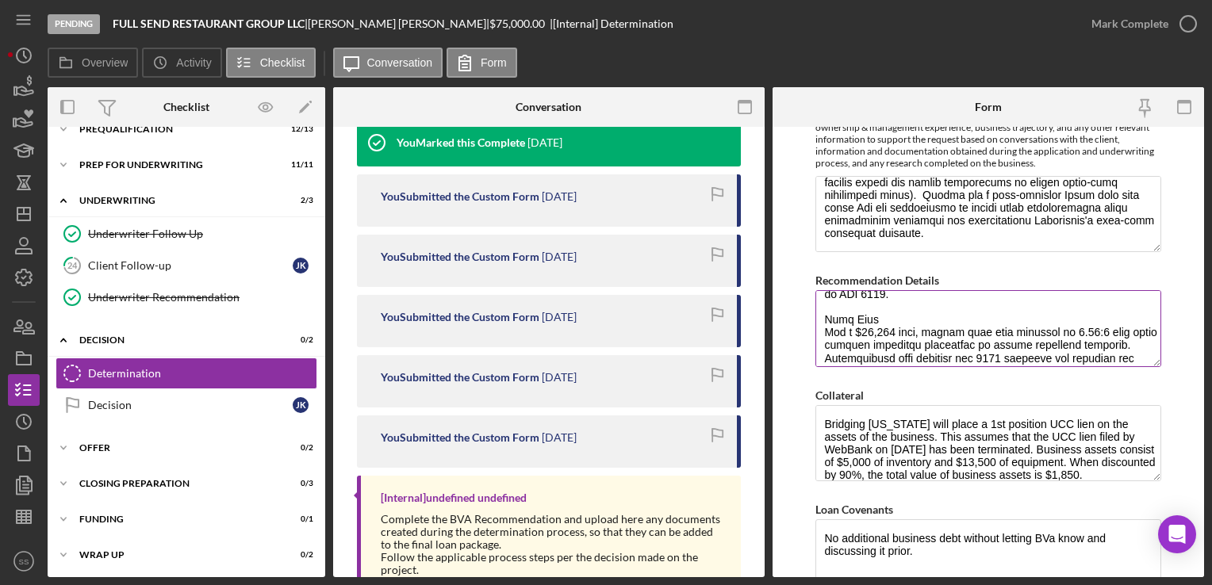
click at [892, 317] on textarea "Recommendation Details" at bounding box center [987, 328] width 345 height 76
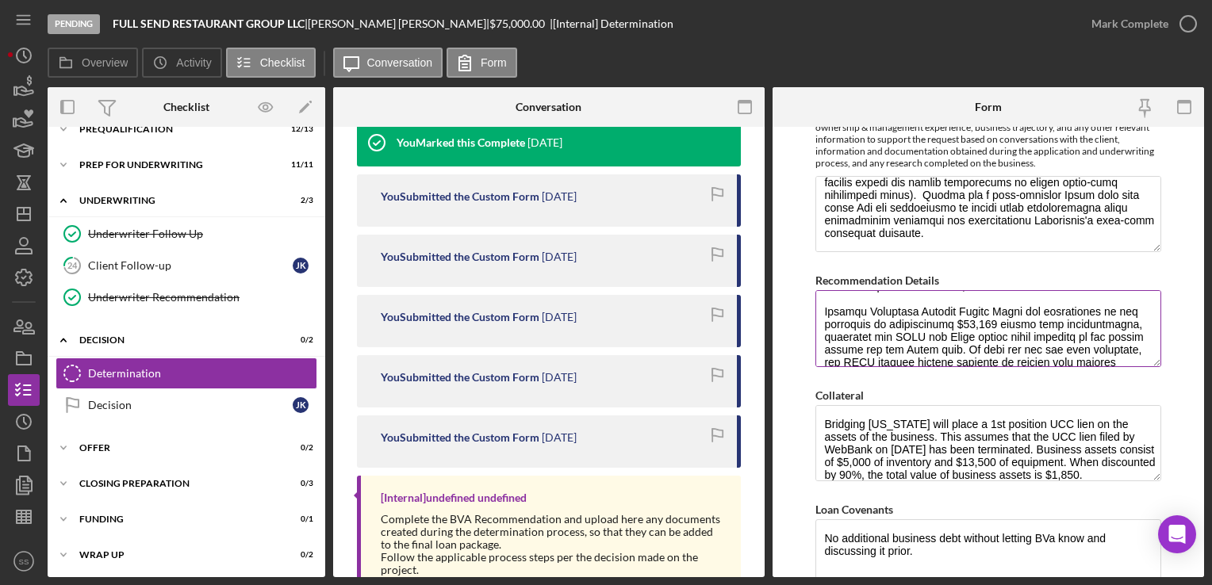
scroll to position [381, 0]
drag, startPoint x: 819, startPoint y: 304, endPoint x: 981, endPoint y: 347, distance: 167.5
click at [981, 347] on textarea "Recommendation Details" at bounding box center [987, 328] width 345 height 76
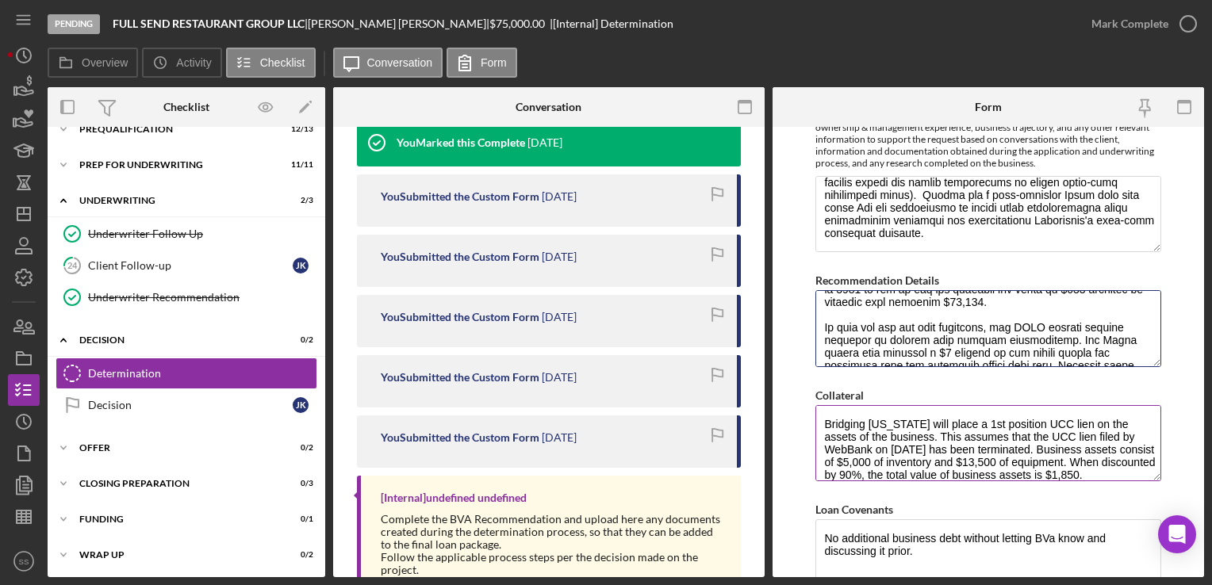
scroll to position [599, 0]
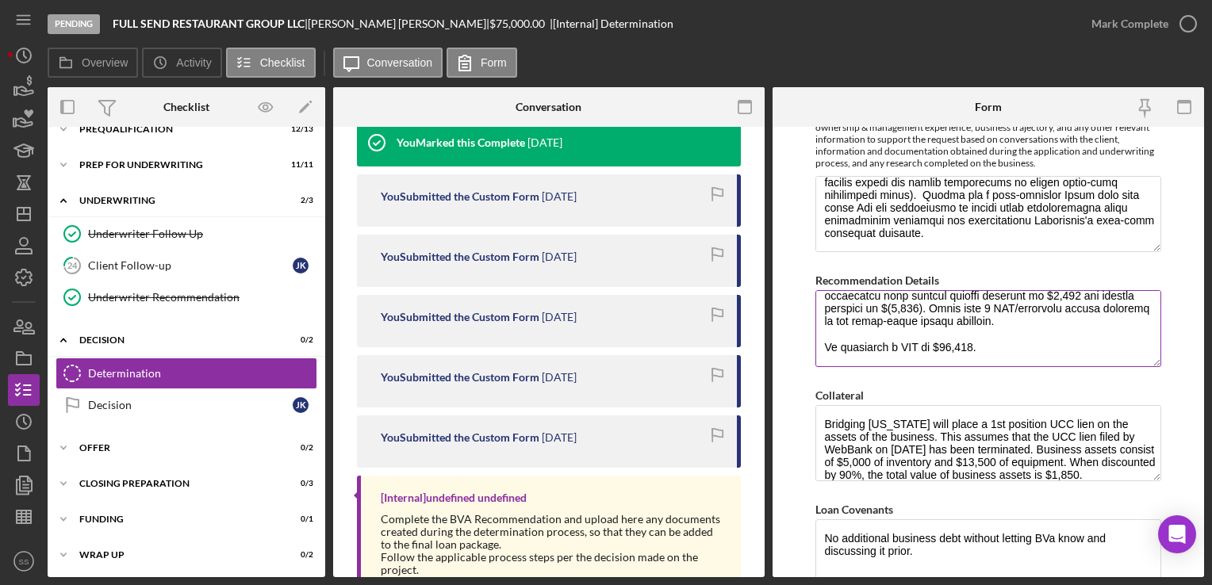
drag, startPoint x: 1046, startPoint y: 318, endPoint x: 834, endPoint y: 314, distance: 211.7
click at [834, 314] on textarea "Recommendation Details" at bounding box center [987, 328] width 345 height 76
click at [923, 322] on textarea "Recommendation Details" at bounding box center [987, 328] width 345 height 76
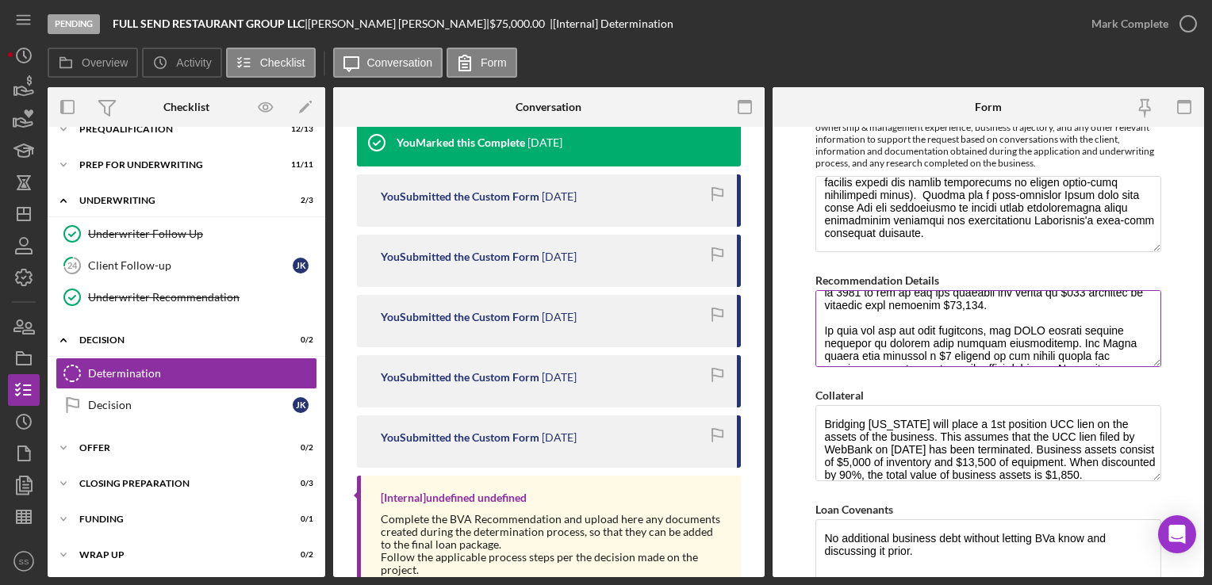
scroll to position [370, 0]
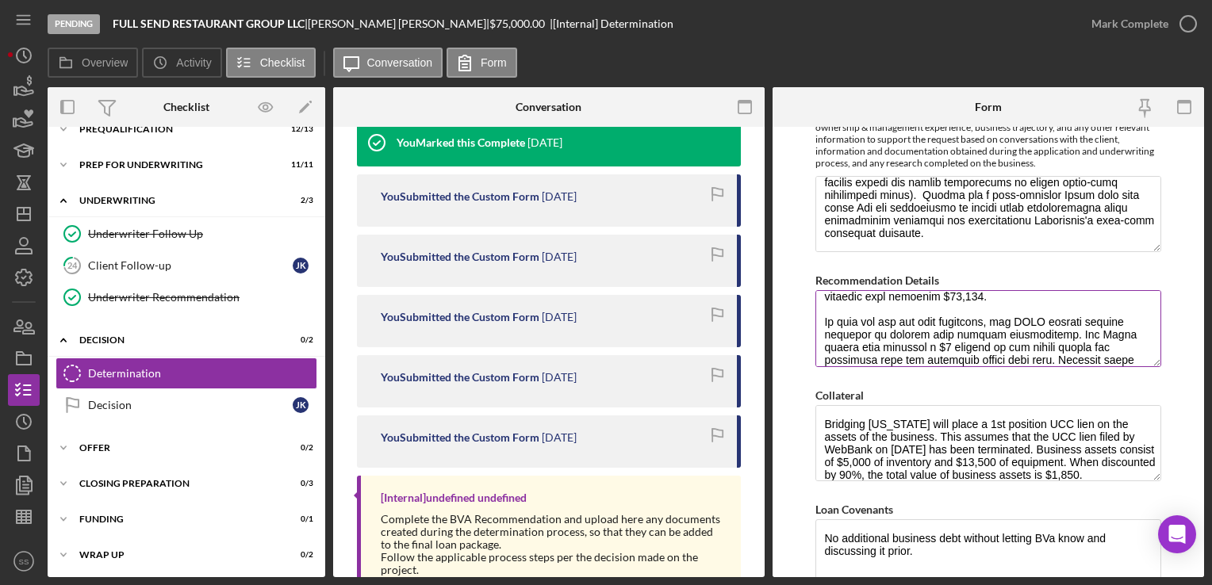
drag, startPoint x: 1044, startPoint y: 328, endPoint x: 931, endPoint y: 328, distance: 113.4
drag, startPoint x: 931, startPoint y: 328, endPoint x: 914, endPoint y: 332, distance: 17.1
click at [914, 332] on textarea "Recommendation Details" at bounding box center [987, 328] width 345 height 76
drag, startPoint x: 1046, startPoint y: 324, endPoint x: 925, endPoint y: 330, distance: 120.7
click at [925, 330] on textarea "Recommendation Details" at bounding box center [987, 328] width 345 height 76
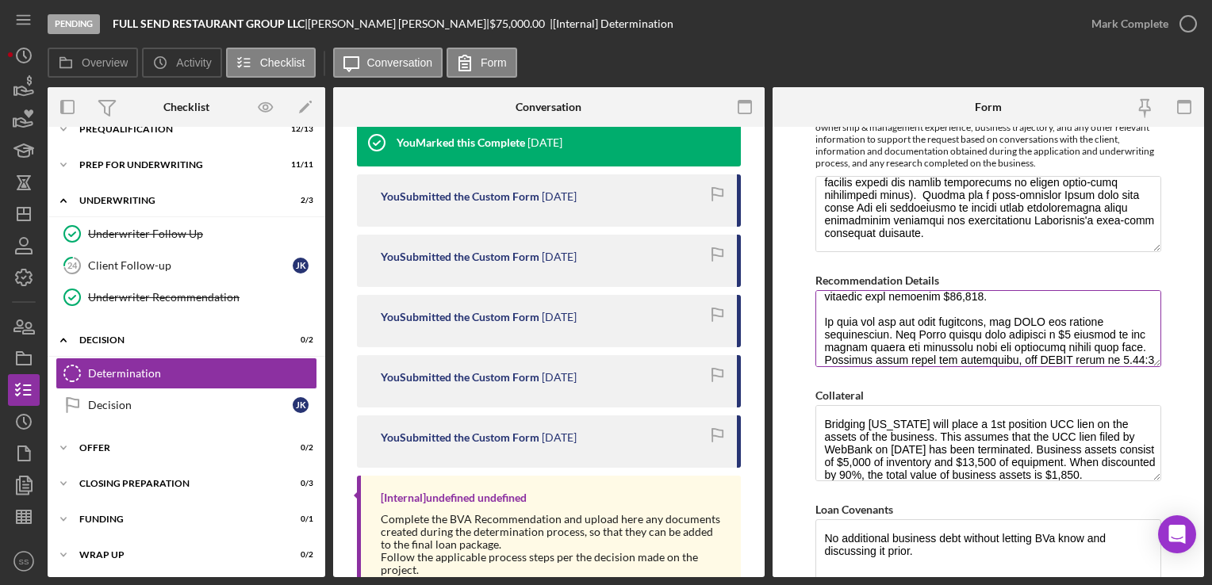
drag, startPoint x: 886, startPoint y: 330, endPoint x: 841, endPoint y: 324, distance: 45.6
click at [841, 324] on textarea "Recommendation Details" at bounding box center [987, 328] width 345 height 76
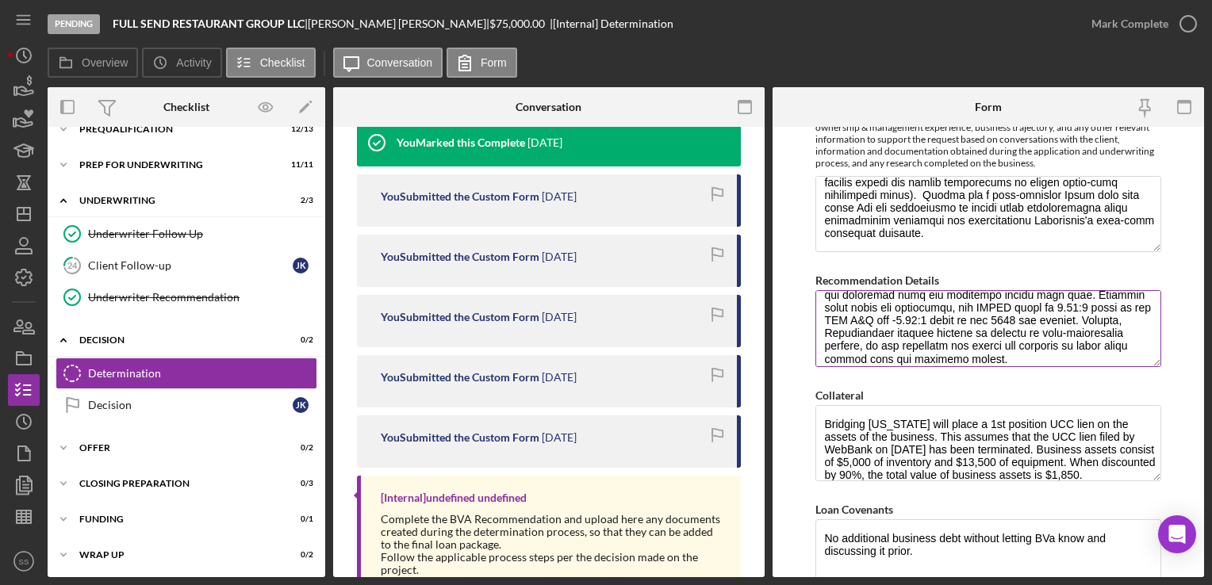
scroll to position [336, 0]
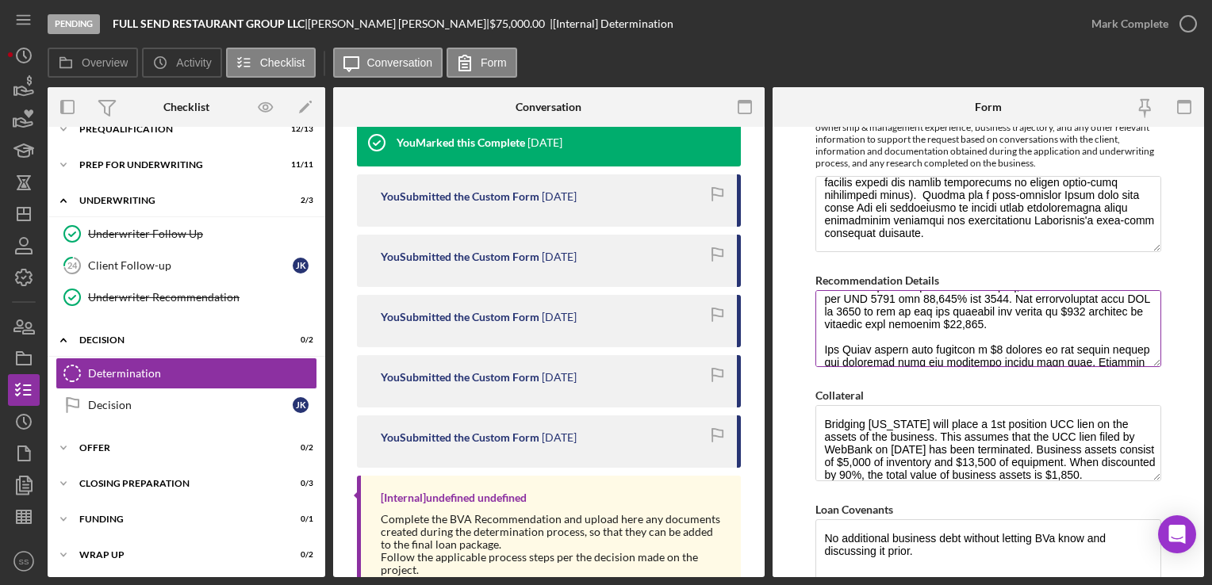
drag, startPoint x: 1073, startPoint y: 331, endPoint x: 847, endPoint y: 293, distance: 229.2
click at [847, 293] on textarea "Recommendation Details" at bounding box center [987, 328] width 345 height 76
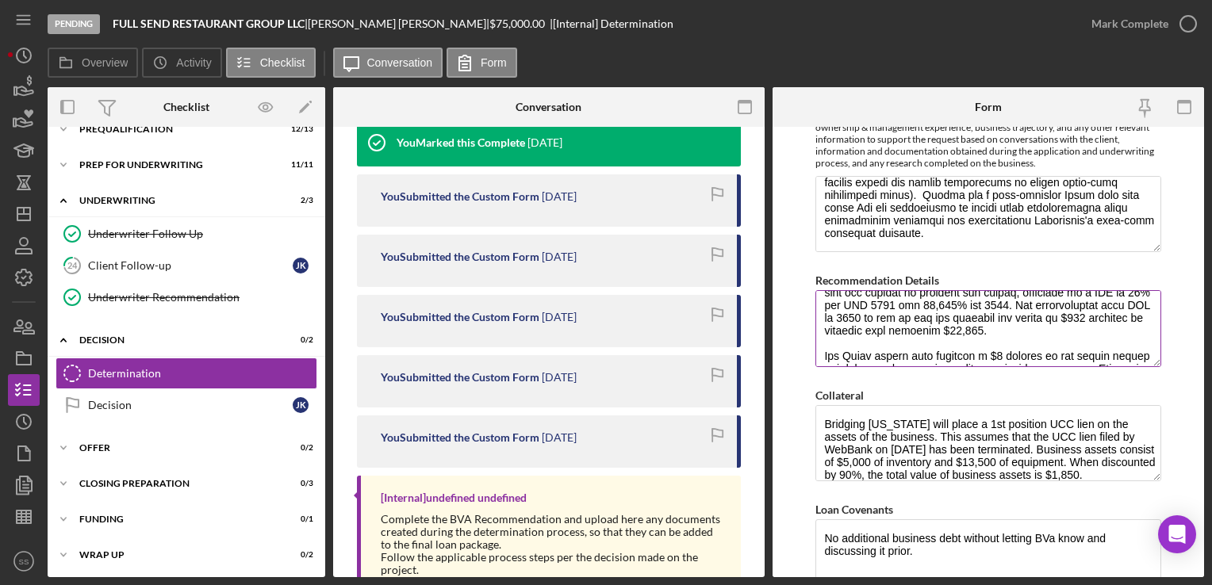
click at [860, 343] on textarea "Recommendation Details" at bounding box center [987, 328] width 345 height 76
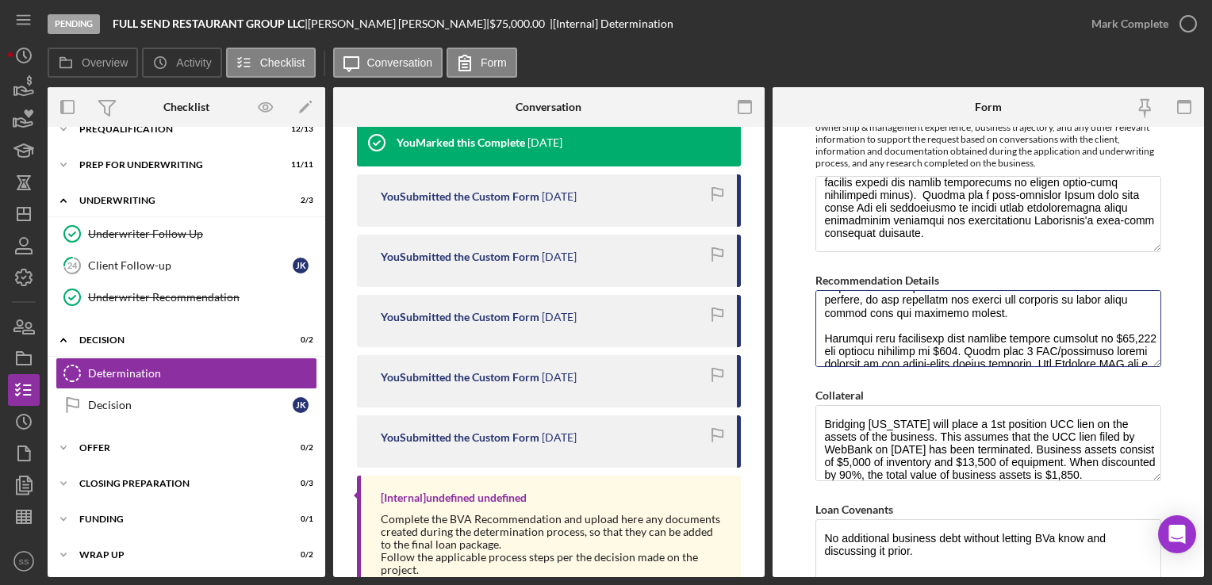
scroll to position [574, 0]
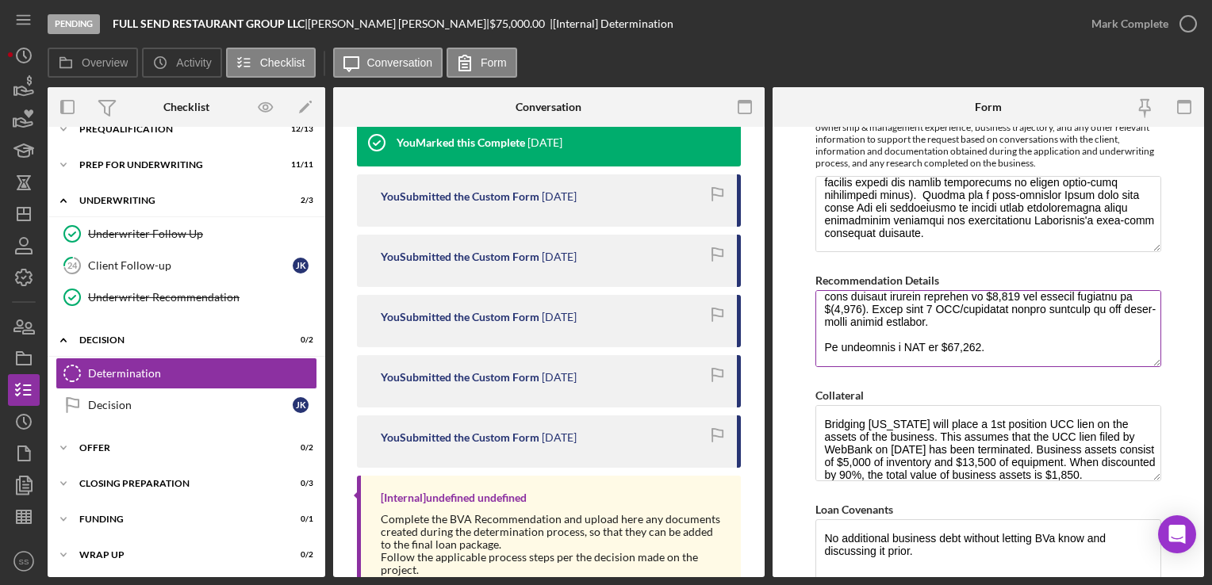
drag, startPoint x: 823, startPoint y: 350, endPoint x: 994, endPoint y: 316, distance: 174.0
click at [994, 316] on textarea "Recommendation Details" at bounding box center [987, 328] width 345 height 76
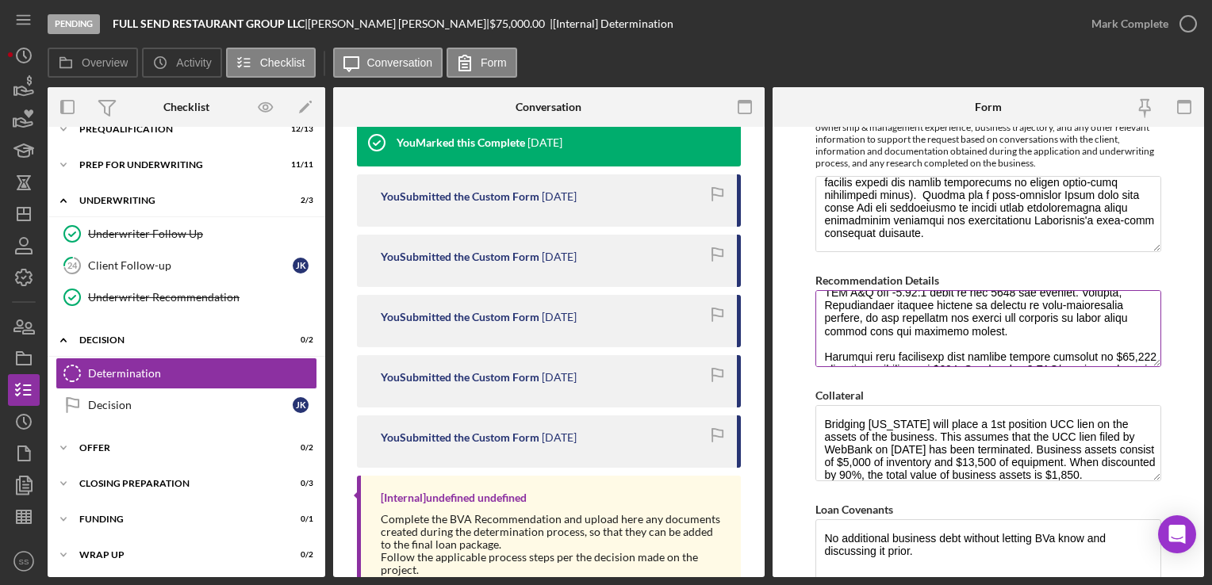
scroll to position [473, 0]
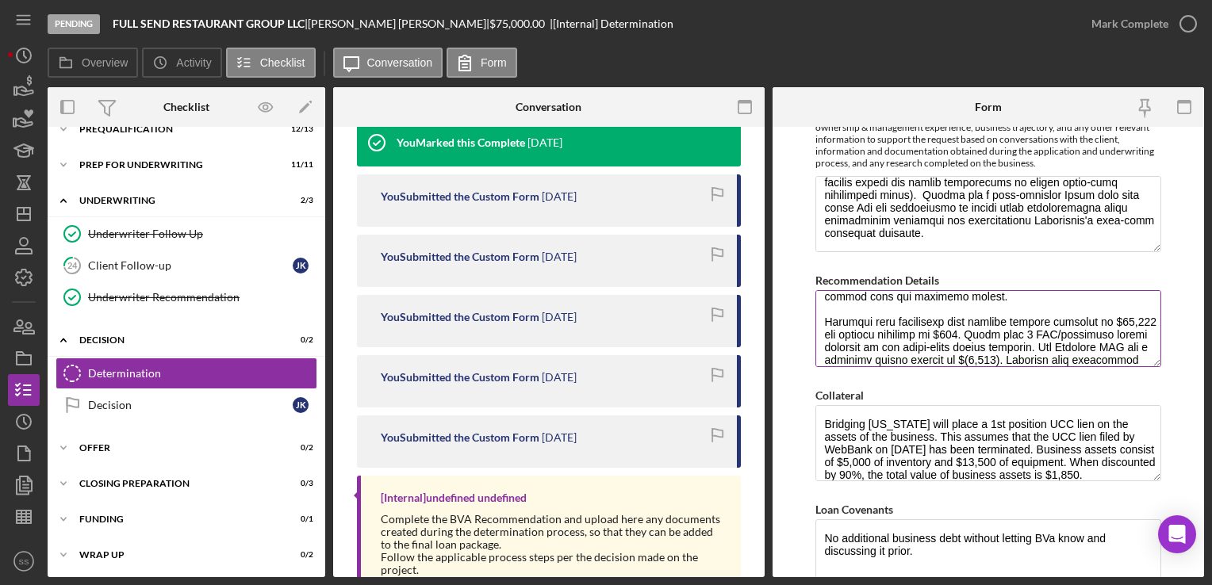
click at [947, 303] on textarea "Recommendation Details" at bounding box center [987, 328] width 345 height 76
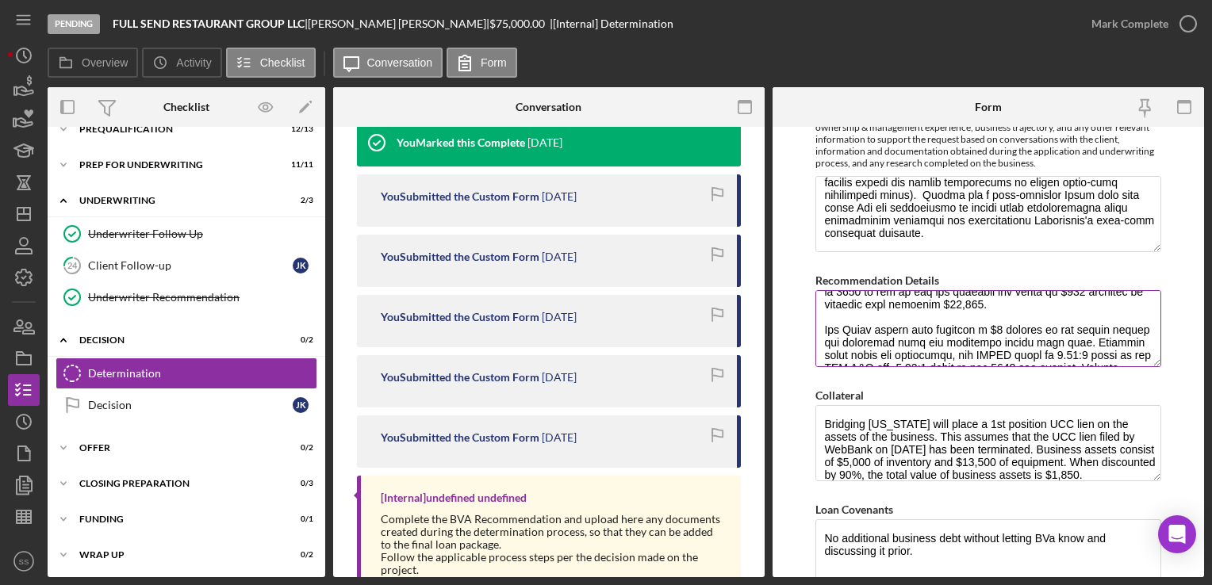
scroll to position [345, 0]
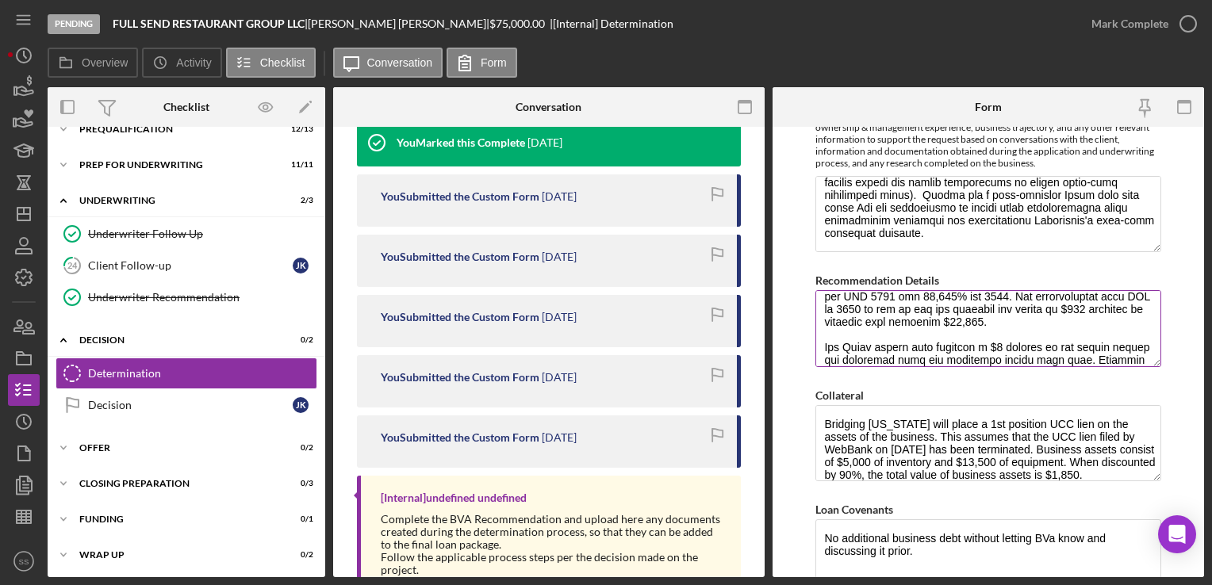
drag, startPoint x: 1067, startPoint y: 292, endPoint x: 932, endPoint y: 333, distance: 141.0
click at [932, 333] on textarea "Recommendation Details" at bounding box center [987, 328] width 345 height 76
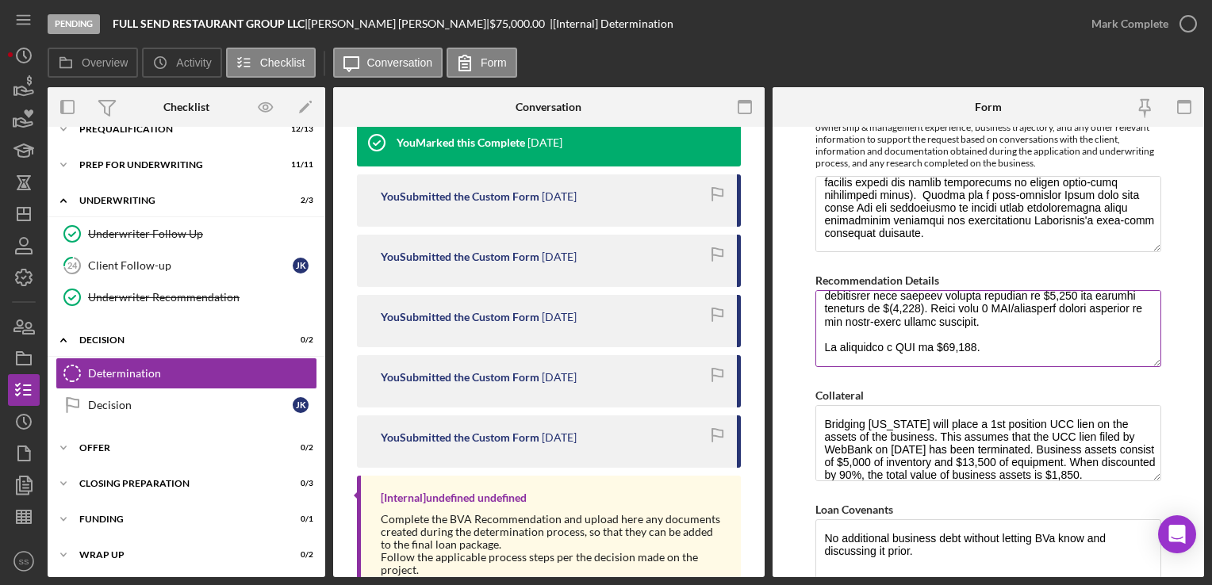
scroll to position [473, 0]
click at [841, 332] on textarea "Recommendation Details" at bounding box center [987, 328] width 345 height 76
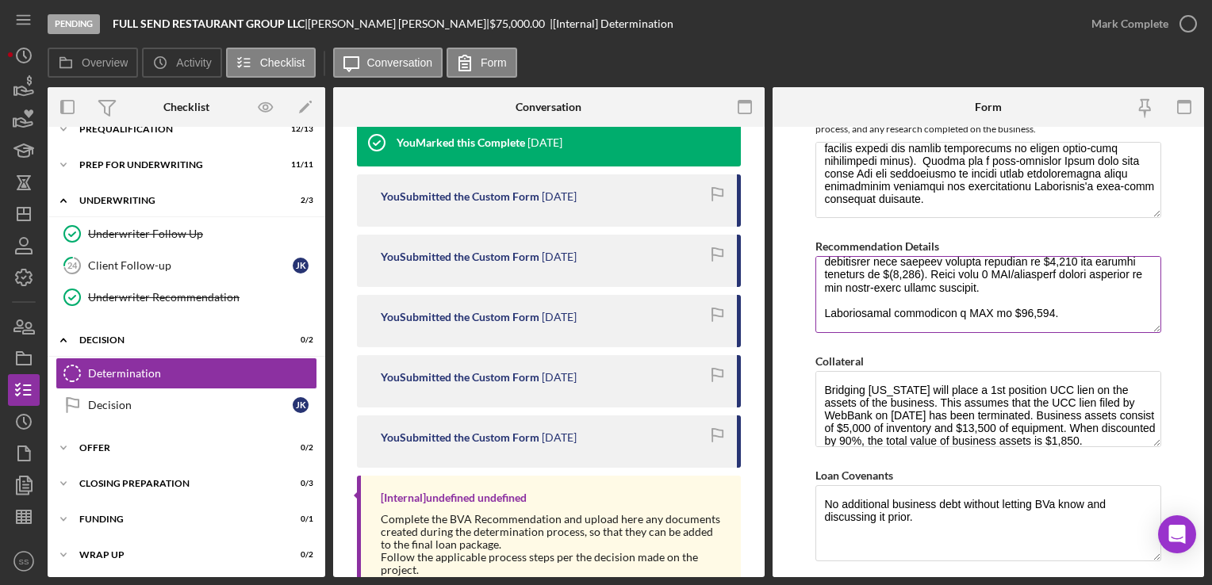
scroll to position [875, 0]
click at [1094, 300] on textarea "Recommendation Details" at bounding box center [987, 293] width 345 height 76
type textarea "We recommend a $36,000 term loan to pay off [PERSON_NAME]'s high-interest Toast…"
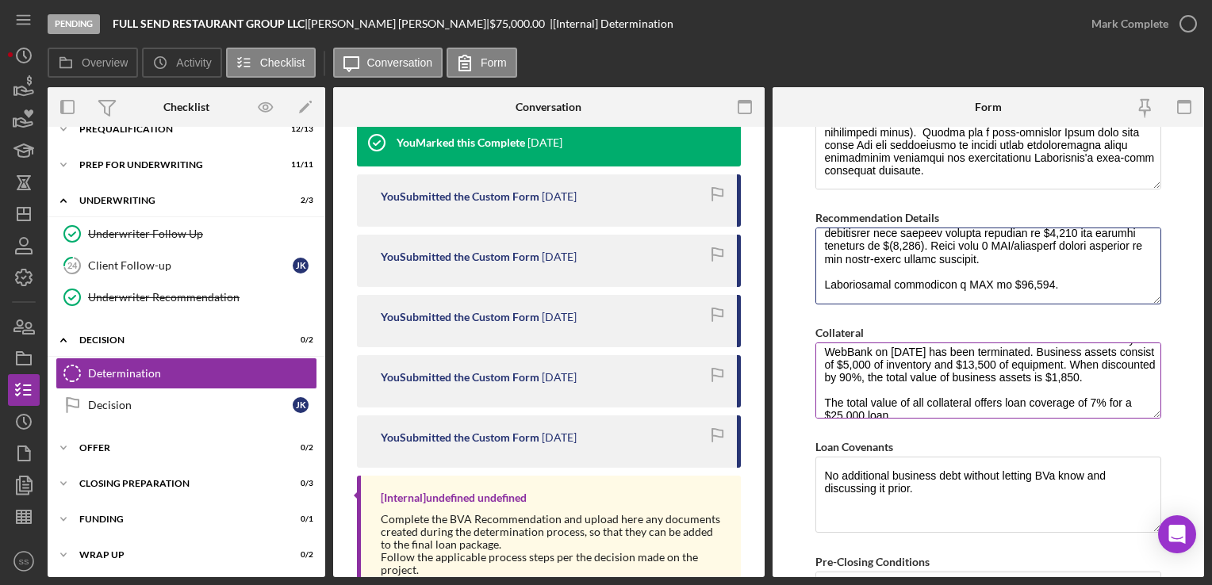
scroll to position [51, 0]
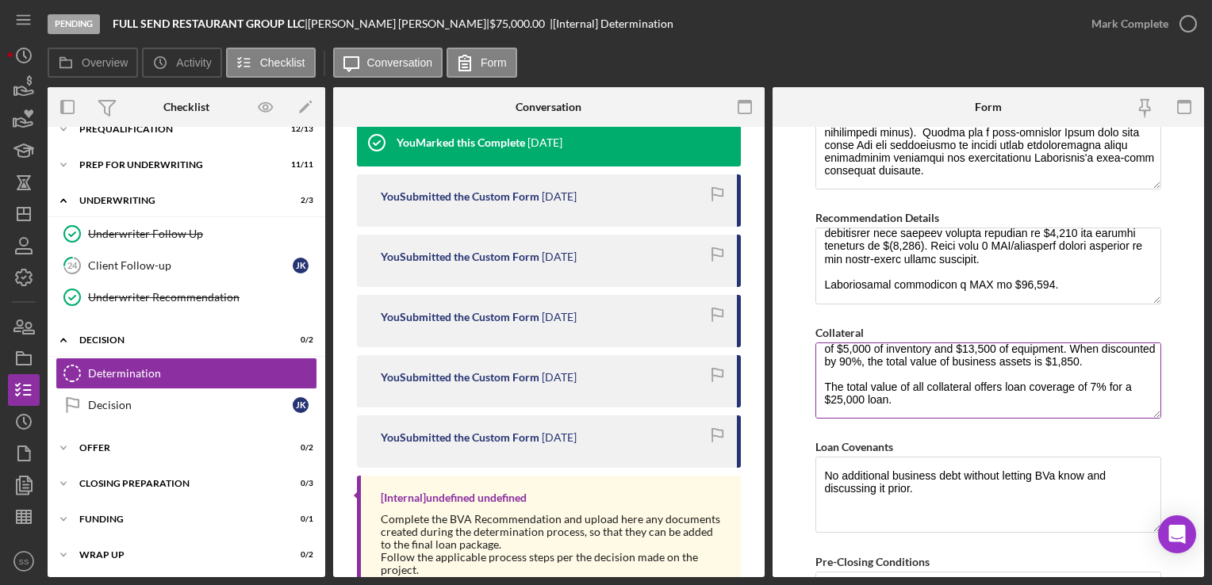
drag, startPoint x: 913, startPoint y: 397, endPoint x: 1089, endPoint y: 390, distance: 175.4
click at [1089, 390] on textarea "Bridging [US_STATE] will place a 1st position UCC lien on the assets of the bus…" at bounding box center [987, 381] width 345 height 76
click at [1009, 415] on textarea "Bridging [US_STATE] will place a 1st position UCC lien on the assets of the bus…" at bounding box center [987, 381] width 345 height 76
click at [1102, 393] on textarea "Bridging [US_STATE] will place a 1st position UCC lien on the assets of the bus…" at bounding box center [987, 381] width 345 height 76
drag, startPoint x: 893, startPoint y: 395, endPoint x: 817, endPoint y: 376, distance: 78.5
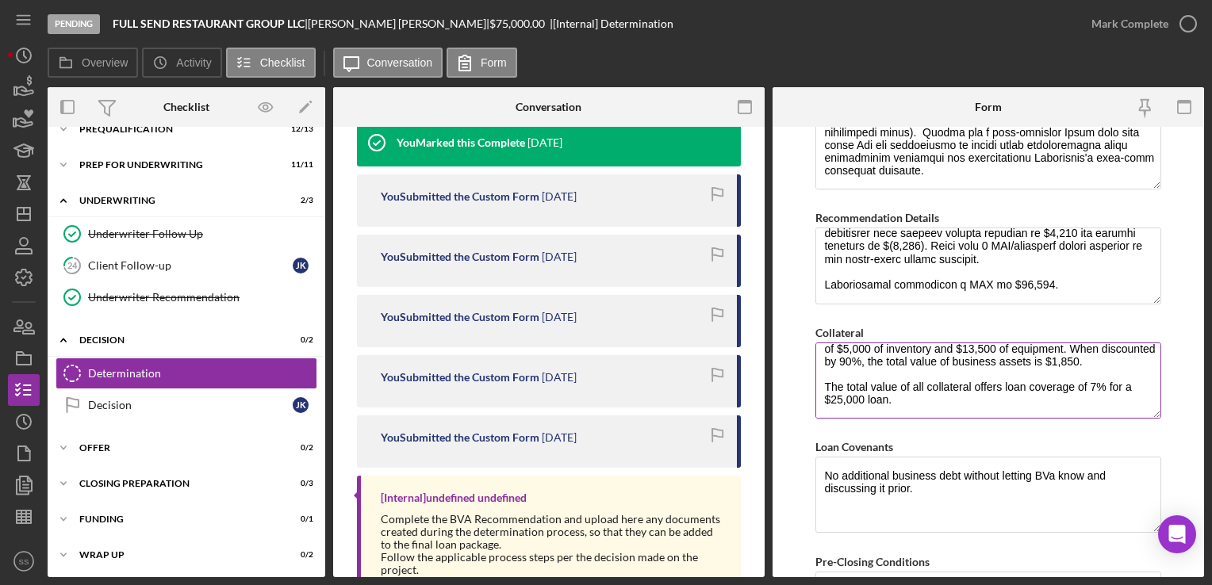
click at [817, 376] on textarea "Bridging [US_STATE] will place a 1st position UCC lien on the assets of the bus…" at bounding box center [987, 381] width 345 height 76
click at [1084, 393] on textarea "Bridging [US_STATE] will place a 1st position UCC lien on the assets of the bus…" at bounding box center [987, 381] width 345 height 76
click at [1094, 382] on textarea "Bridging [US_STATE] will place a 1st position UCC lien on the assets of the bus…" at bounding box center [987, 381] width 345 height 76
click at [852, 397] on textarea "Bridging [US_STATE] will place a 1st position UCC lien on the assets of the bus…" at bounding box center [987, 381] width 345 height 76
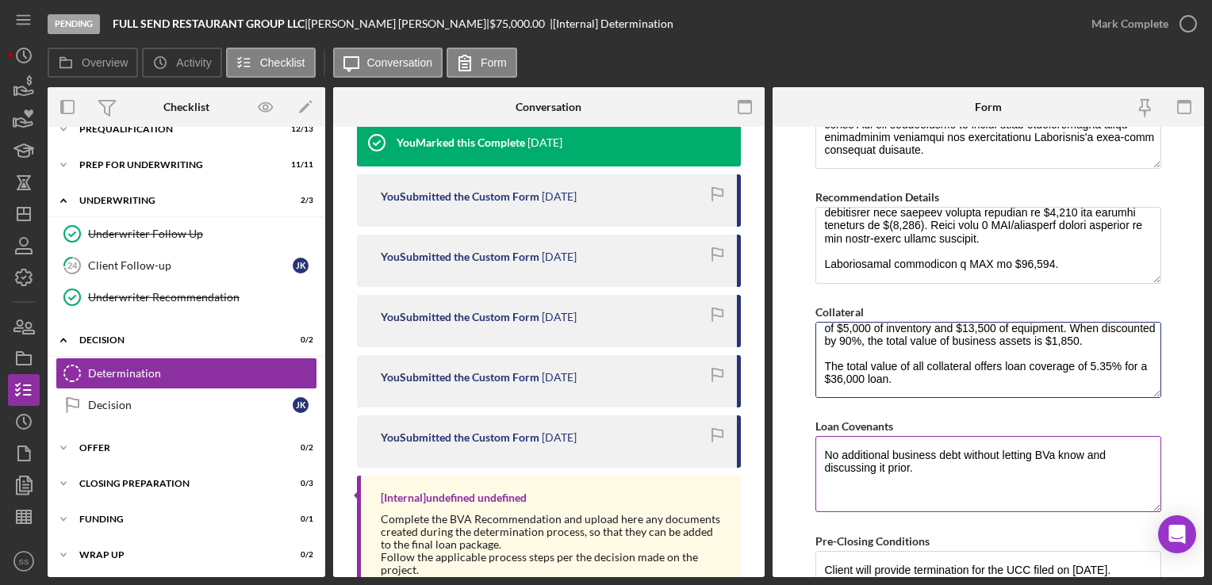
type textarea "Bridging [US_STATE] will place a 1st position UCC lien on the assets of the bus…"
click at [978, 477] on textarea "No additional business debt without letting BVa know and discussing it prior." at bounding box center [987, 474] width 345 height 76
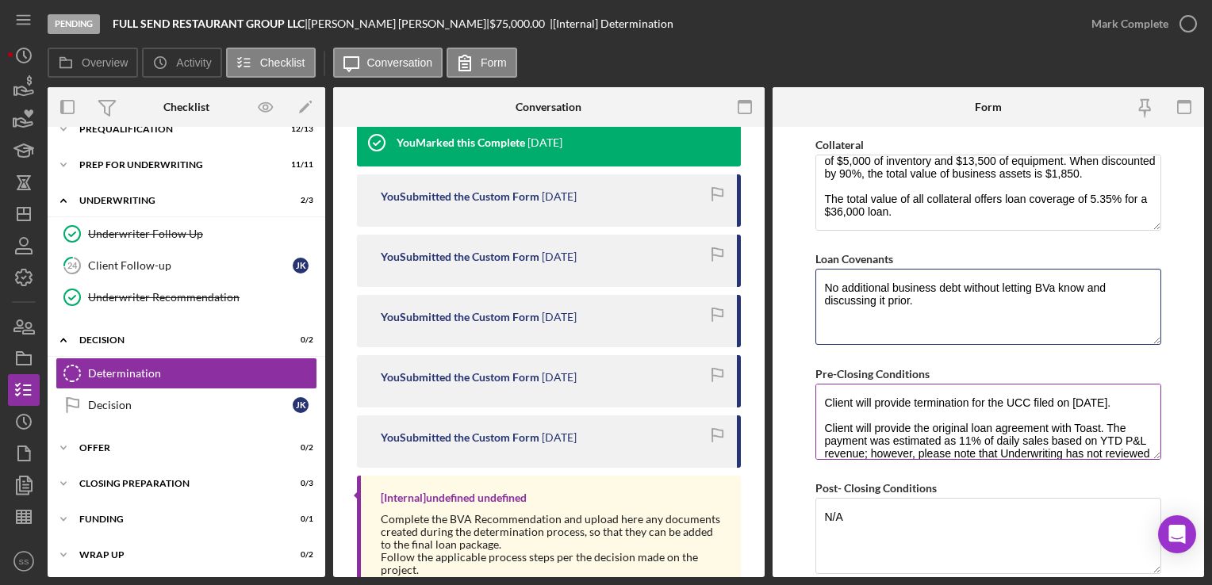
scroll to position [1258, 0]
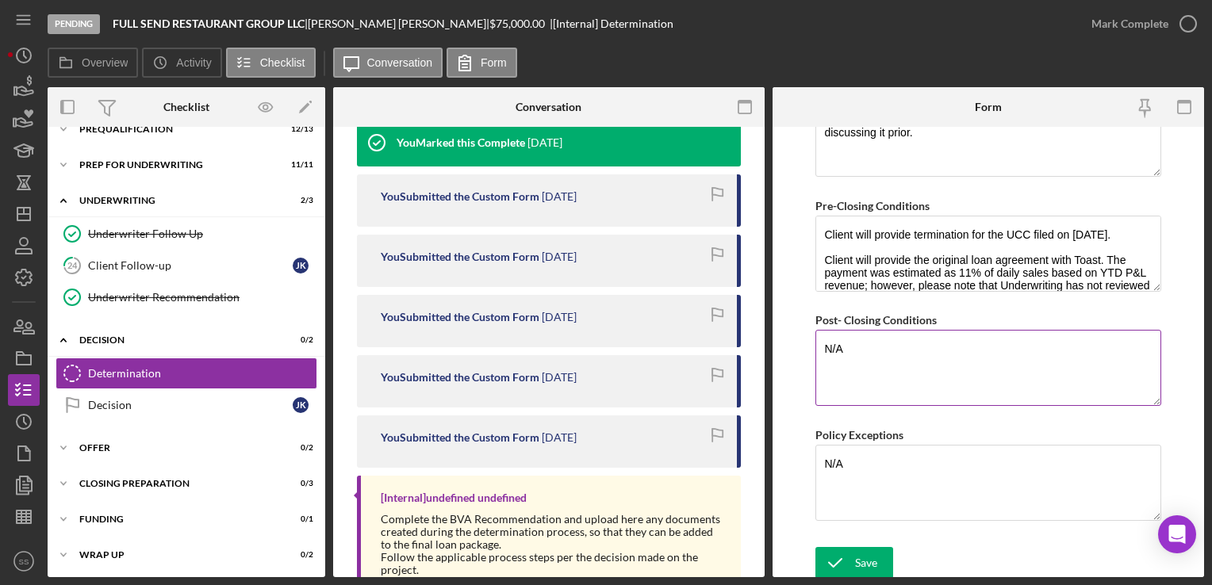
click at [885, 347] on textarea "N/A" at bounding box center [987, 368] width 345 height 76
drag, startPoint x: 885, startPoint y: 347, endPoint x: 776, endPoint y: 378, distance: 112.9
click at [776, 378] on form "BVA Final Recommendation Borrower Full Send Restaurant Group, LLC Co-borrower(s…" at bounding box center [987, 352] width 431 height 450
type textarea "No new debt without discussing with BVa beforehand."
click at [848, 457] on textarea "N/A" at bounding box center [987, 483] width 345 height 76
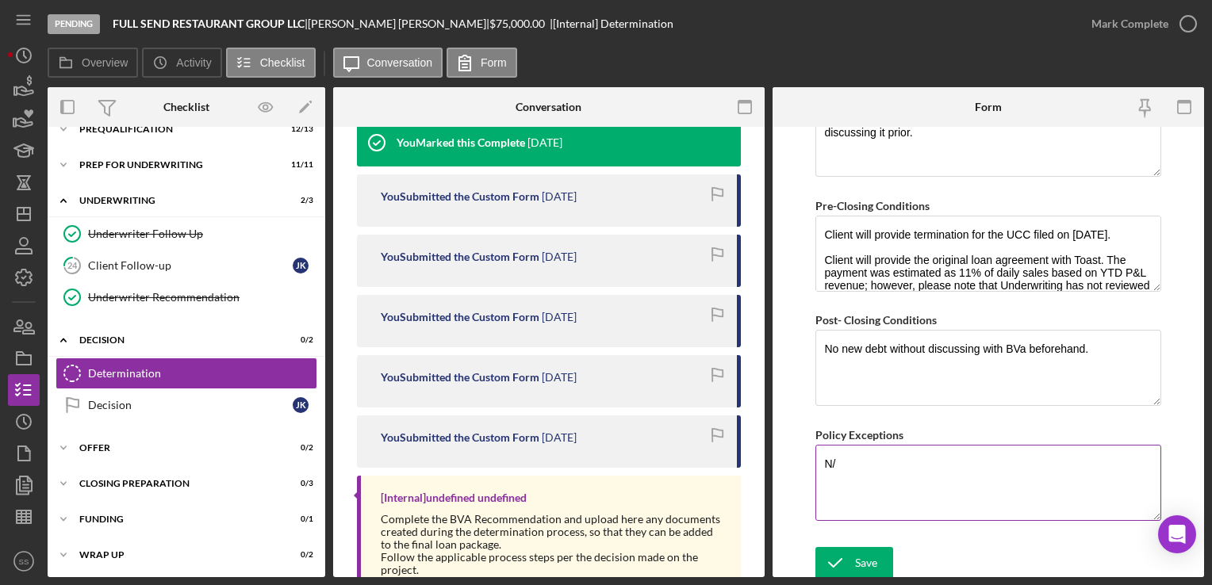
type textarea "N"
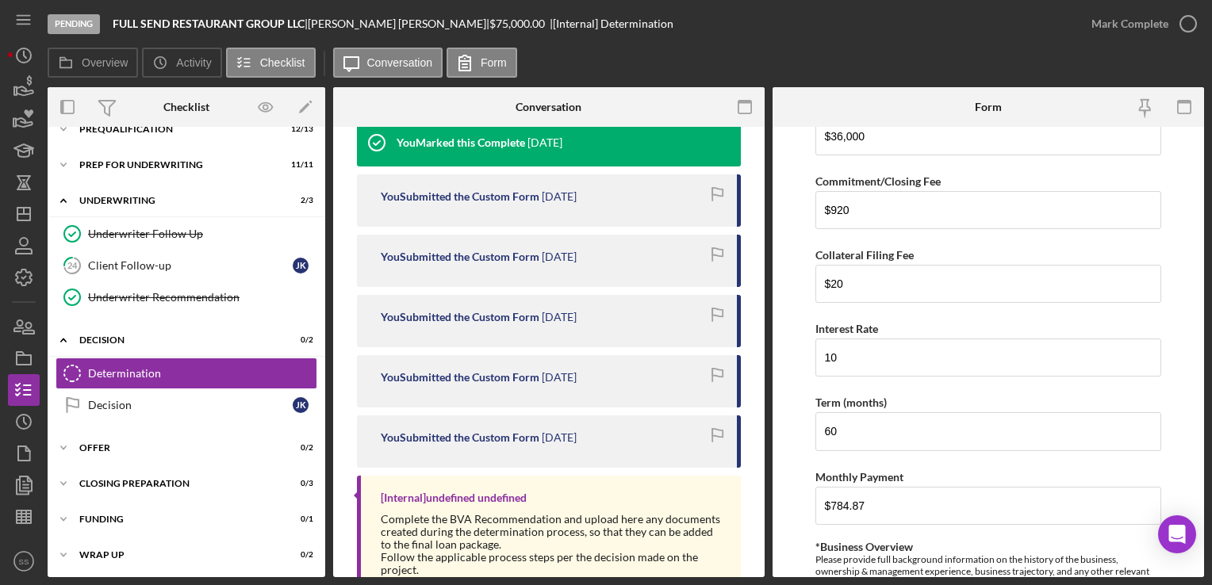
scroll to position [457, 0]
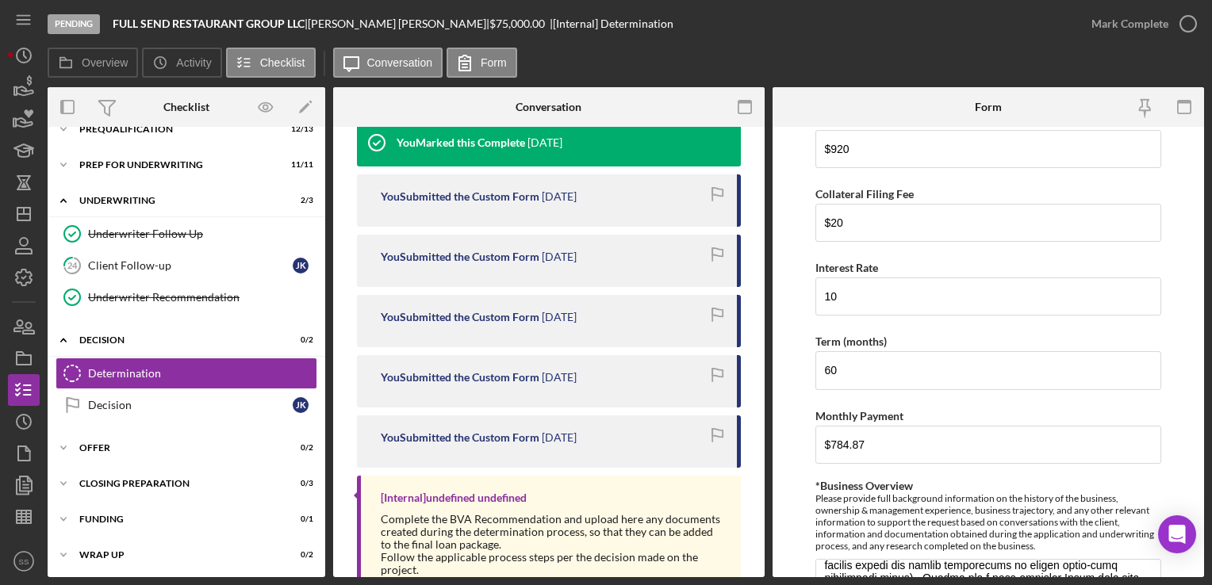
type textarea "GDSCR and DTI exceptions."
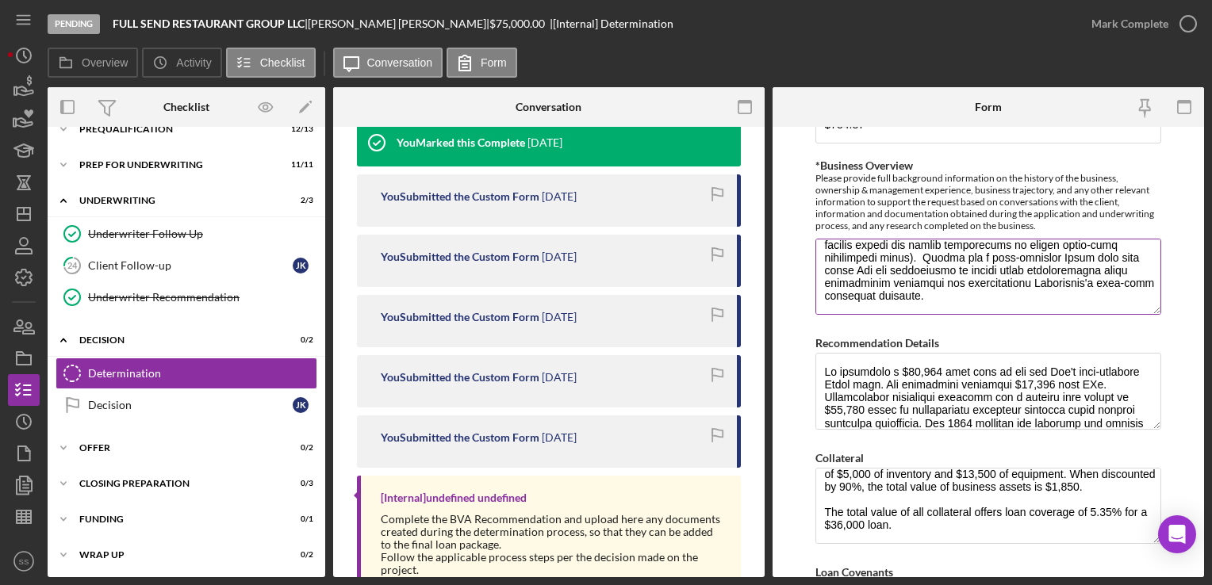
scroll to position [200, 0]
click at [946, 300] on textarea "*Business Overview" at bounding box center [987, 277] width 345 height 76
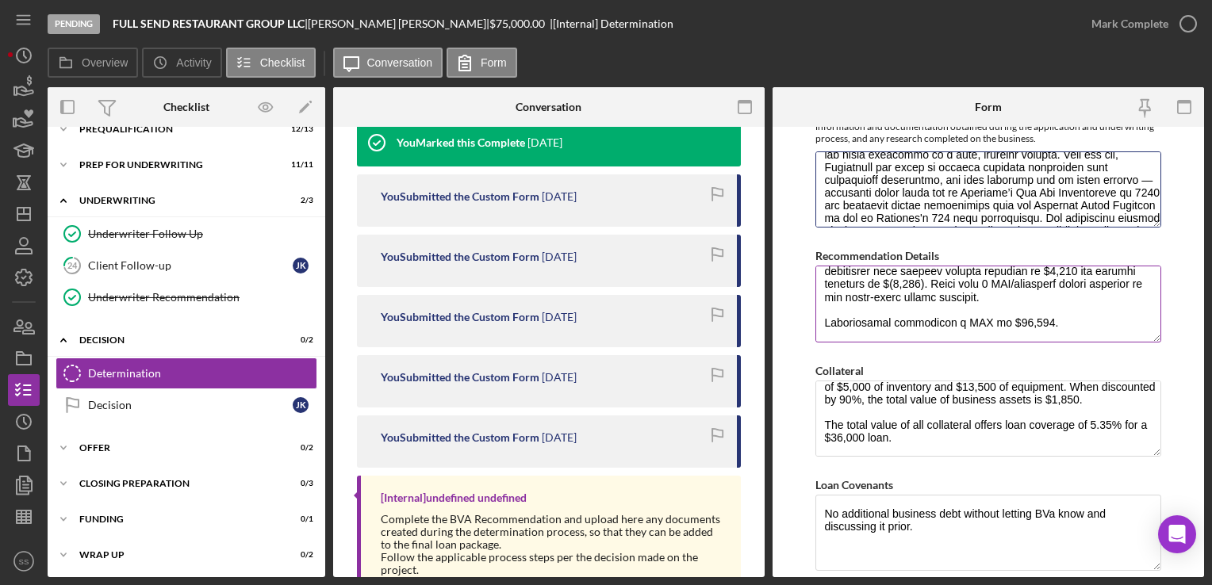
scroll to position [473, 0]
drag, startPoint x: 1064, startPoint y: 306, endPoint x: 821, endPoint y: 309, distance: 242.7
click at [821, 309] on textarea "Recommendation Details" at bounding box center [987, 304] width 345 height 76
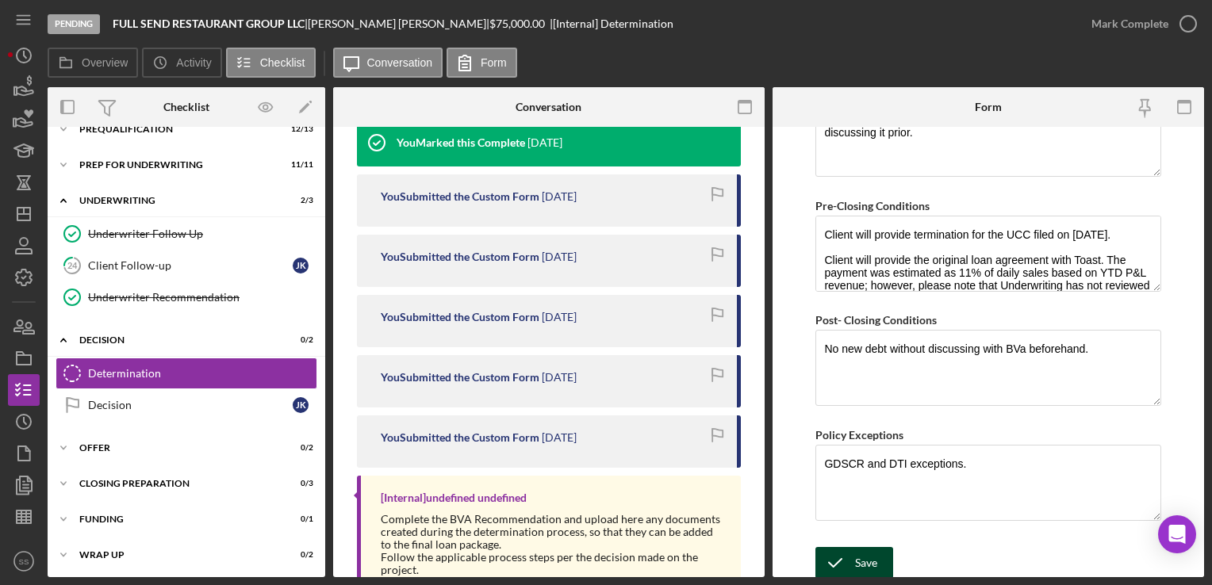
scroll to position [1258, 0]
type textarea "We recommend a $36,000 term loan to pay off [PERSON_NAME]'s high-interest Toast…"
click at [836, 546] on icon "submit" at bounding box center [835, 564] width 40 height 40
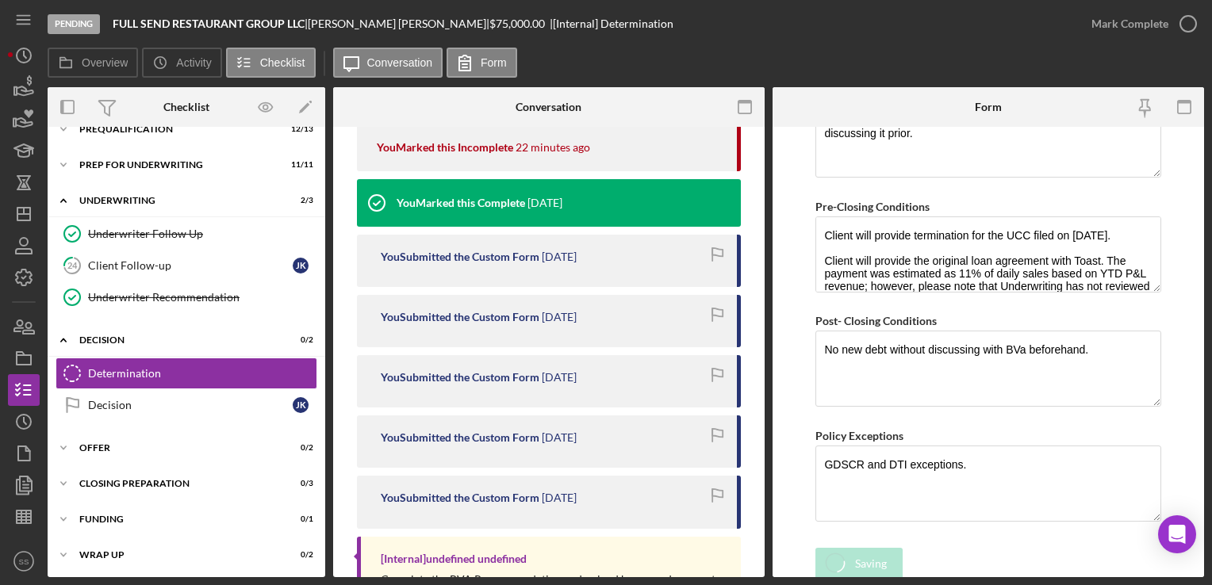
scroll to position [403, 0]
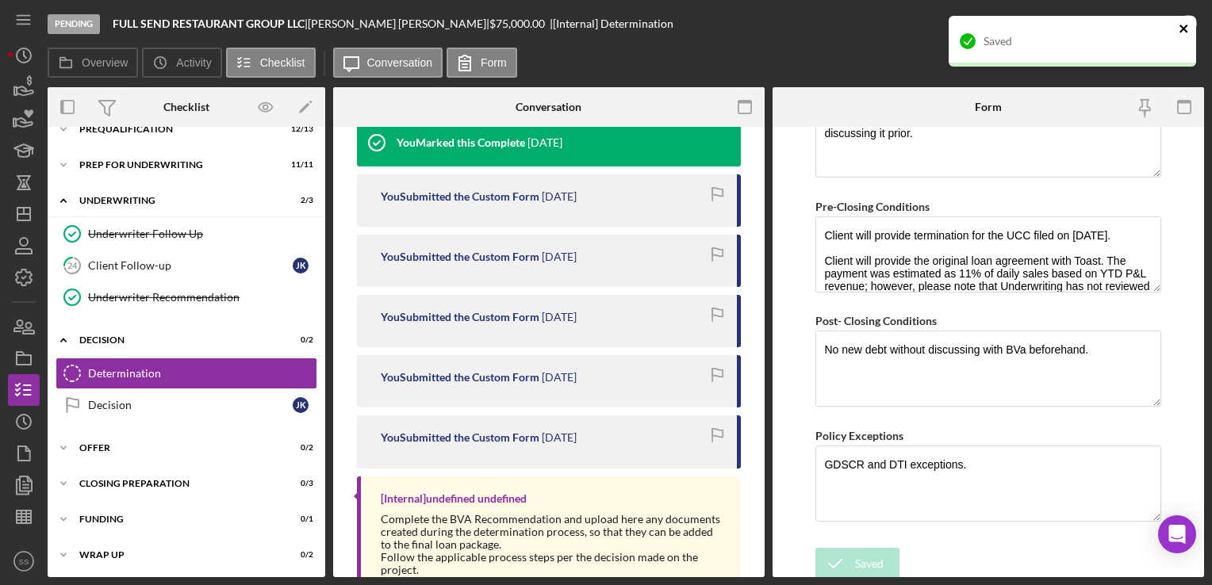
click at [1184, 22] on icon "close" at bounding box center [1183, 28] width 11 height 13
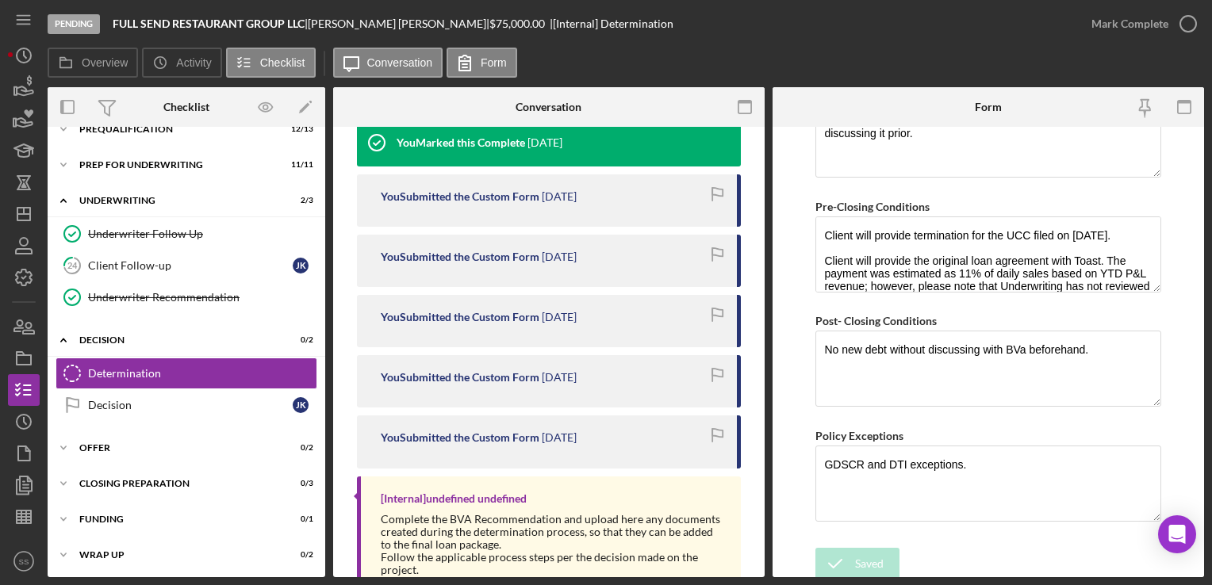
click at [1184, 22] on div "Saved" at bounding box center [1072, 48] width 254 height 70
click at [0, 0] on icon "button" at bounding box center [0, 0] width 0 height 0
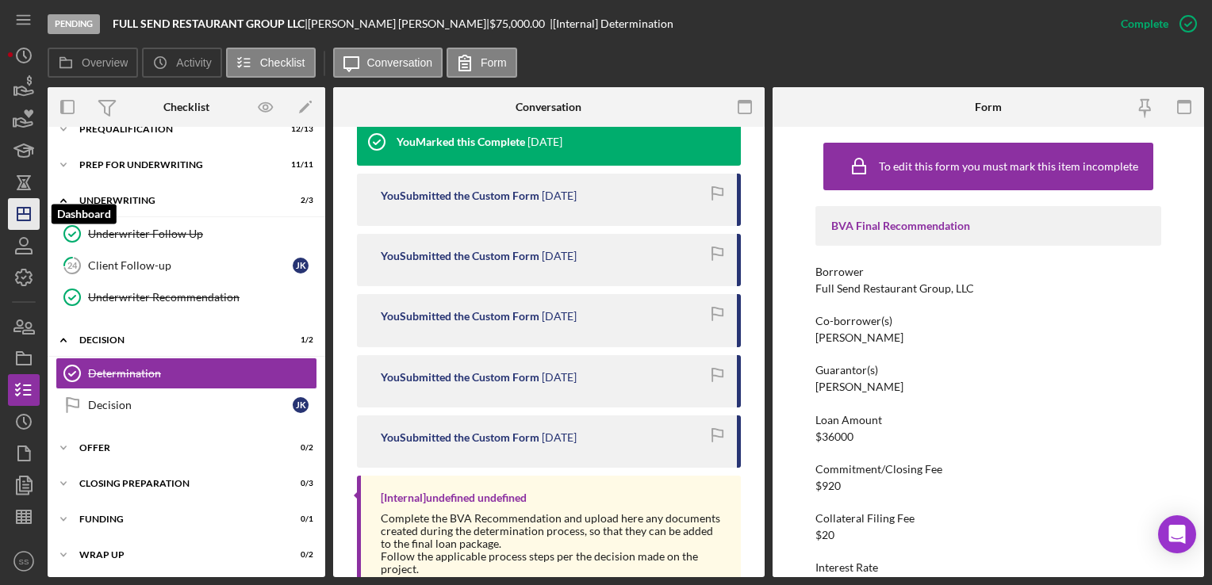
click at [21, 199] on icon "Icon/Dashboard" at bounding box center [24, 214] width 40 height 40
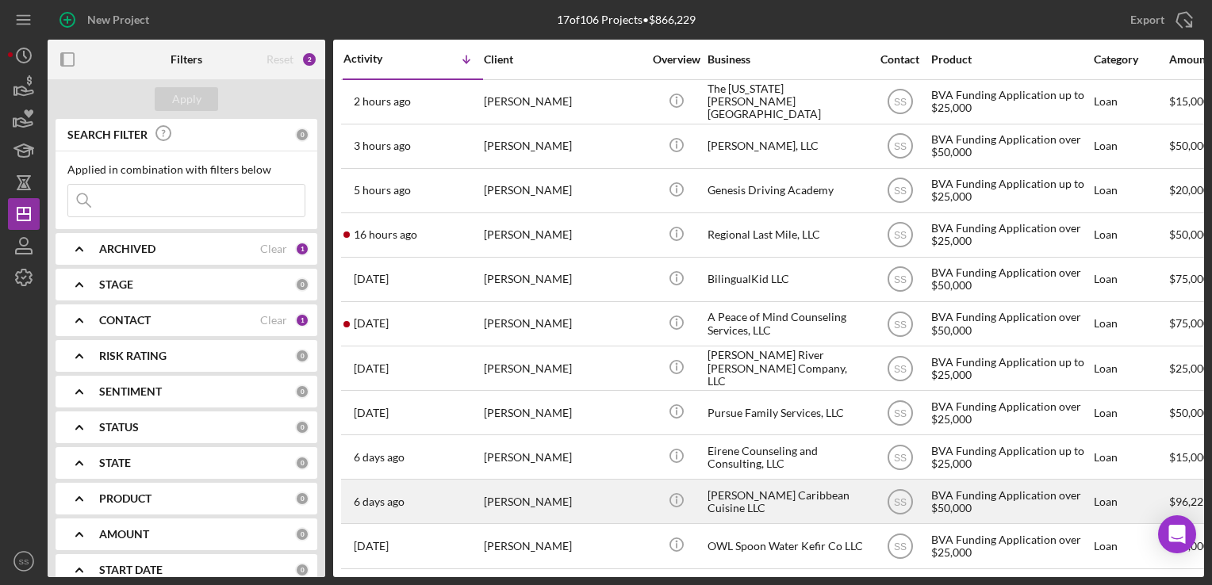
scroll to position [63, 0]
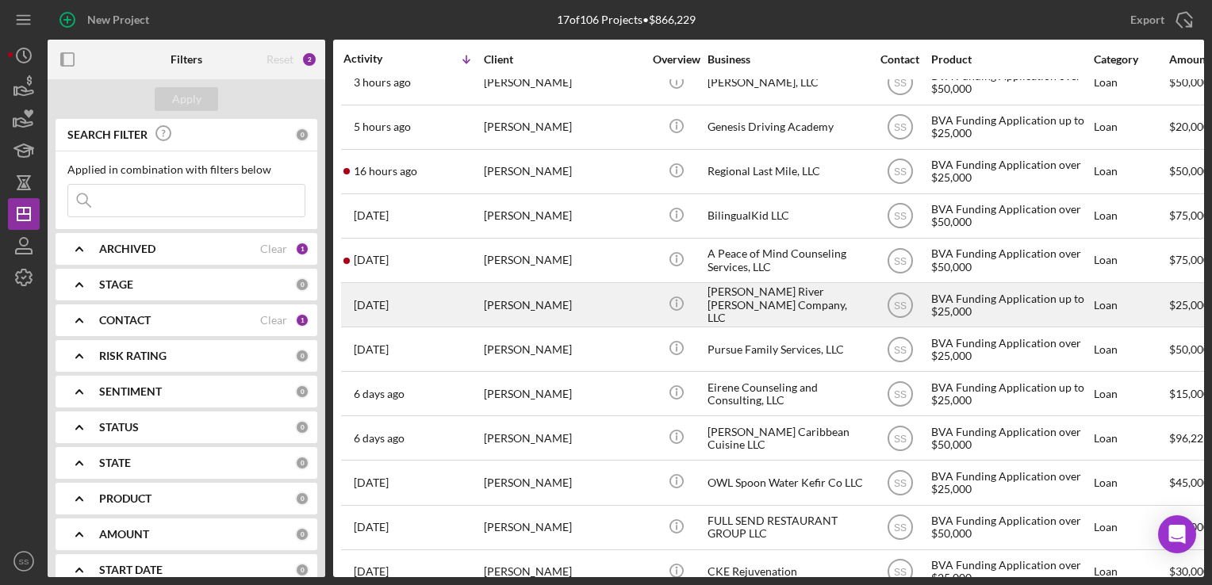
click at [546, 304] on div "[PERSON_NAME]" at bounding box center [563, 305] width 159 height 42
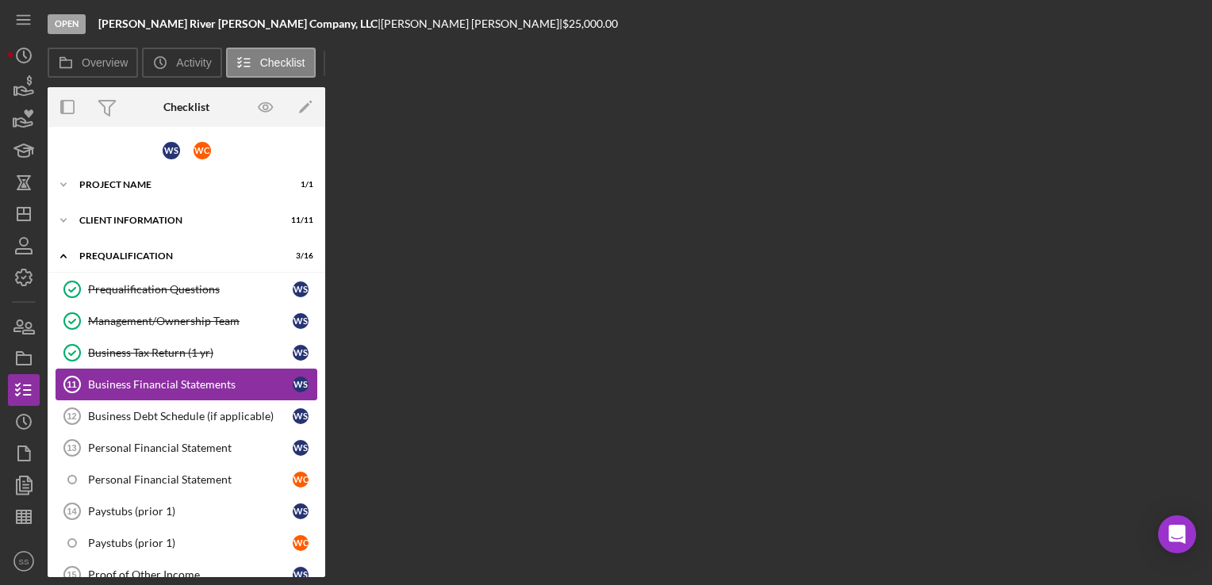
scroll to position [30, 0]
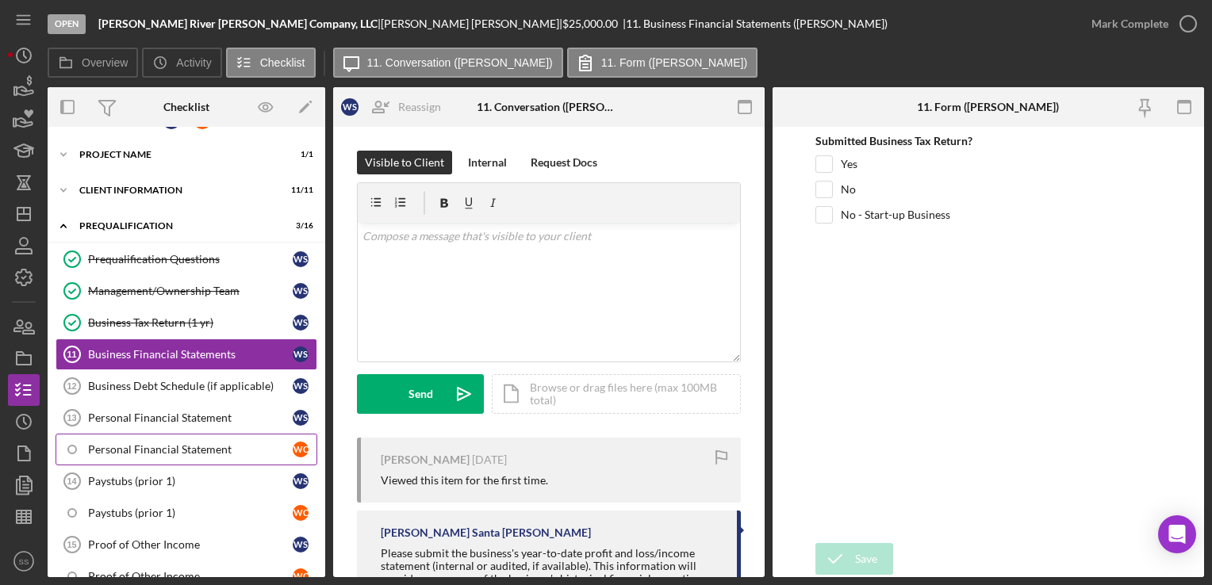
click at [219, 443] on div "Personal Financial Statement" at bounding box center [190, 449] width 205 height 13
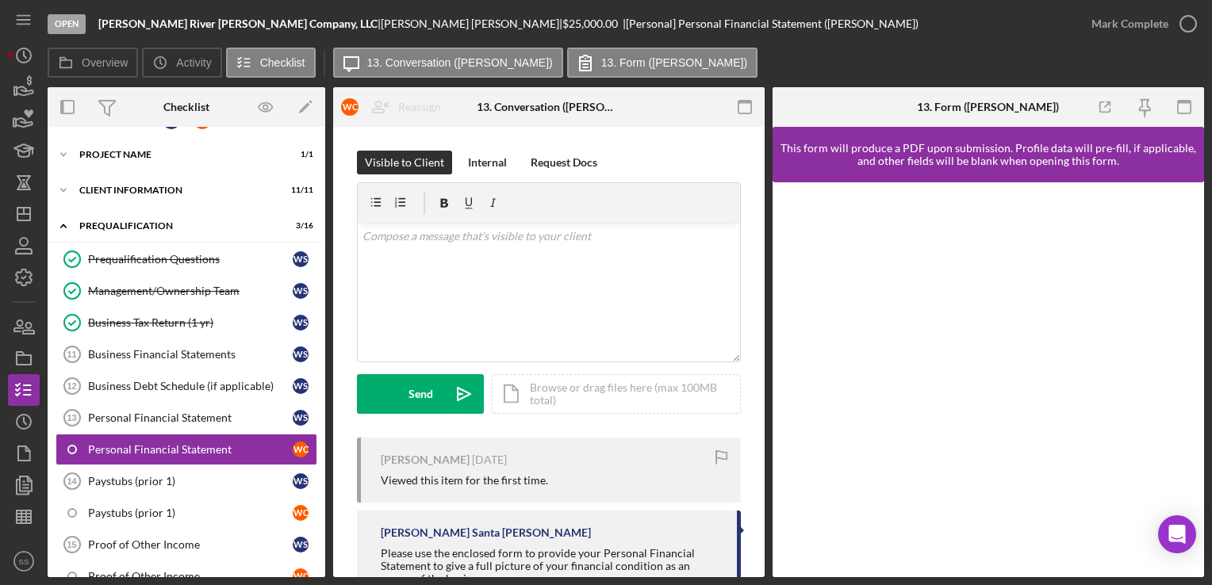
scroll to position [71, 0]
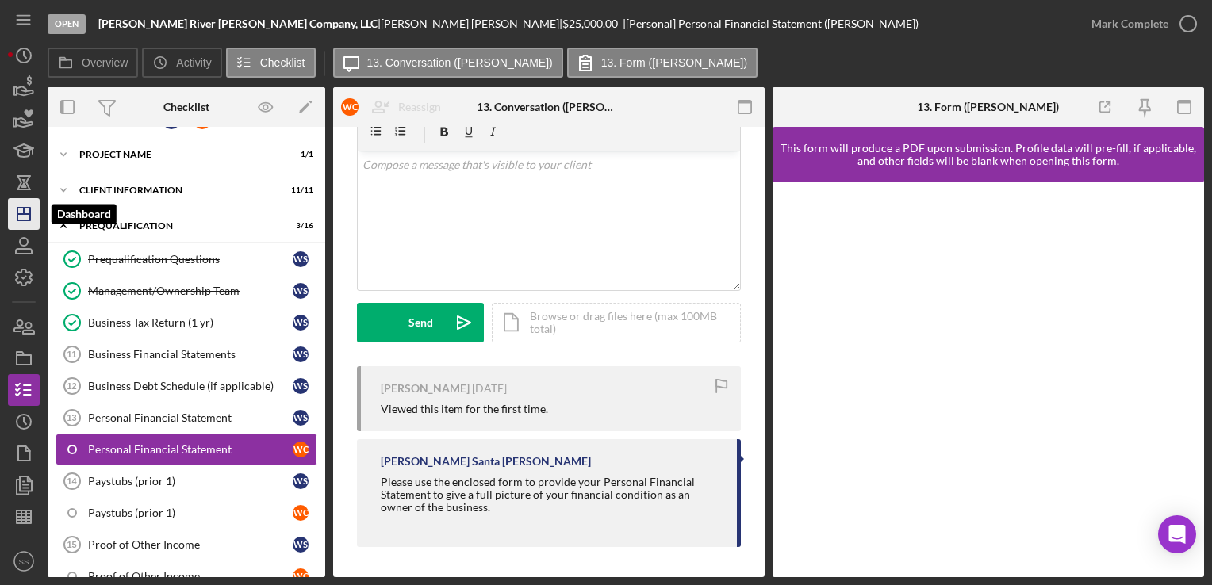
drag, startPoint x: 501, startPoint y: 461, endPoint x: 23, endPoint y: 211, distance: 539.8
click at [23, 211] on icon "Icon/Dashboard" at bounding box center [24, 214] width 40 height 40
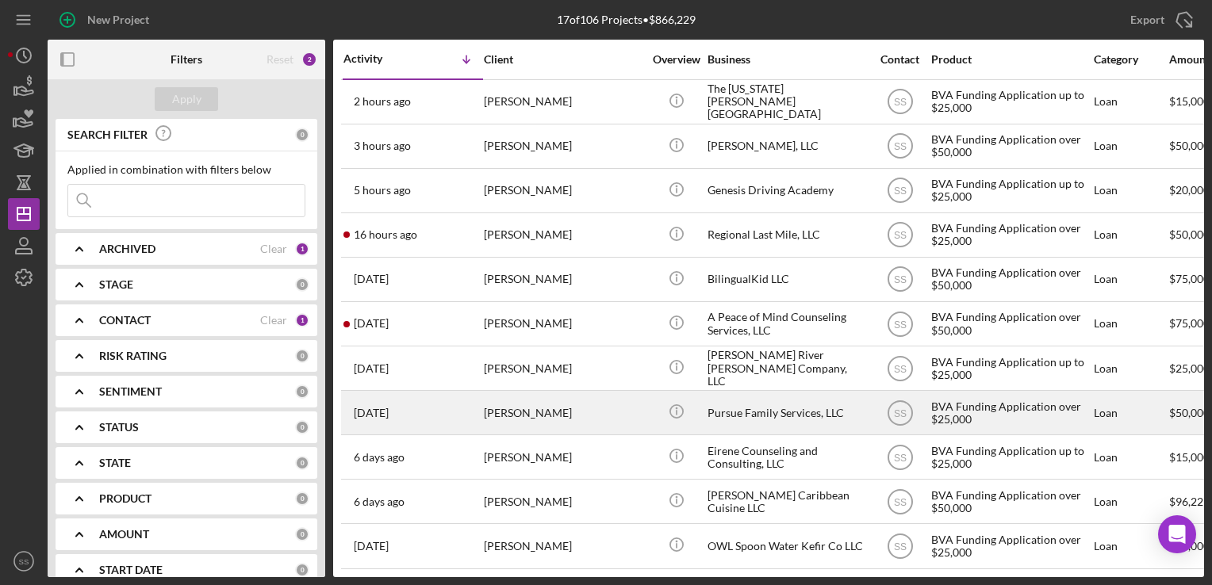
scroll to position [278, 0]
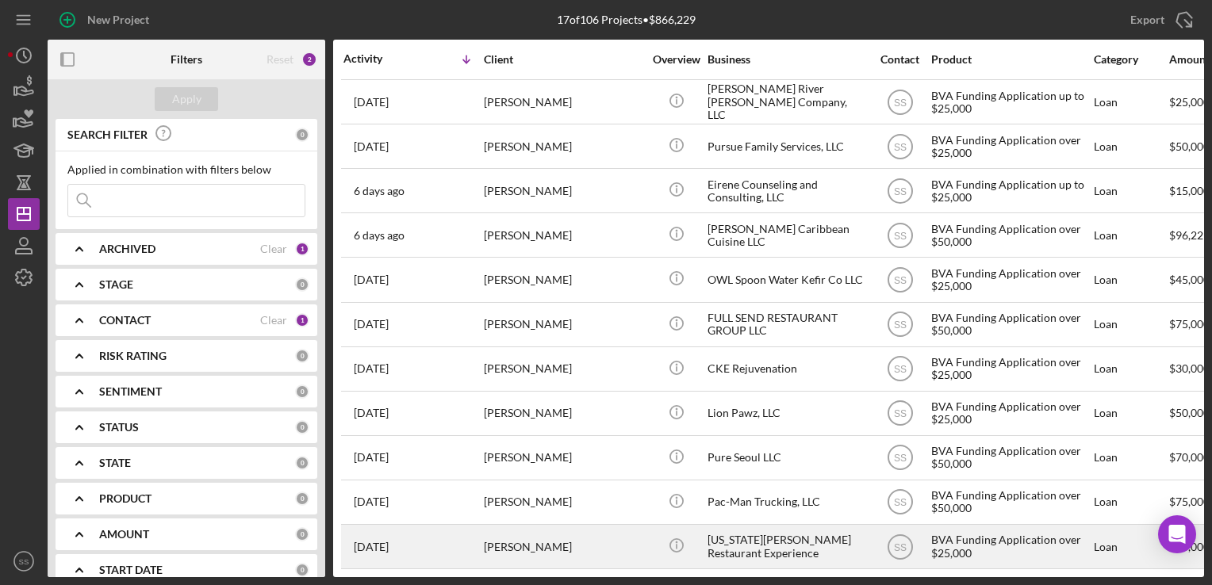
click at [524, 526] on div "[PERSON_NAME]" at bounding box center [563, 547] width 159 height 42
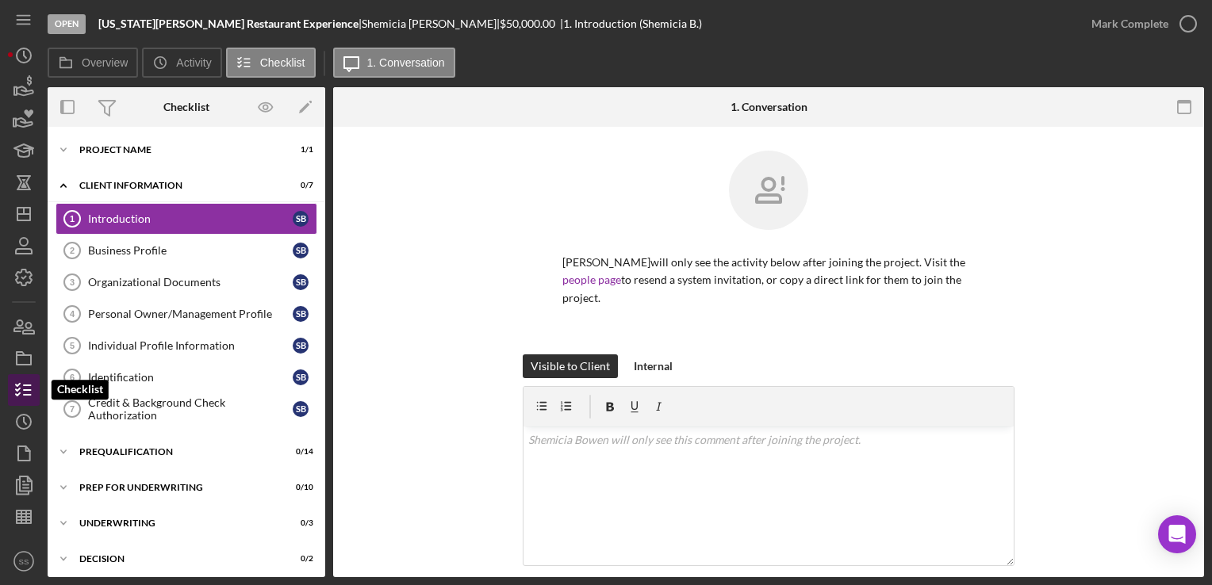
click at [15, 395] on icon "button" at bounding box center [24, 390] width 40 height 40
click at [29, 204] on icon "Icon/Dashboard" at bounding box center [24, 214] width 40 height 40
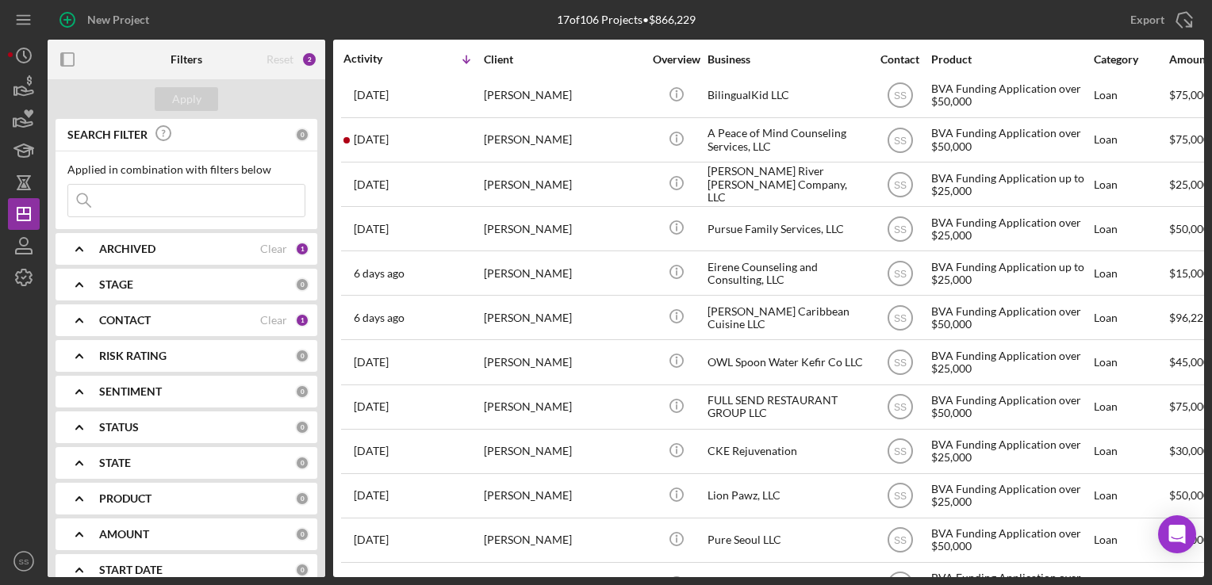
scroll to position [187, 0]
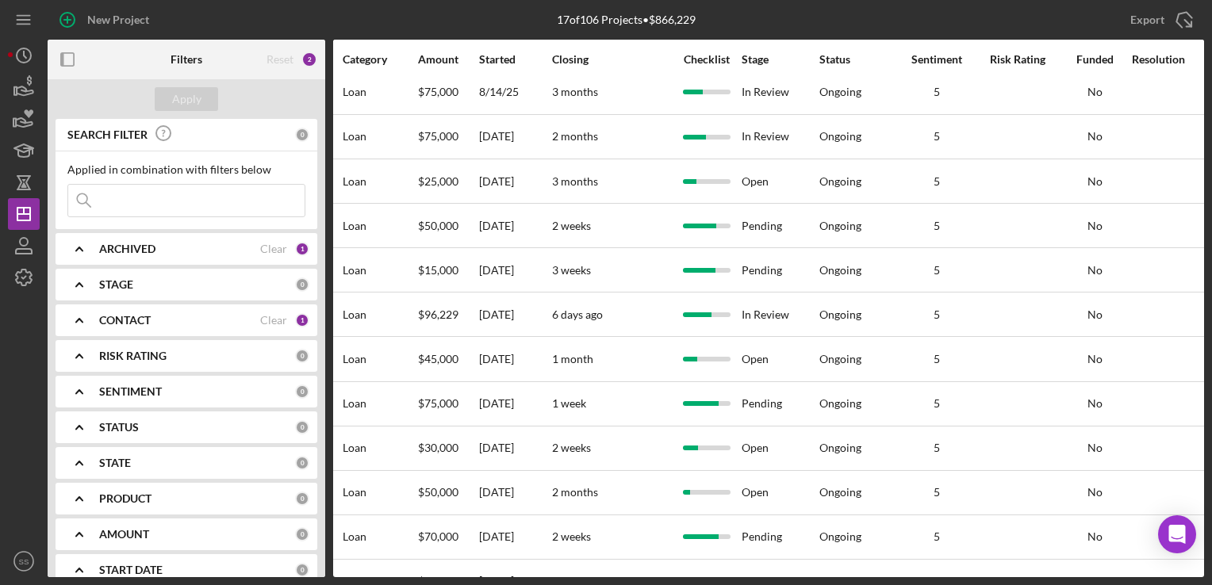
click at [1007, 577] on div "New Project 17 of 106 Projects • $866,229 Export Icon/Export Filters Reset 2 Ap…" at bounding box center [606, 292] width 1212 height 585
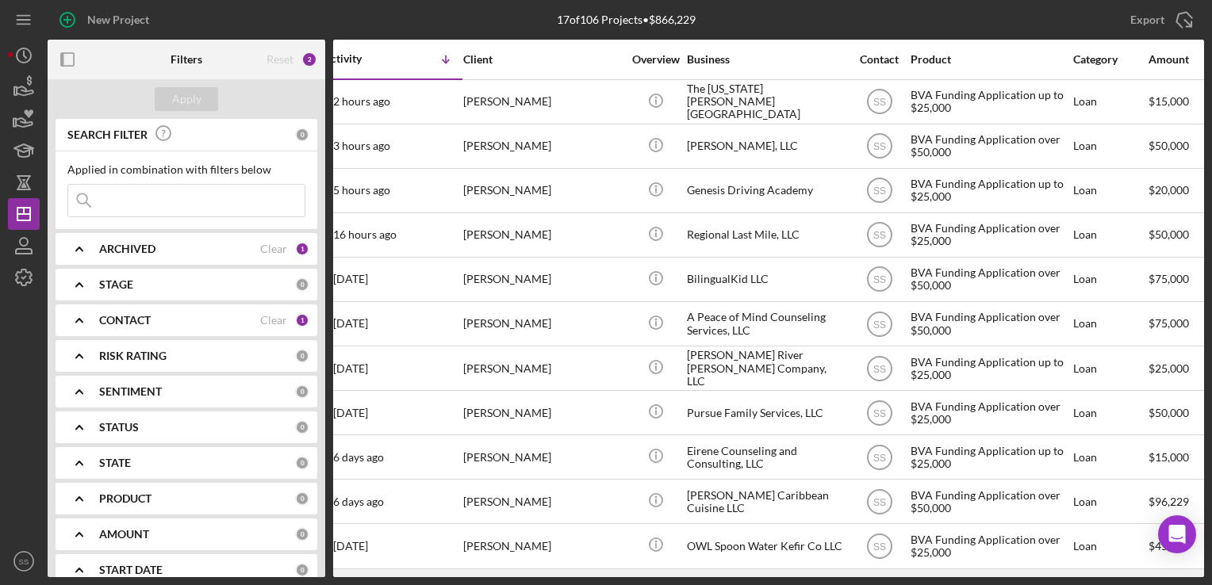
scroll to position [0, 21]
